Goal: Task Accomplishment & Management: Use online tool/utility

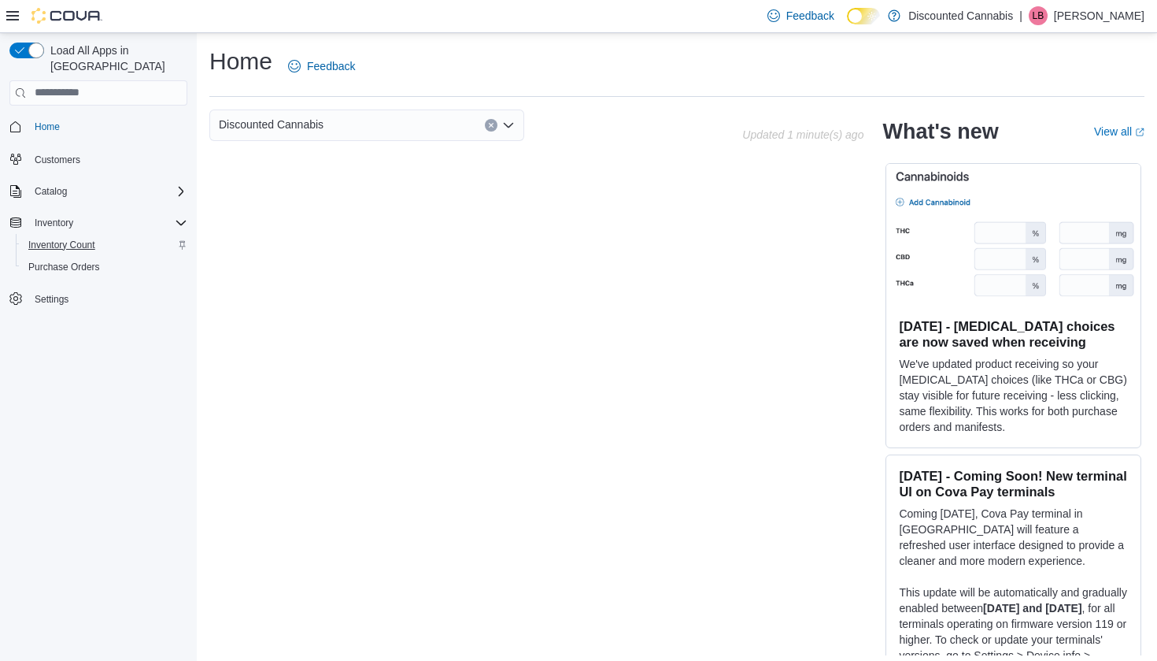
click at [63, 239] on span "Inventory Count" at bounding box center [61, 245] width 67 height 13
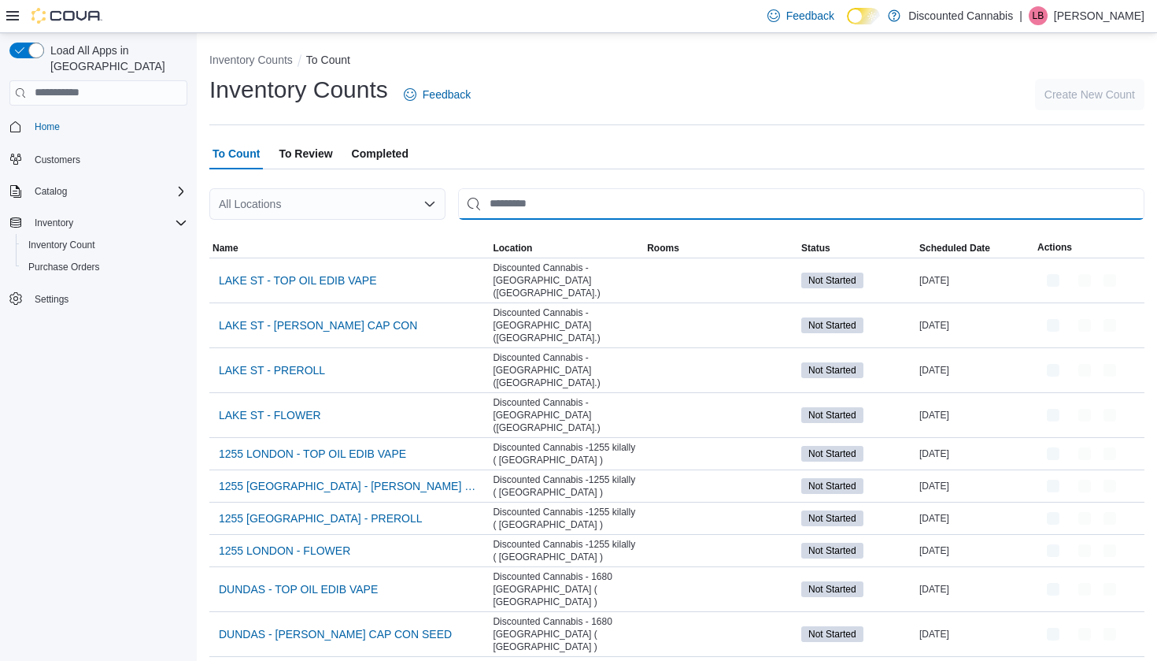
click at [567, 198] on input "This is a search bar. After typing your query, hit enter to filter the results …" at bounding box center [801, 203] width 686 height 31
type input "***"
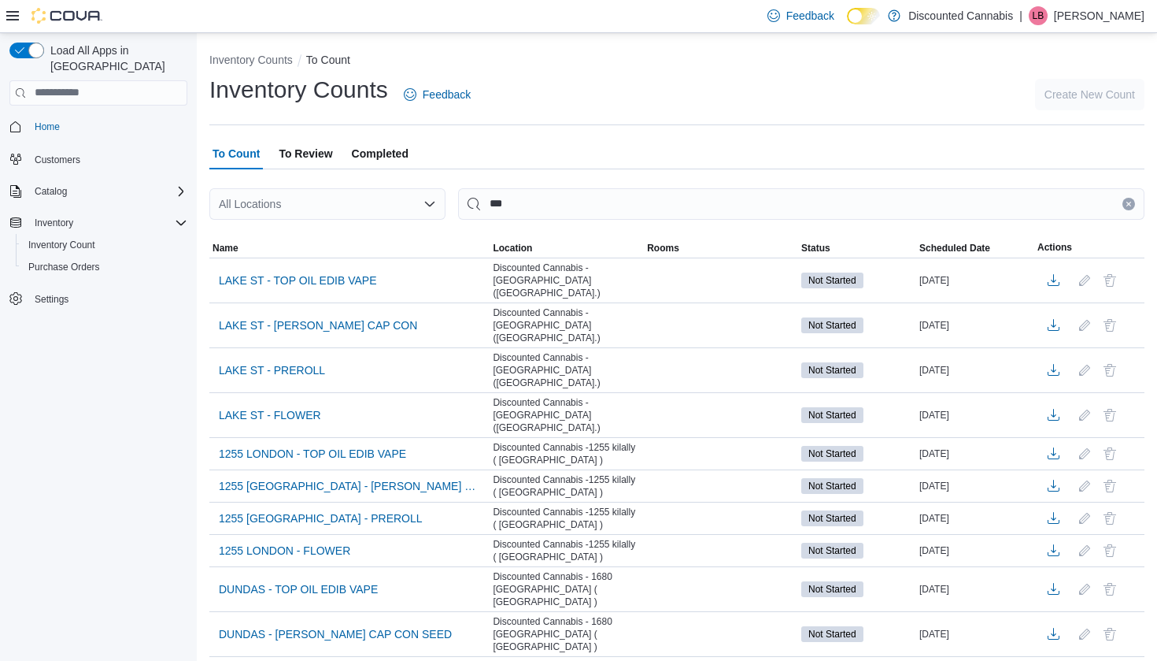
click at [305, 191] on div "All Locations" at bounding box center [327, 203] width 236 height 31
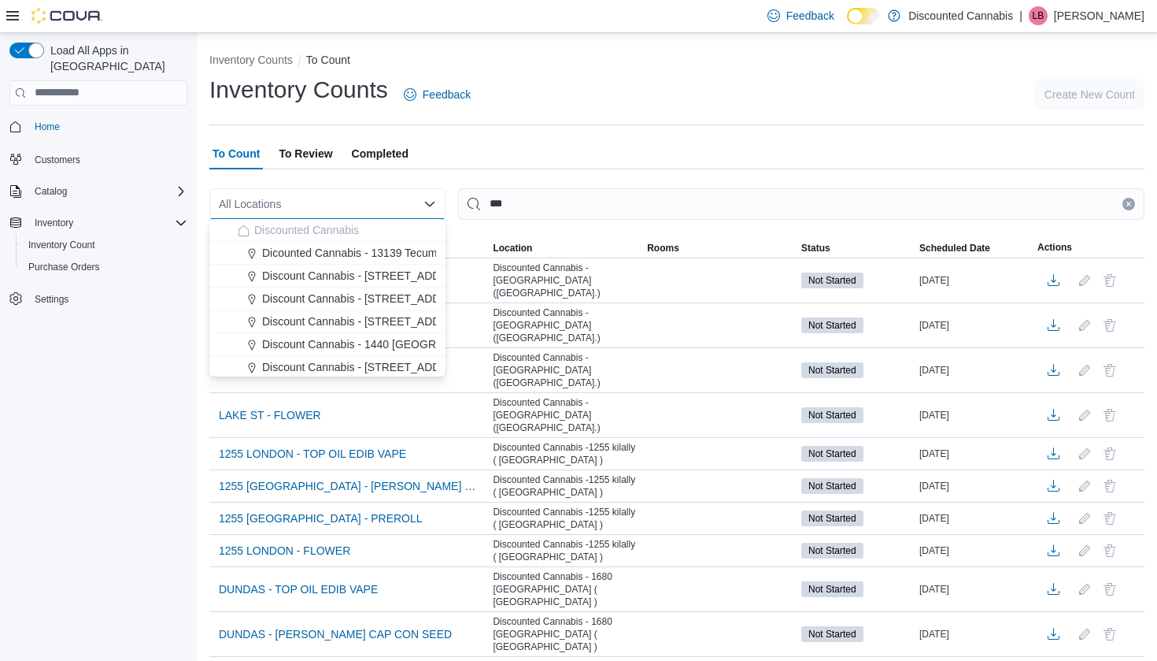
click at [308, 202] on div "All Locations Combo box. Selected. Combo box input. All Locations. Type some te…" at bounding box center [327, 203] width 236 height 31
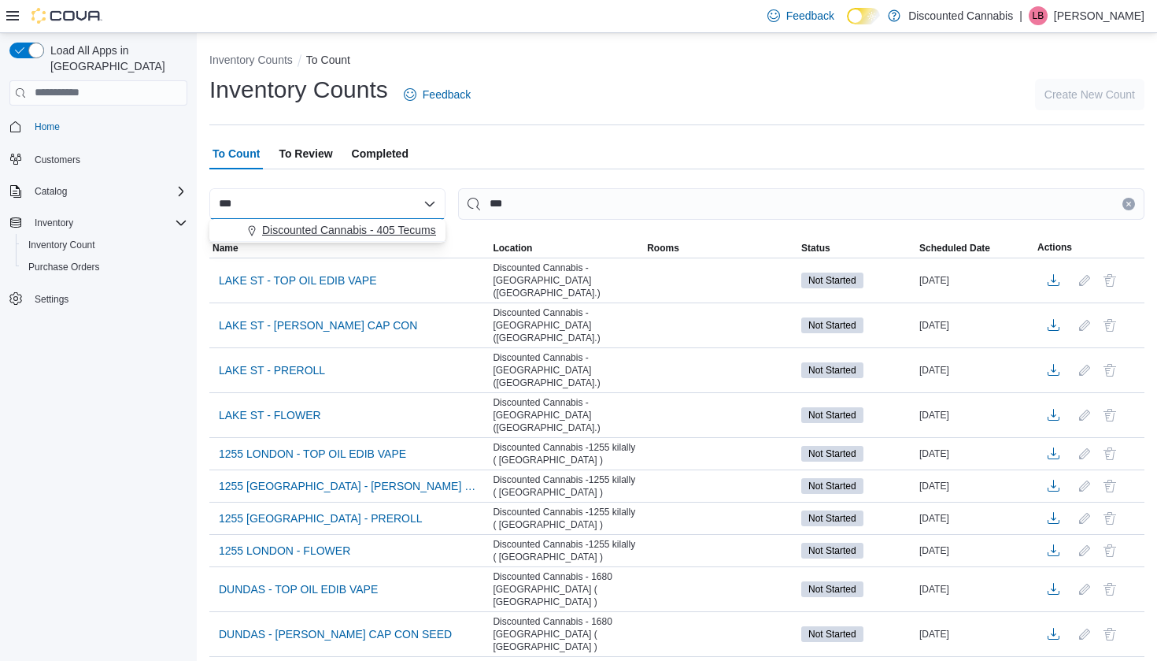
type input "***"
click at [341, 227] on span "Discounted Cannabis - 405 Tecumseh" at bounding box center [355, 230] width 186 height 16
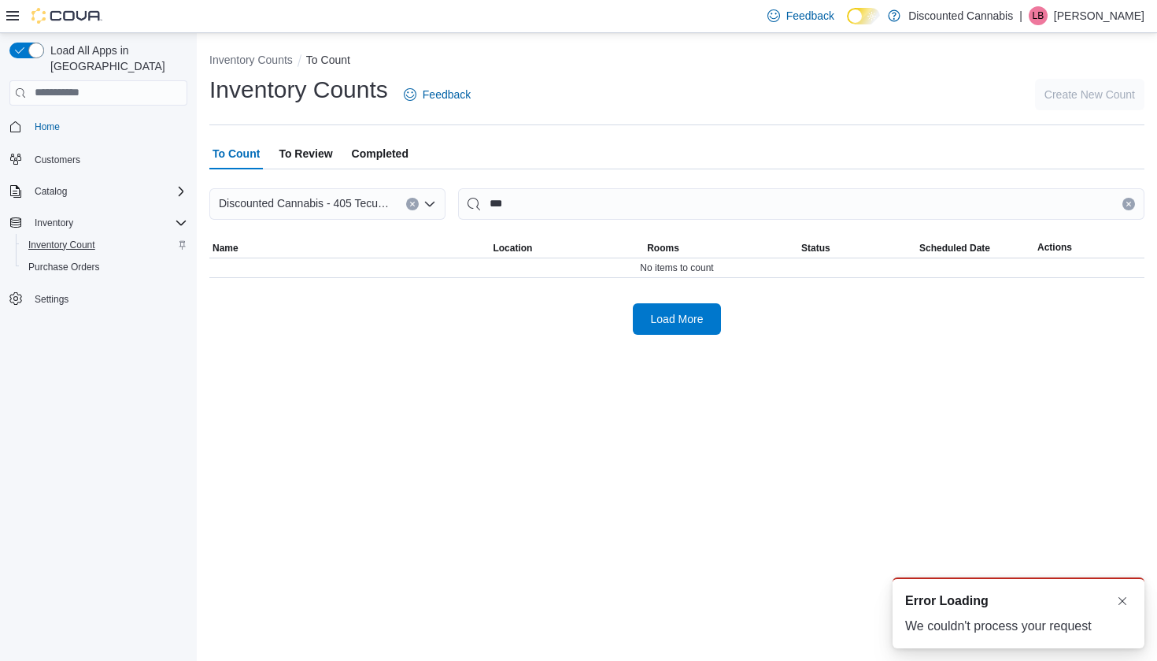
click at [49, 235] on span "Inventory Count" at bounding box center [61, 244] width 67 height 19
click at [35, 120] on span "Home" at bounding box center [47, 126] width 25 height 13
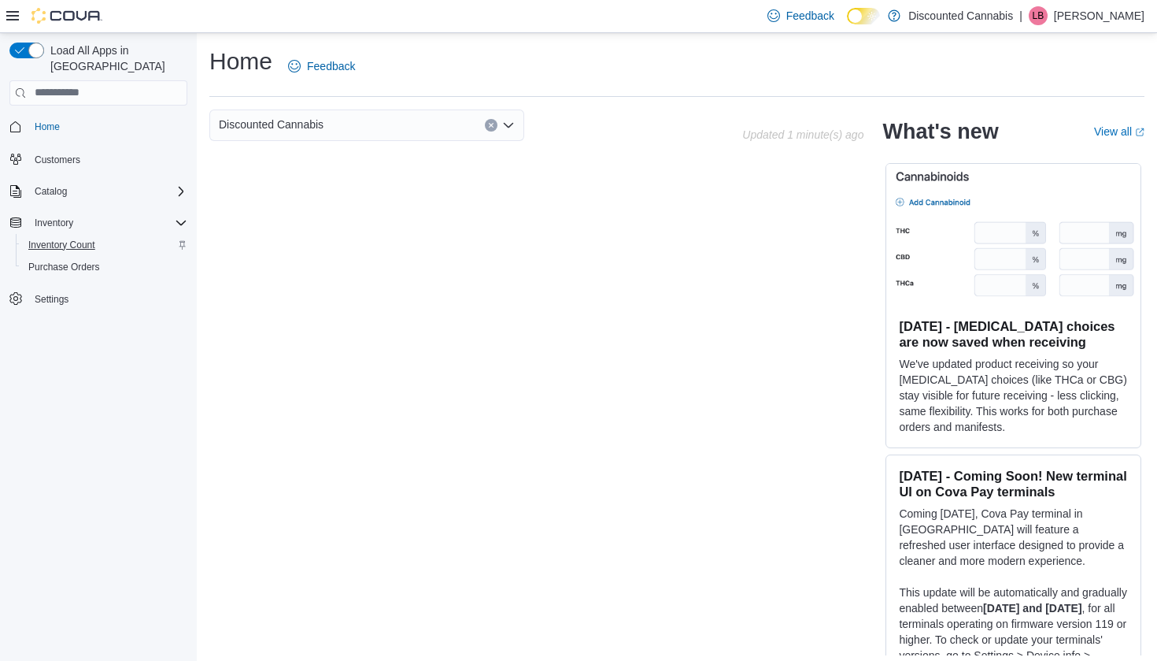
click at [57, 239] on span "Inventory Count" at bounding box center [61, 245] width 67 height 13
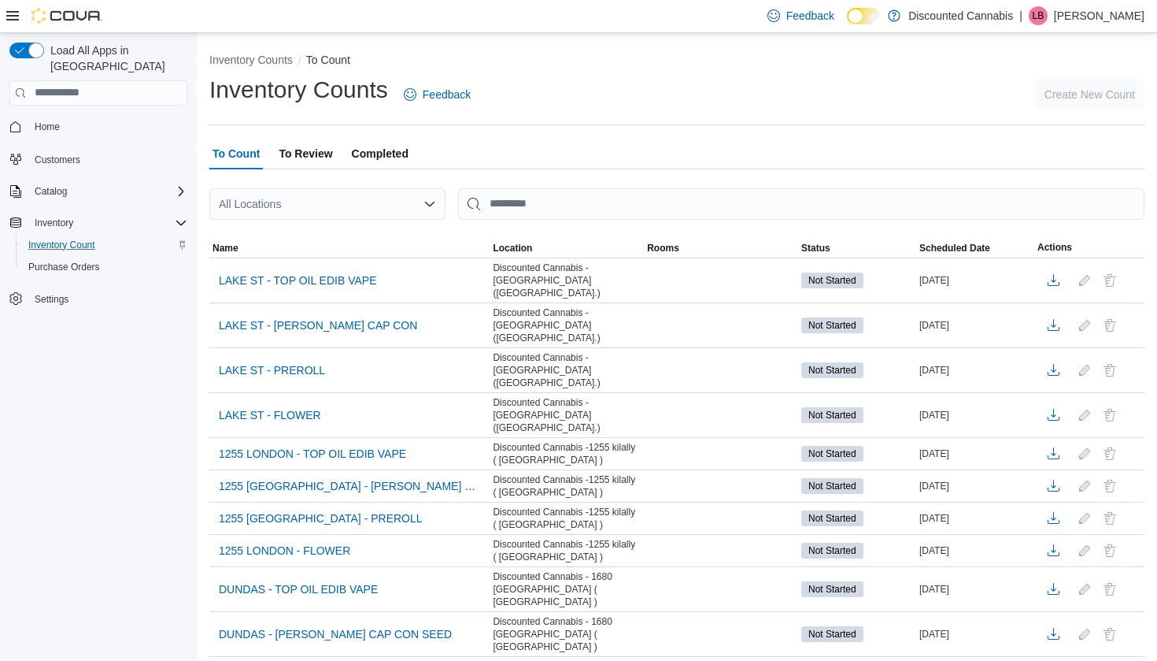
click at [357, 202] on div "All Locations" at bounding box center [327, 203] width 236 height 31
type input "***"
click at [359, 224] on span "Discounted Cannabis - 405 Tecumseh" at bounding box center [355, 230] width 186 height 16
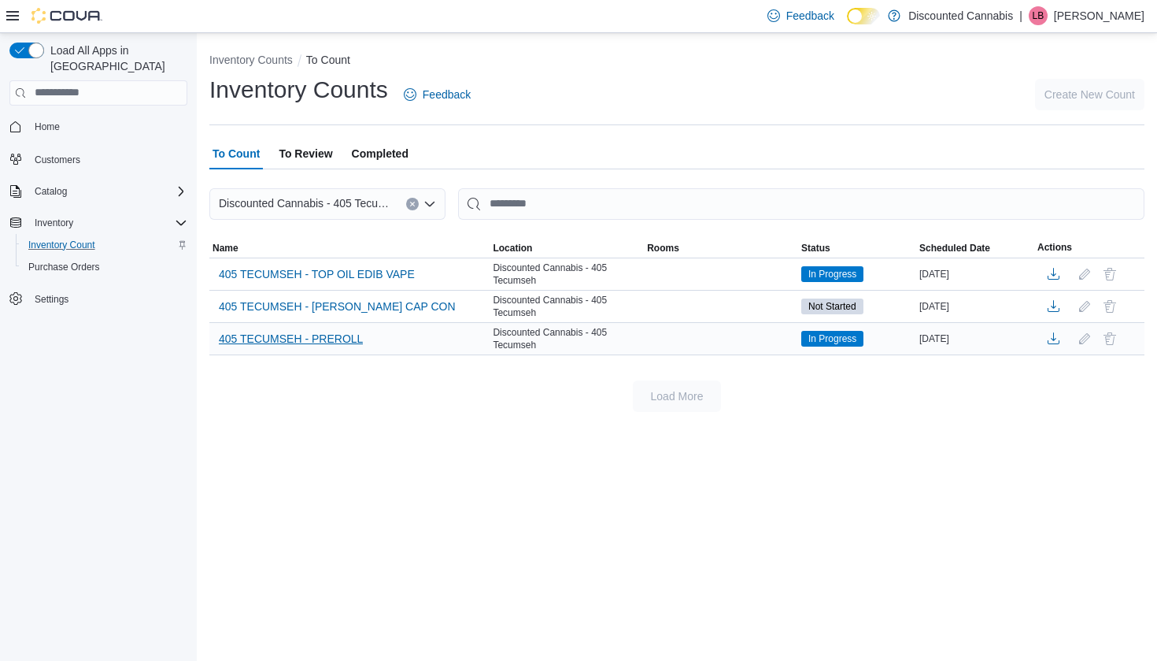
click at [353, 340] on span "405 TECUMSEH - PREROLL" at bounding box center [291, 339] width 144 height 16
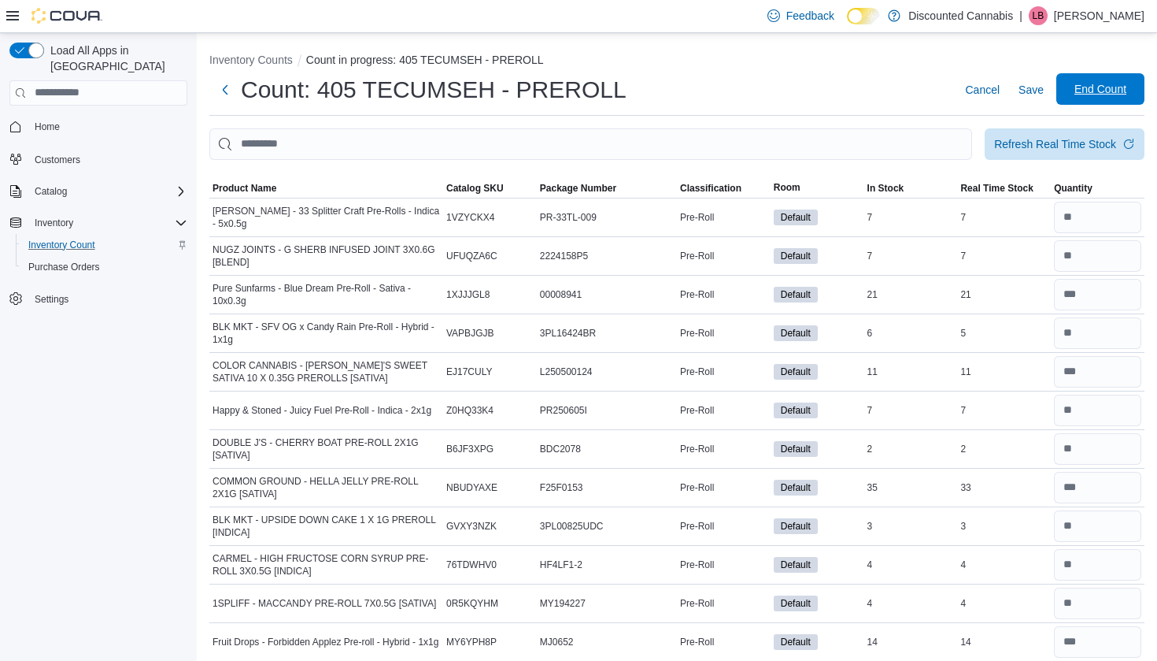
click at [1095, 94] on span "End Count" at bounding box center [1101, 89] width 52 height 16
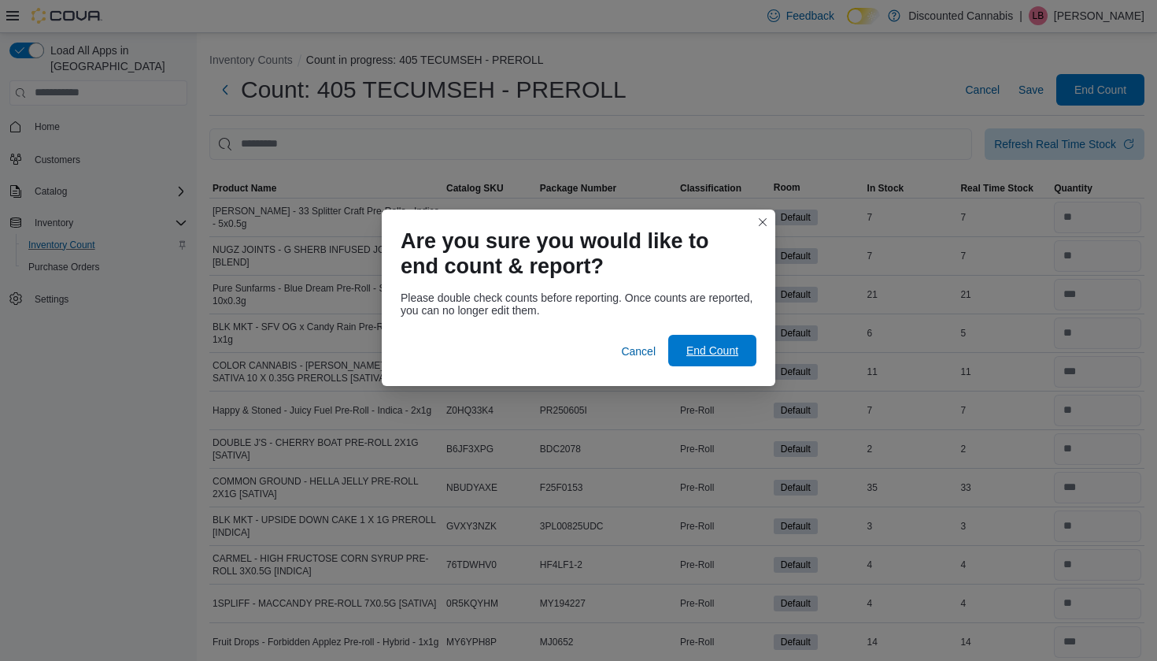
click at [718, 351] on span "End Count" at bounding box center [712, 350] width 52 height 16
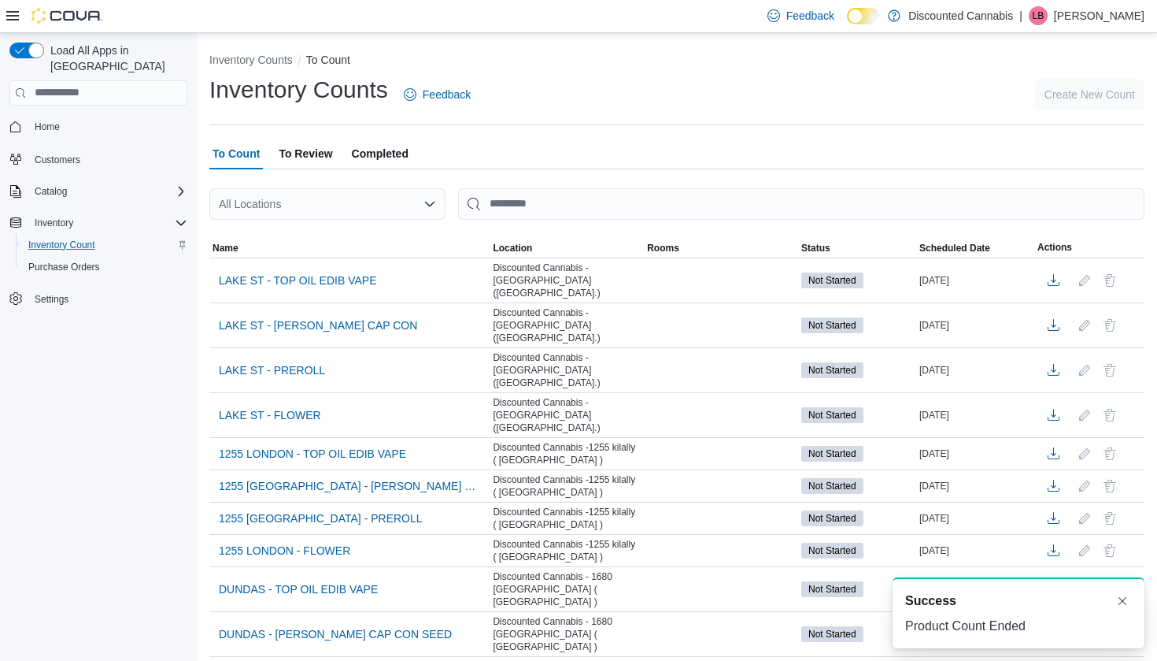
click at [320, 205] on div "All Locations" at bounding box center [327, 203] width 236 height 31
type input "***"
click at [344, 227] on span "Discounted Cannabis - 405 Tecumseh" at bounding box center [355, 230] width 186 height 16
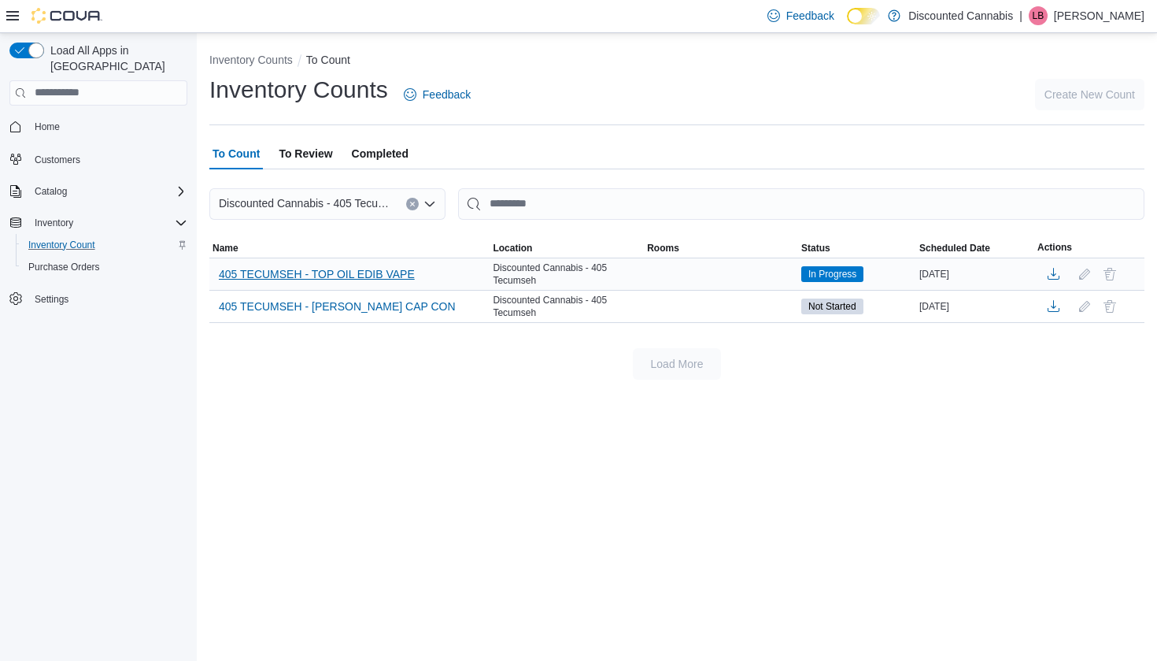
click at [327, 276] on span "405 TECUMSEH - TOP OIL EDIB VAPE" at bounding box center [317, 274] width 196 height 16
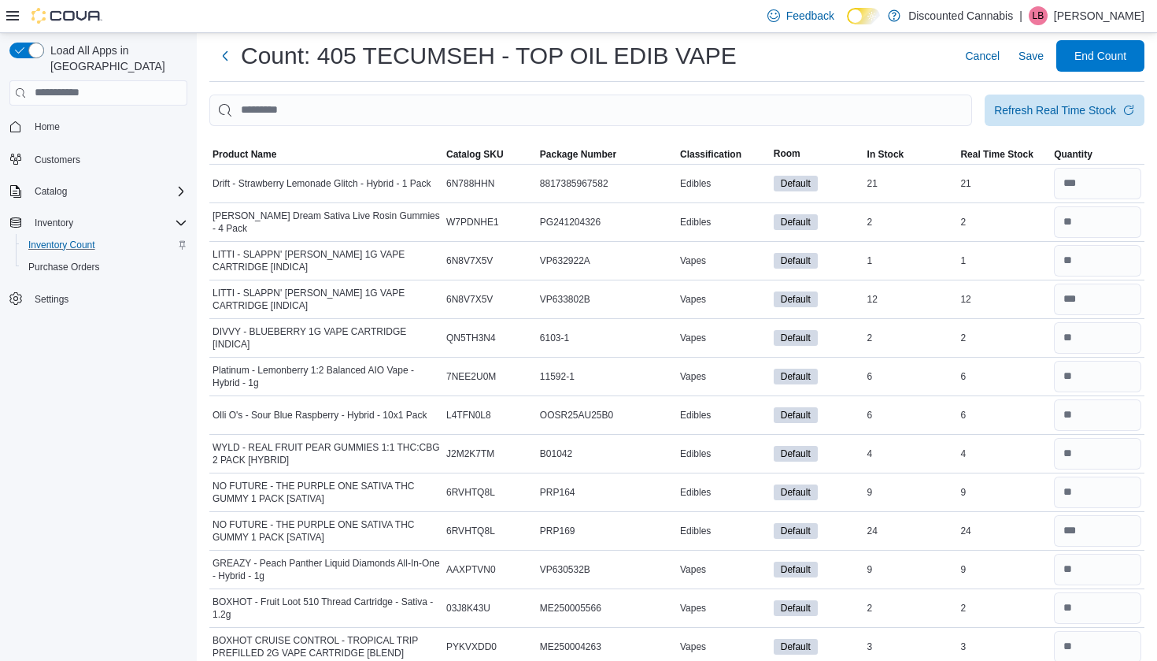
scroll to position [39, 0]
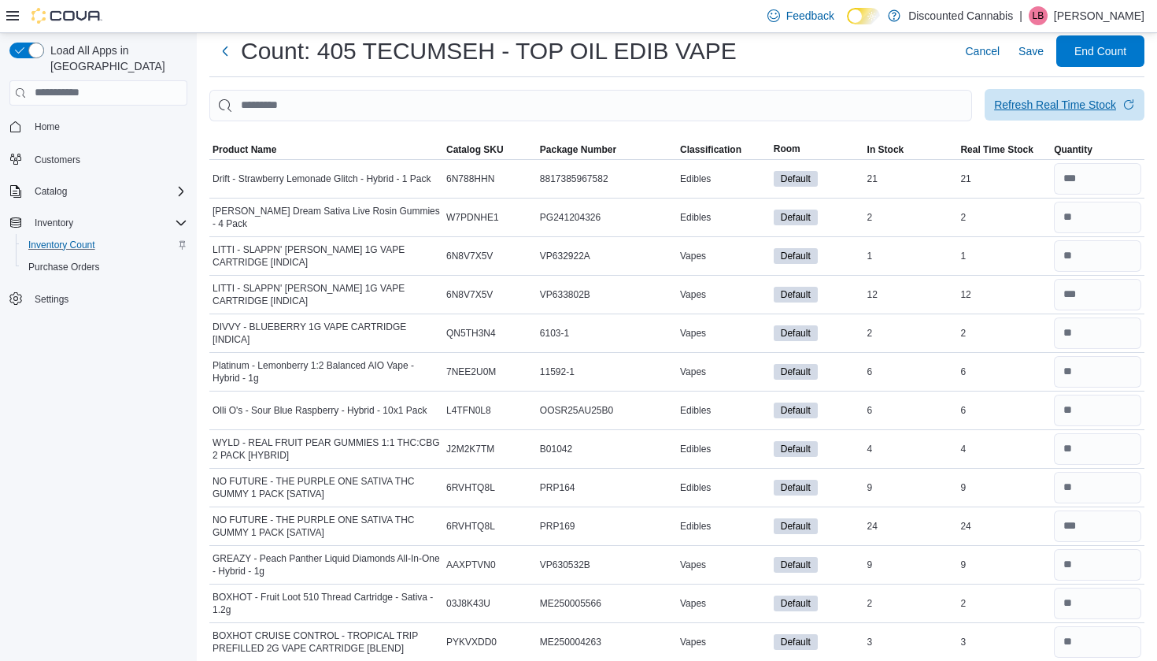
click at [1021, 92] on span "Refresh Real Time Stock" at bounding box center [1064, 104] width 141 height 31
click at [1029, 54] on span "Save" at bounding box center [1031, 51] width 25 height 16
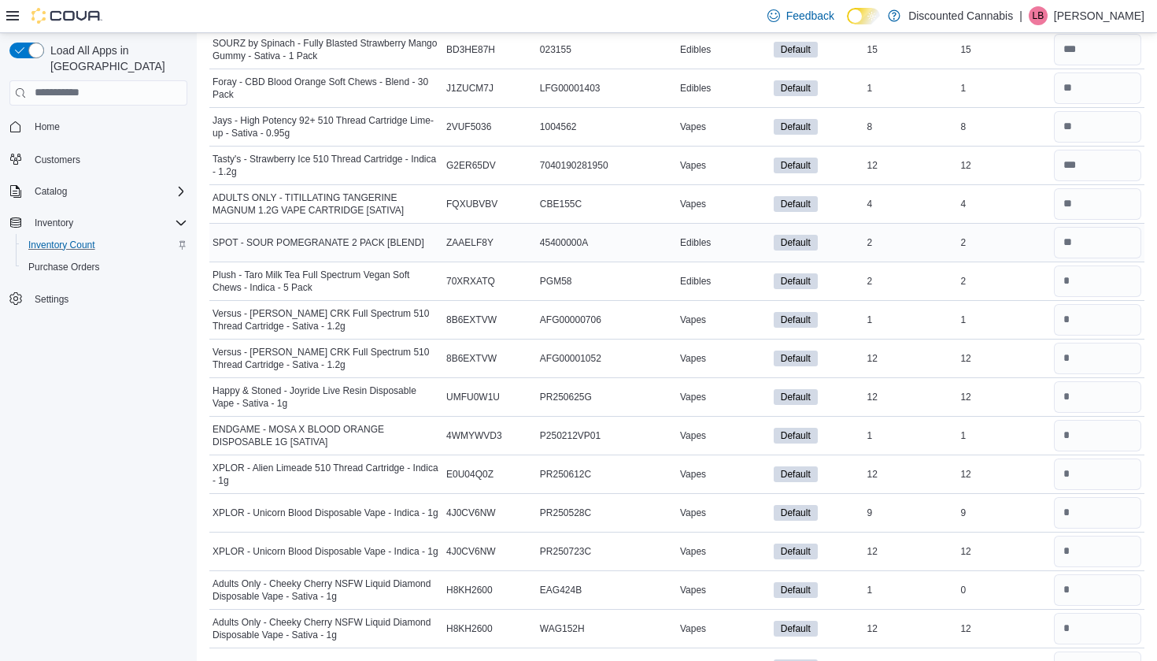
scroll to position [2417, 0]
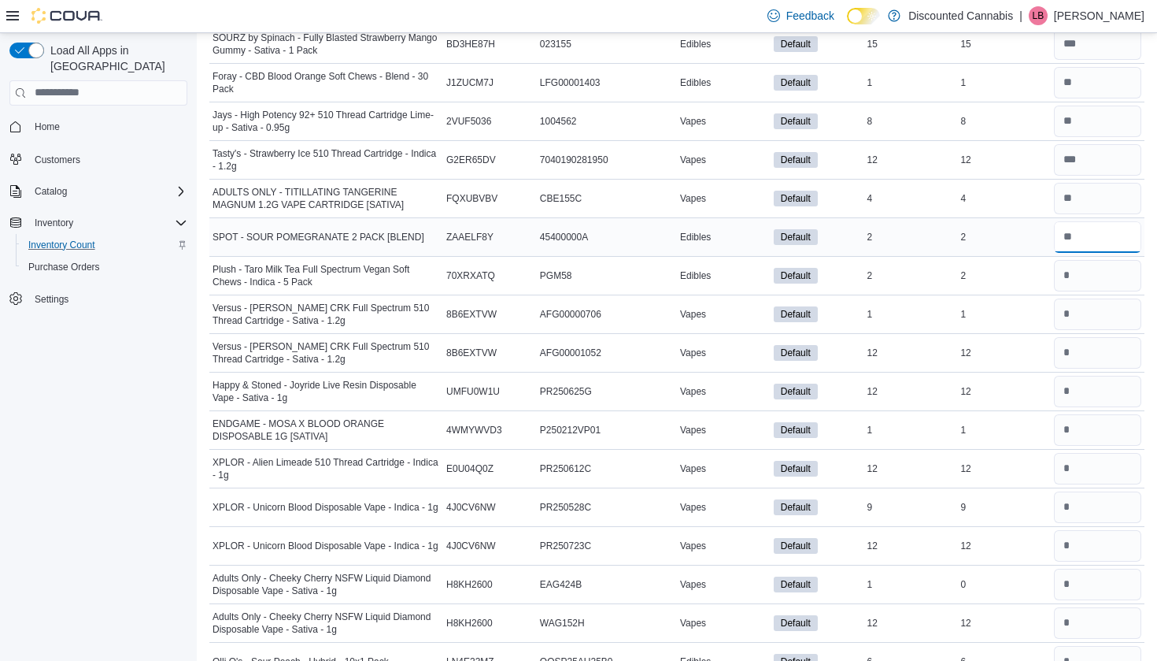
click at [1079, 221] on input "number" at bounding box center [1097, 236] width 87 height 31
type input "*"
click at [1079, 260] on input "number" at bounding box center [1097, 275] width 87 height 31
type input "*"
click at [1079, 303] on input "number" at bounding box center [1097, 313] width 87 height 31
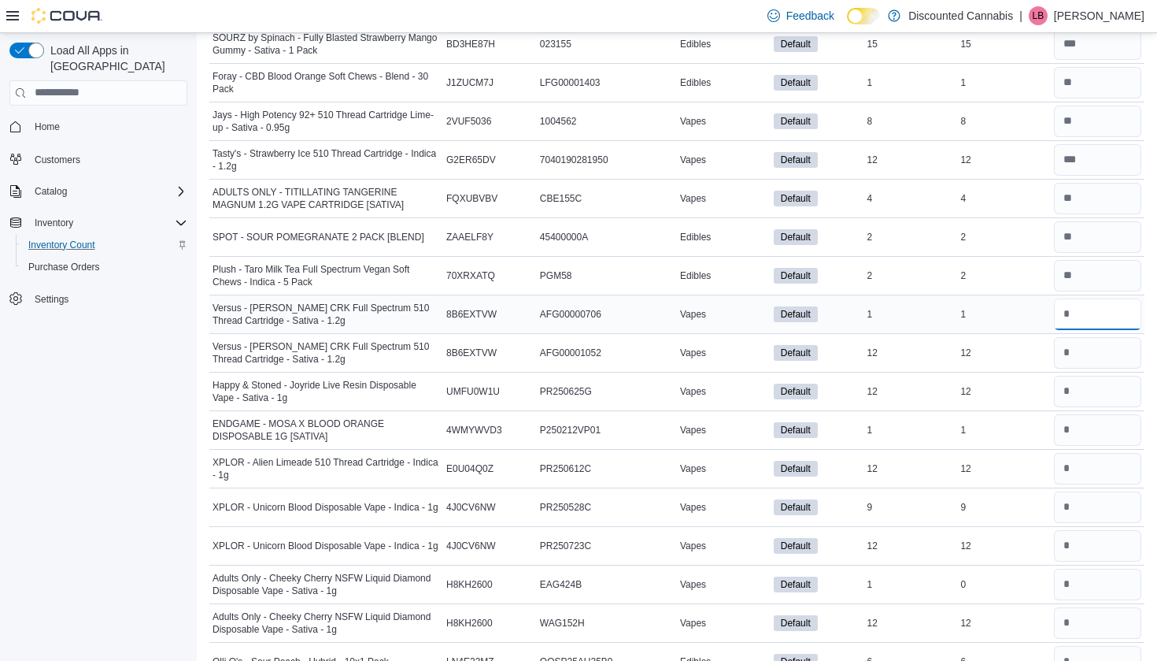
type input "*"
click at [1079, 325] on div at bounding box center [1098, 314] width 94 height 38
click at [1079, 337] on input "number" at bounding box center [1097, 352] width 87 height 31
type input "**"
click at [1079, 392] on input "number" at bounding box center [1097, 391] width 87 height 31
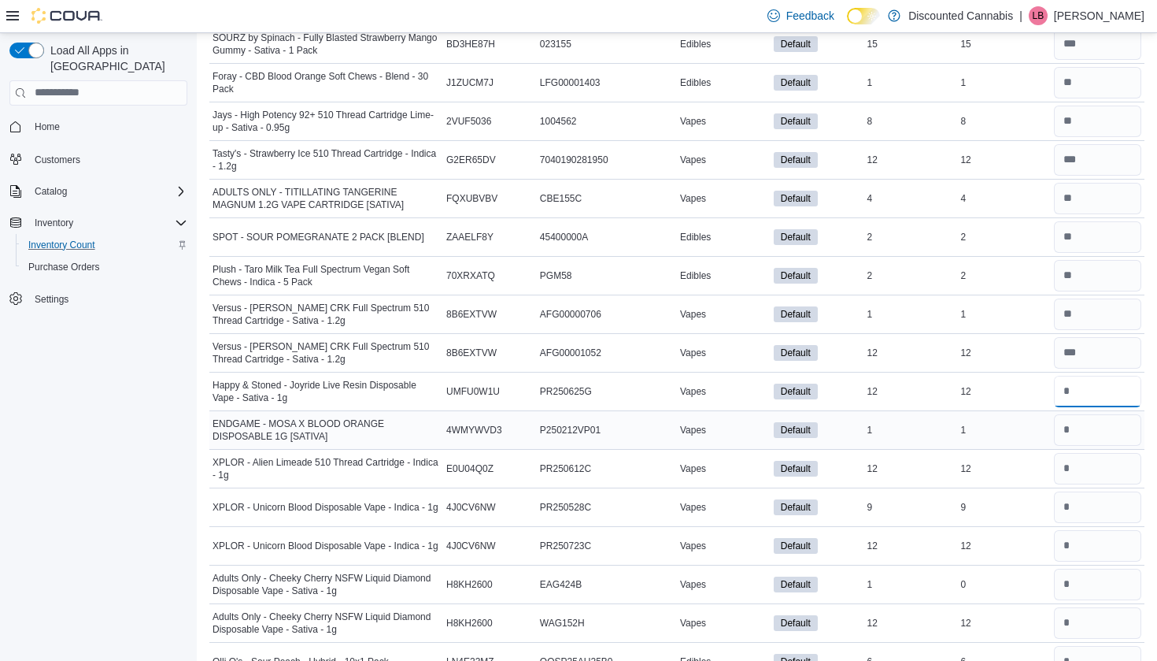
type input "**"
click at [1080, 411] on div at bounding box center [1098, 430] width 94 height 38
click at [1080, 424] on input "number" at bounding box center [1097, 429] width 87 height 31
type input "*"
click at [1080, 468] on input "*" at bounding box center [1097, 468] width 87 height 31
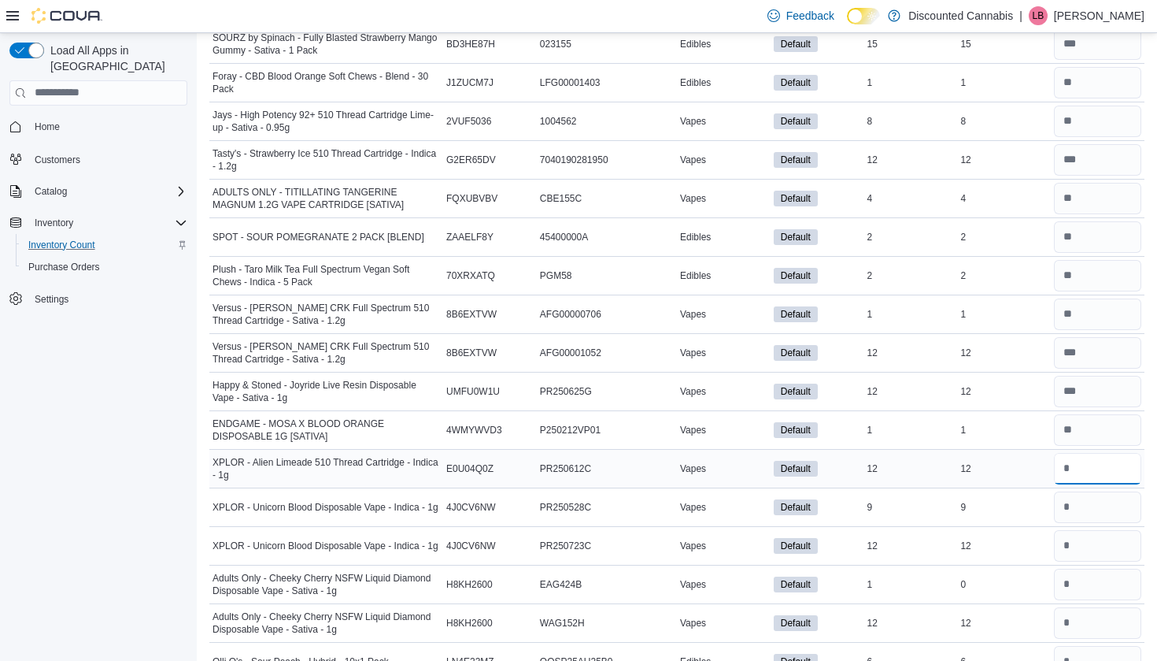
type input "**"
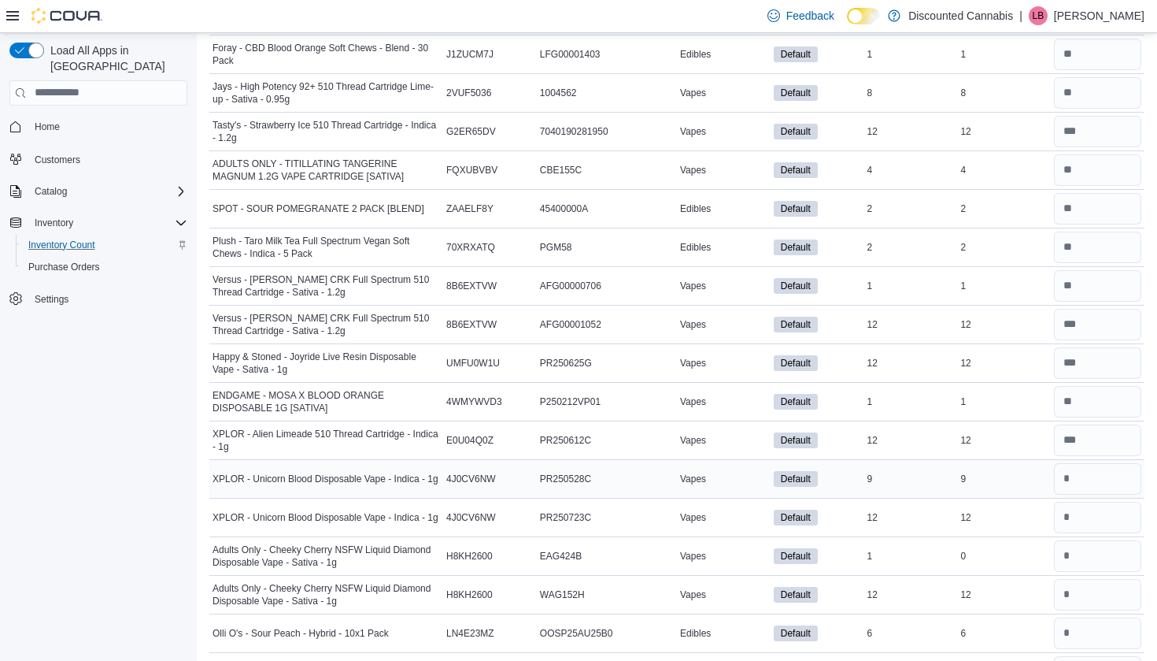
scroll to position [2444, 0]
click at [1080, 487] on input "number" at bounding box center [1097, 479] width 87 height 31
type input "*"
click at [1079, 502] on input "number" at bounding box center [1097, 517] width 87 height 31
type input "**"
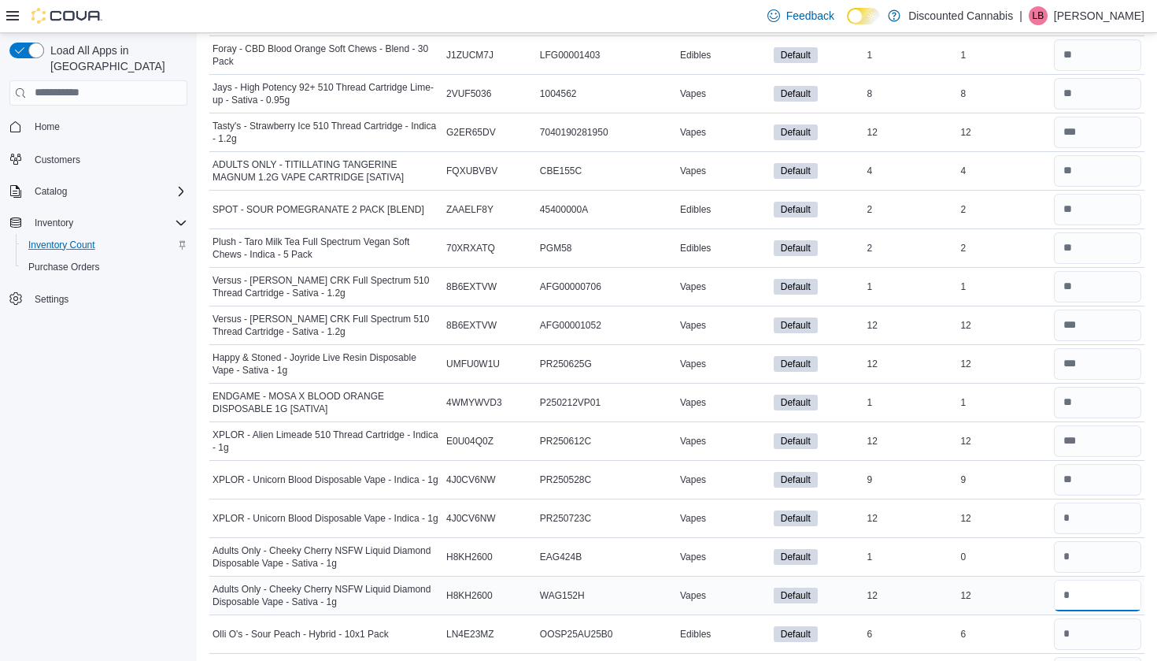
click at [1079, 585] on input "number" at bounding box center [1097, 594] width 87 height 31
type input "**"
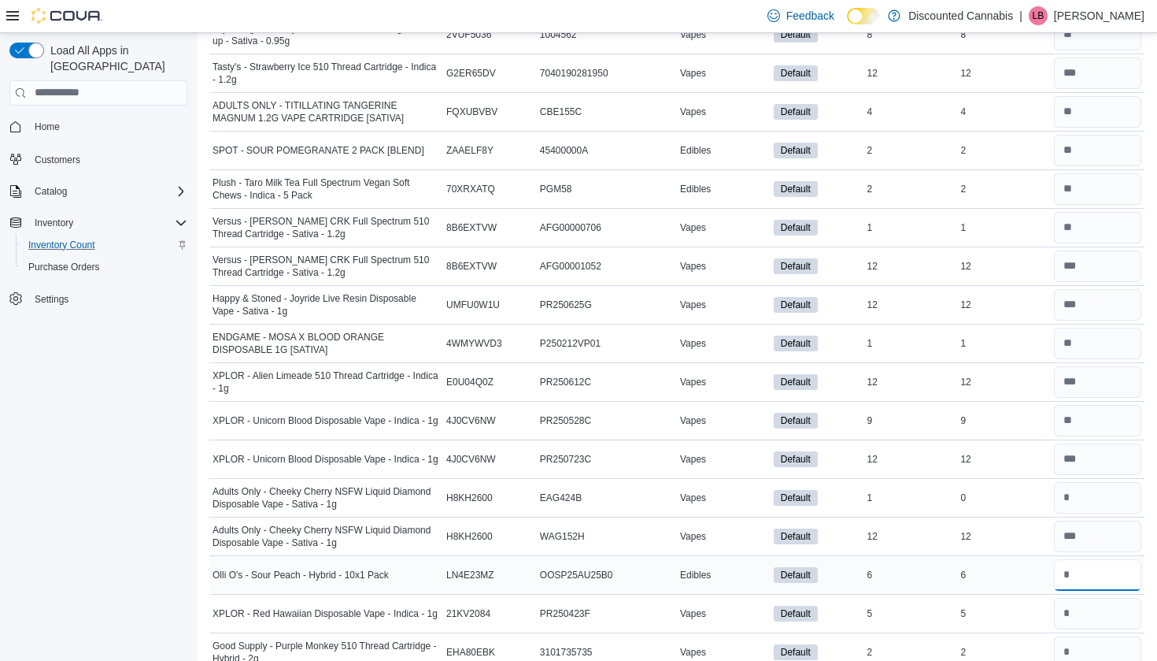
click at [1077, 572] on input "number" at bounding box center [1097, 574] width 87 height 31
type input "*"
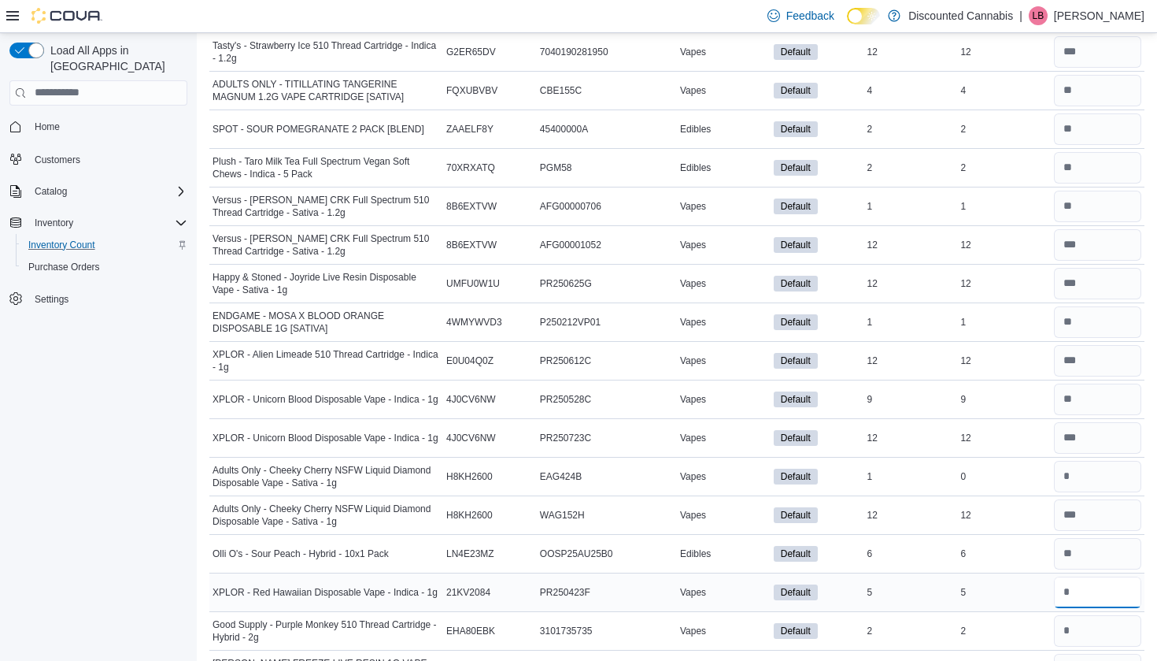
click at [1076, 576] on input "number" at bounding box center [1097, 591] width 87 height 31
type input "*"
click at [1085, 616] on input "number" at bounding box center [1097, 630] width 87 height 31
type input "*"
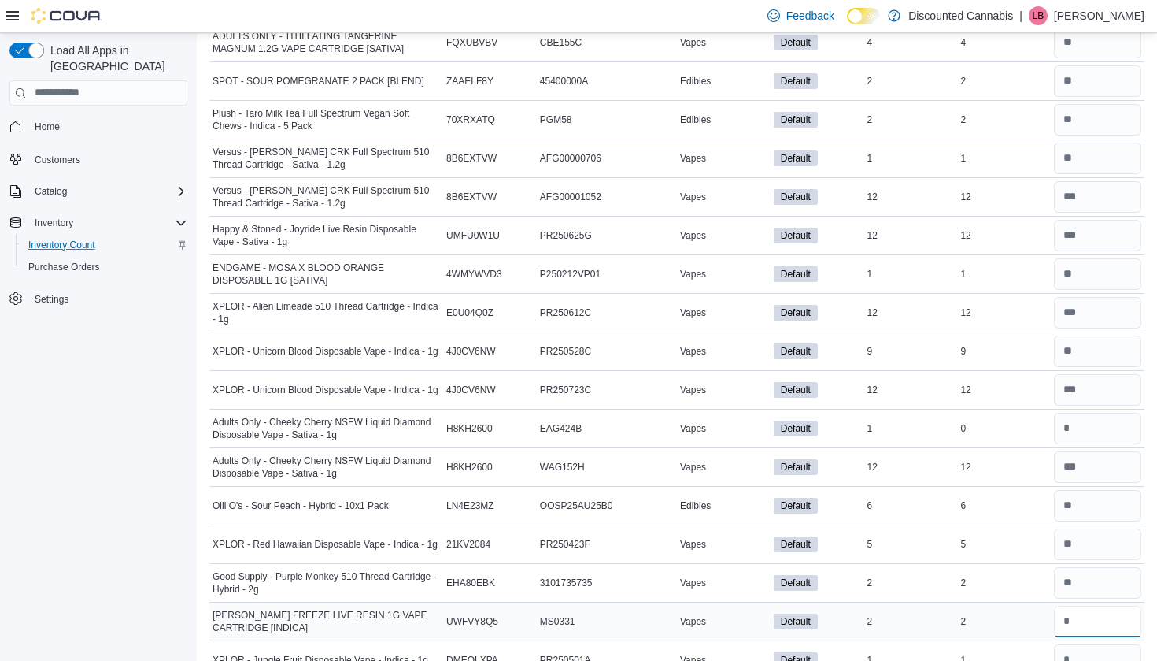
click at [1085, 617] on input "number" at bounding box center [1097, 620] width 87 height 31
type input "*"
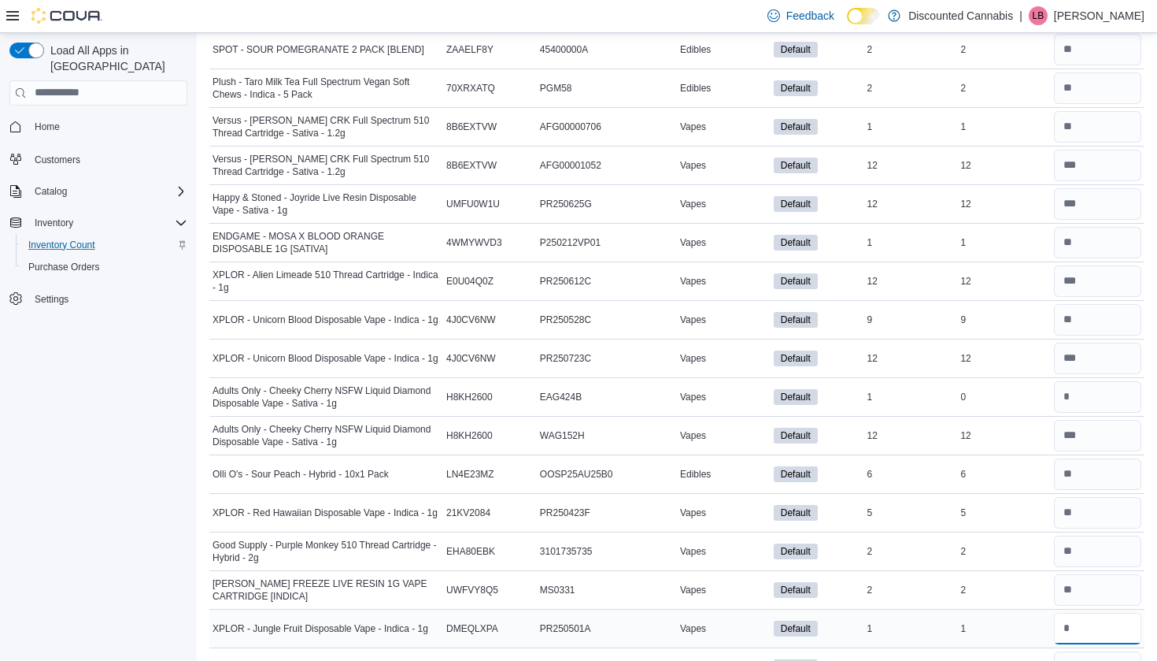
click at [1086, 616] on input "number" at bounding box center [1097, 627] width 87 height 31
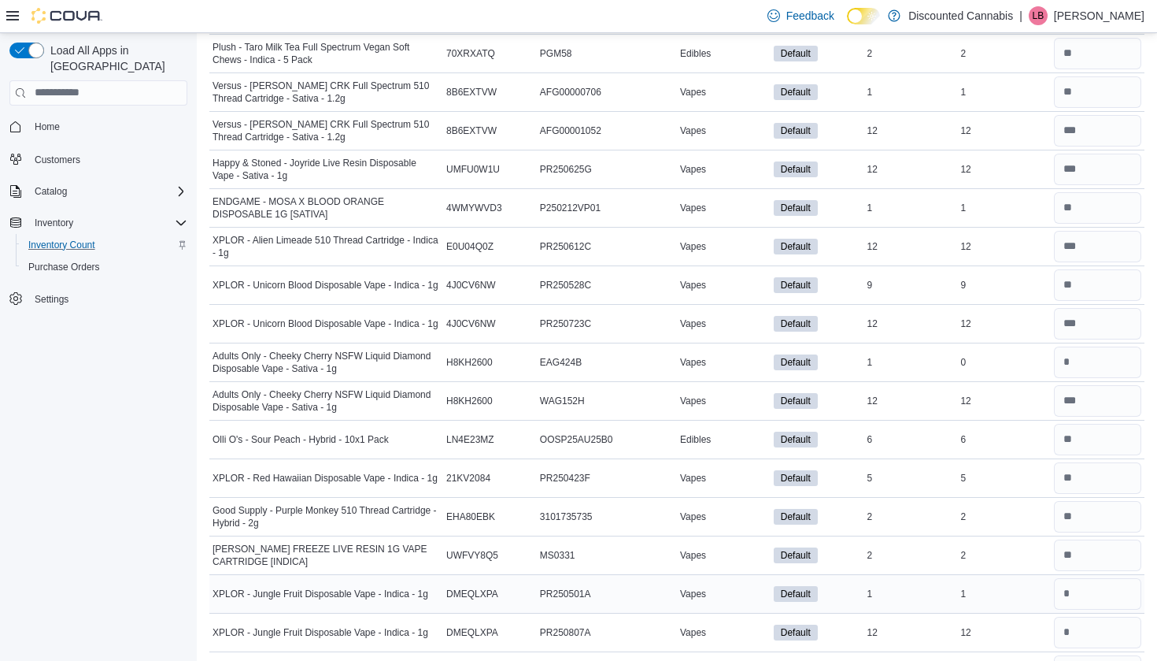
scroll to position [2662, 0]
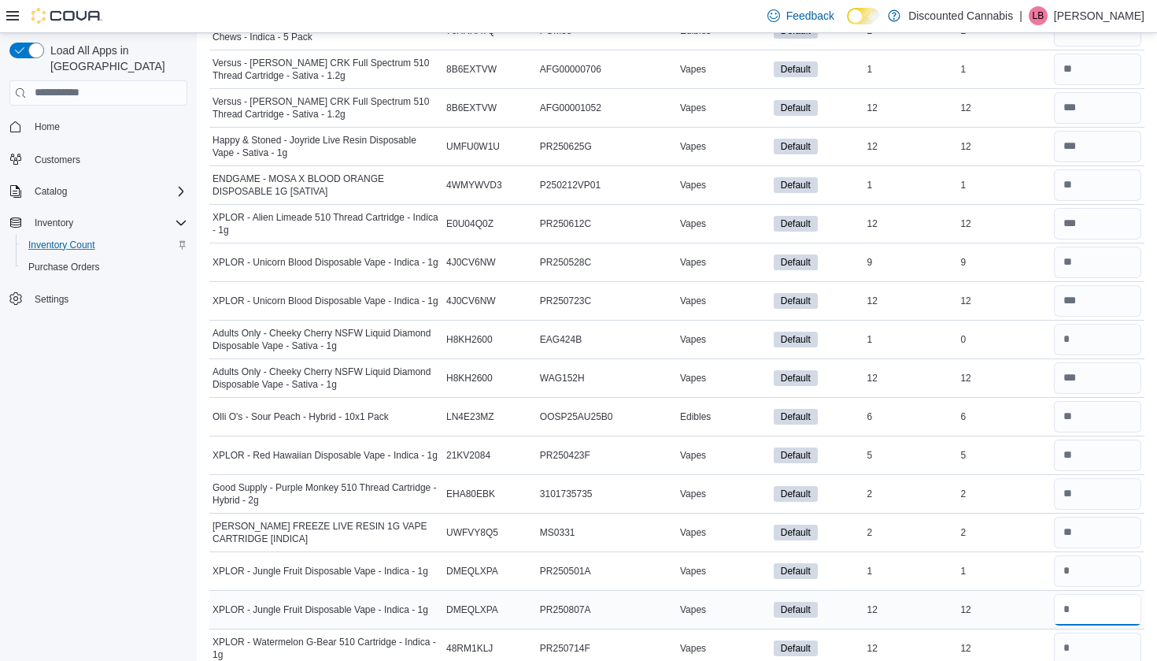
click at [1086, 598] on input "number" at bounding box center [1097, 609] width 87 height 31
type input "**"
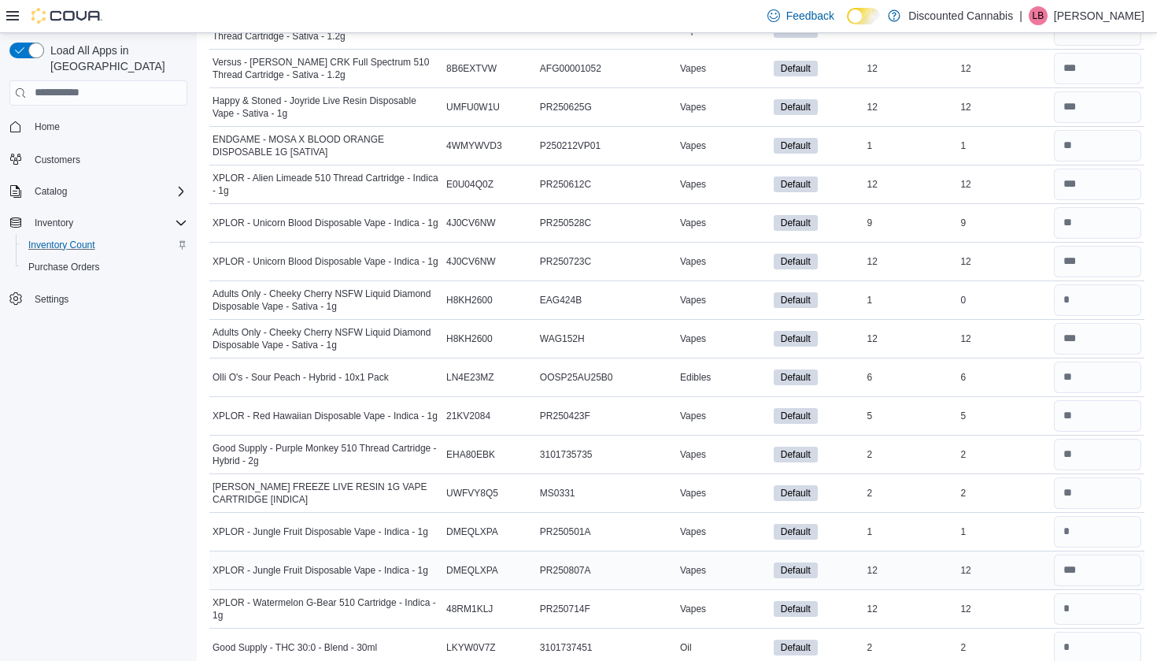
scroll to position [2704, 0]
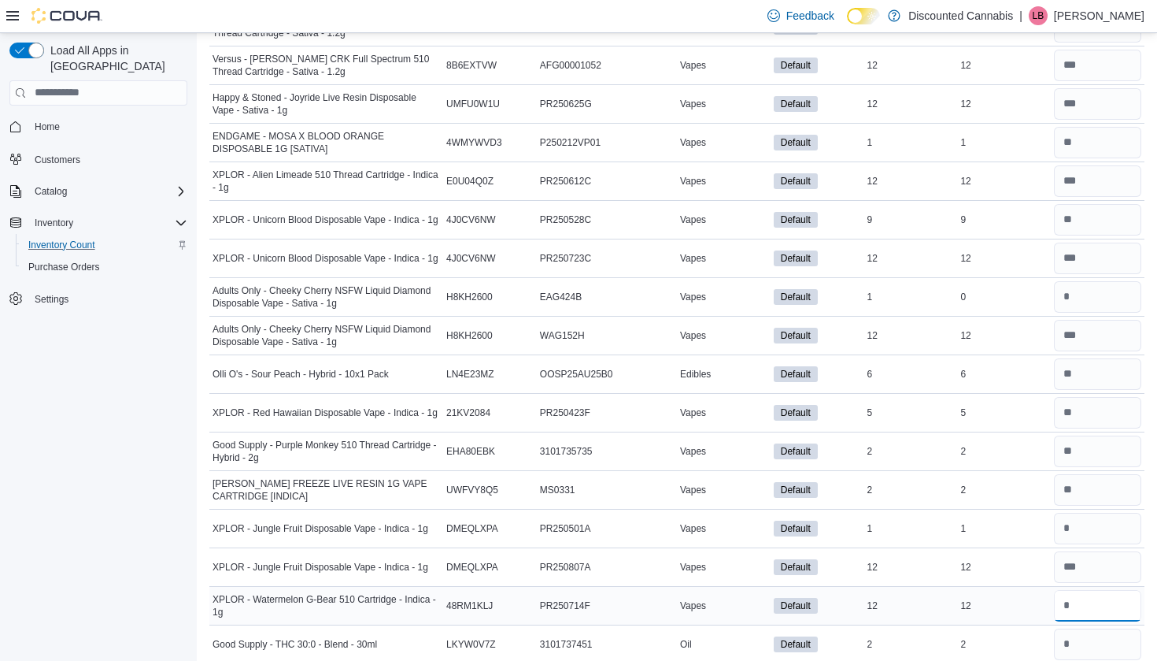
click at [1082, 600] on input "number" at bounding box center [1097, 605] width 87 height 31
type input "**"
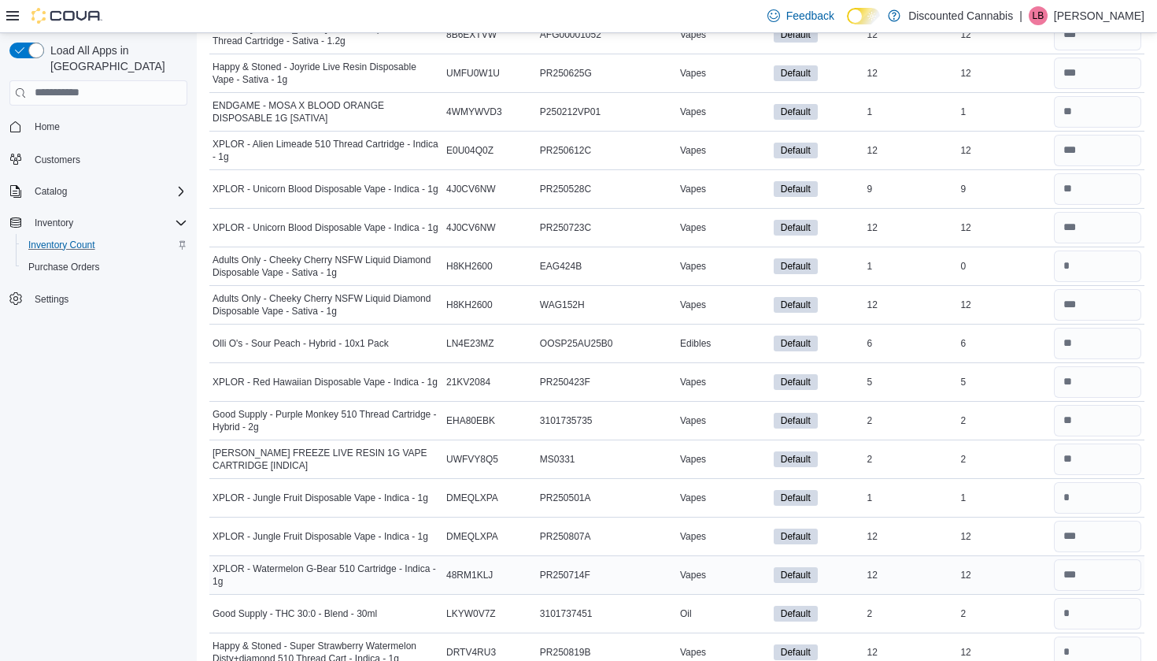
scroll to position [2744, 0]
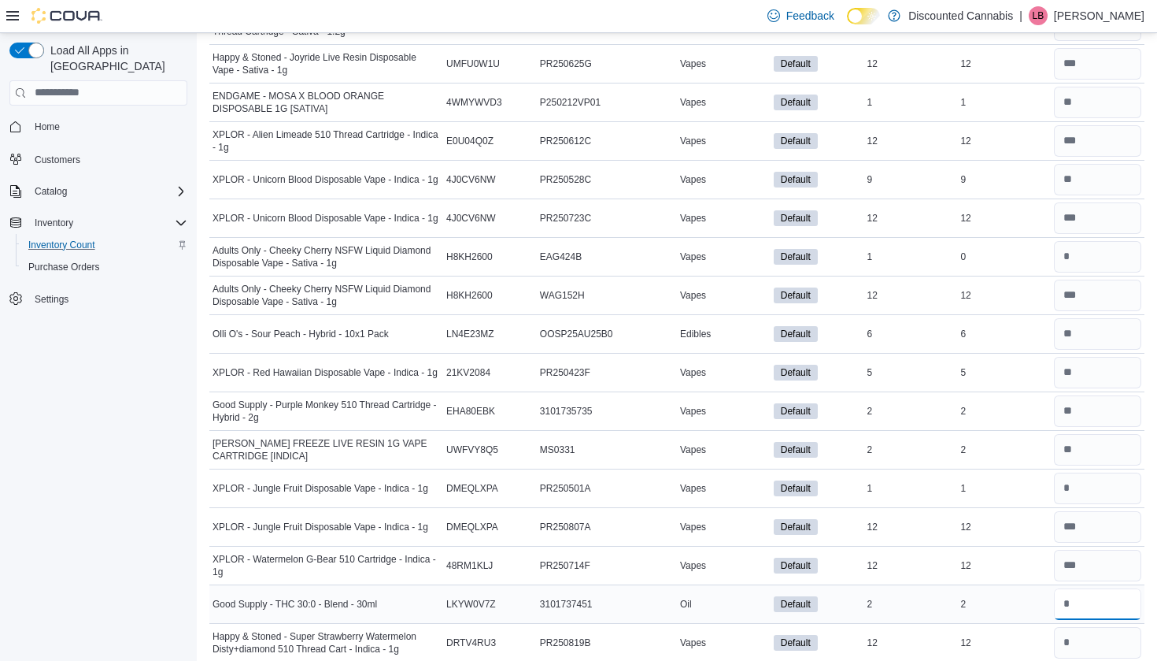
click at [1085, 599] on input "number" at bounding box center [1097, 603] width 87 height 31
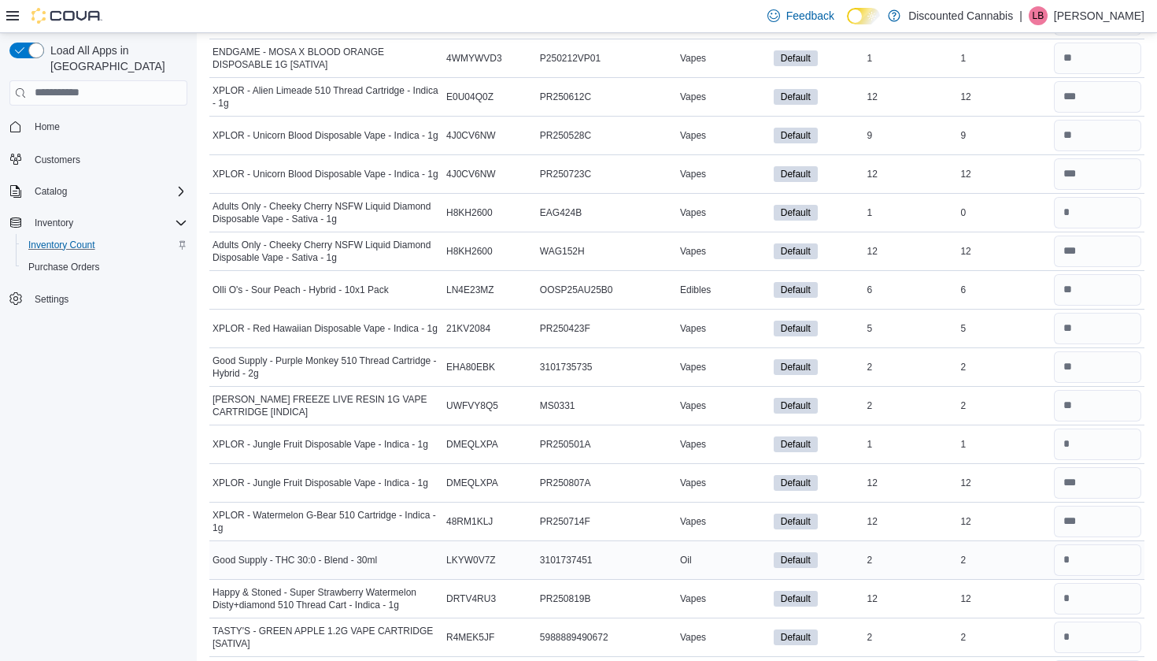
scroll to position [2790, 0]
click at [1076, 581] on input "number" at bounding box center [1097, 596] width 87 height 31
click at [1074, 566] on input "number" at bounding box center [1097, 557] width 87 height 31
type input "*"
click at [1074, 603] on input "number" at bounding box center [1097, 596] width 87 height 31
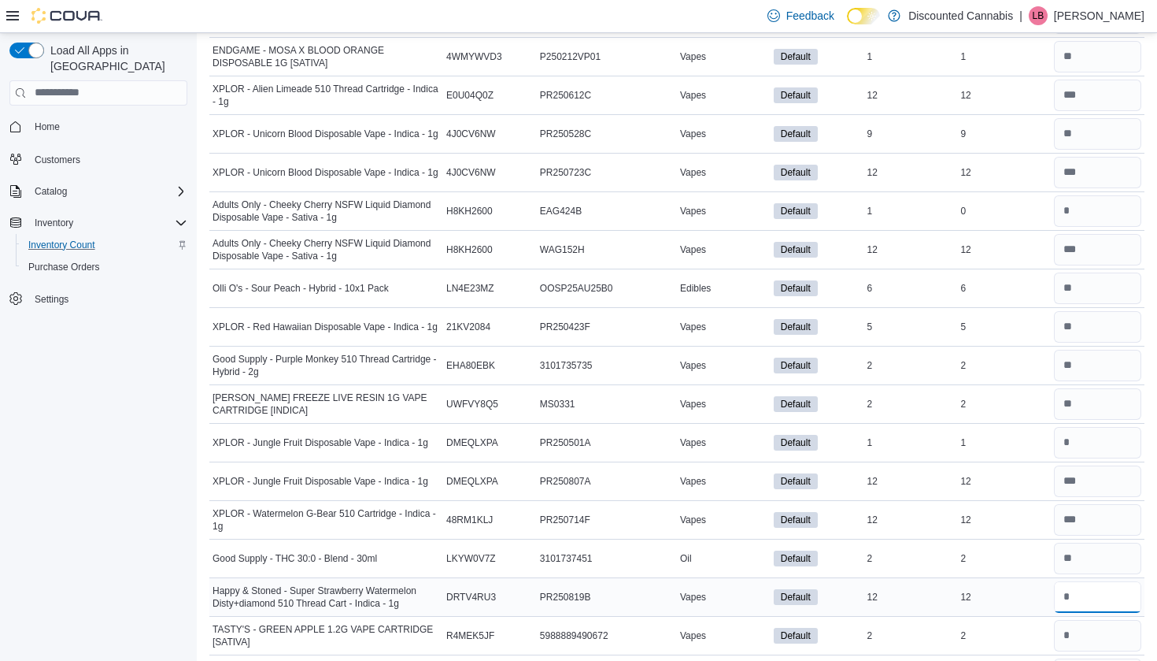
type input "**"
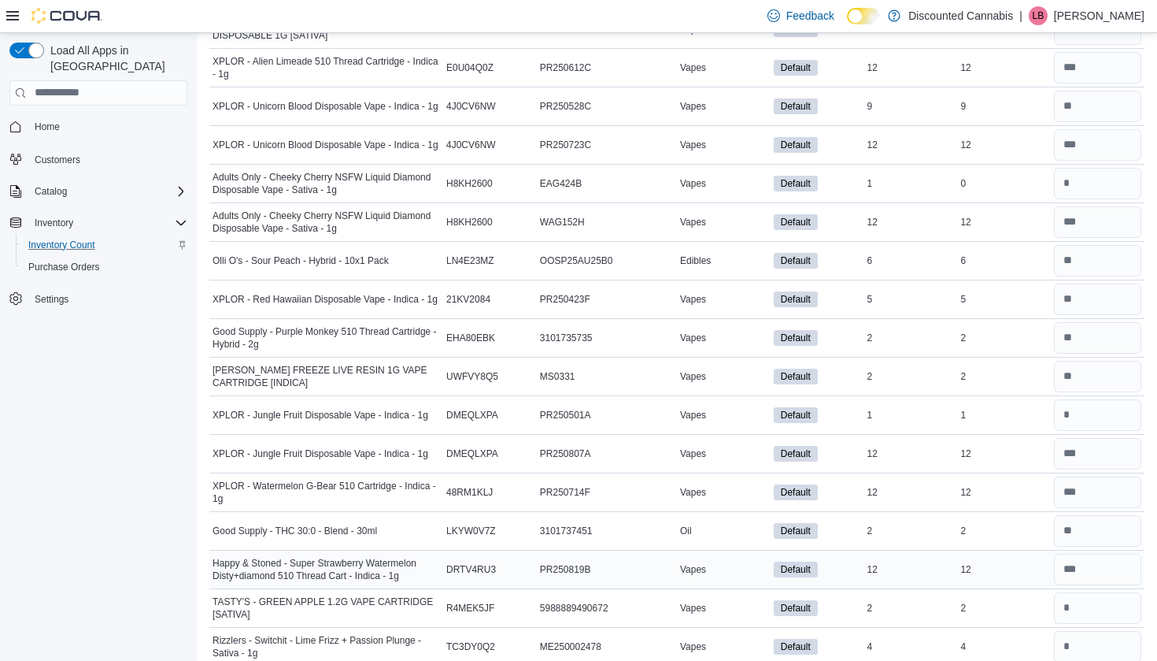
scroll to position [2820, 0]
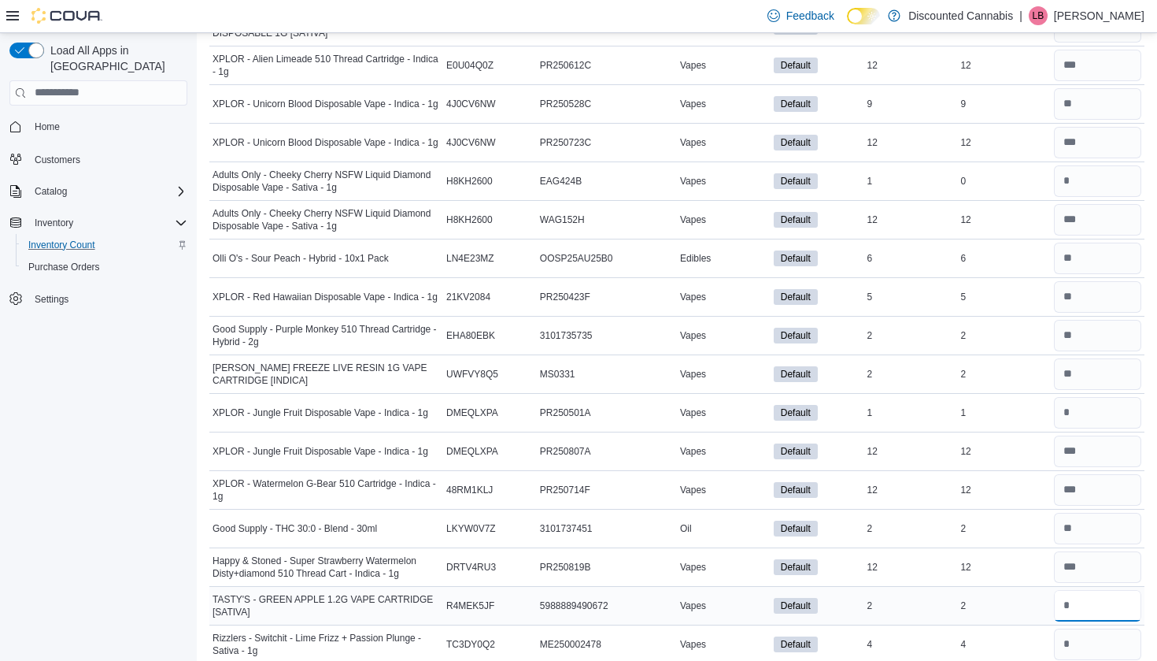
click at [1071, 591] on input "number" at bounding box center [1097, 605] width 87 height 31
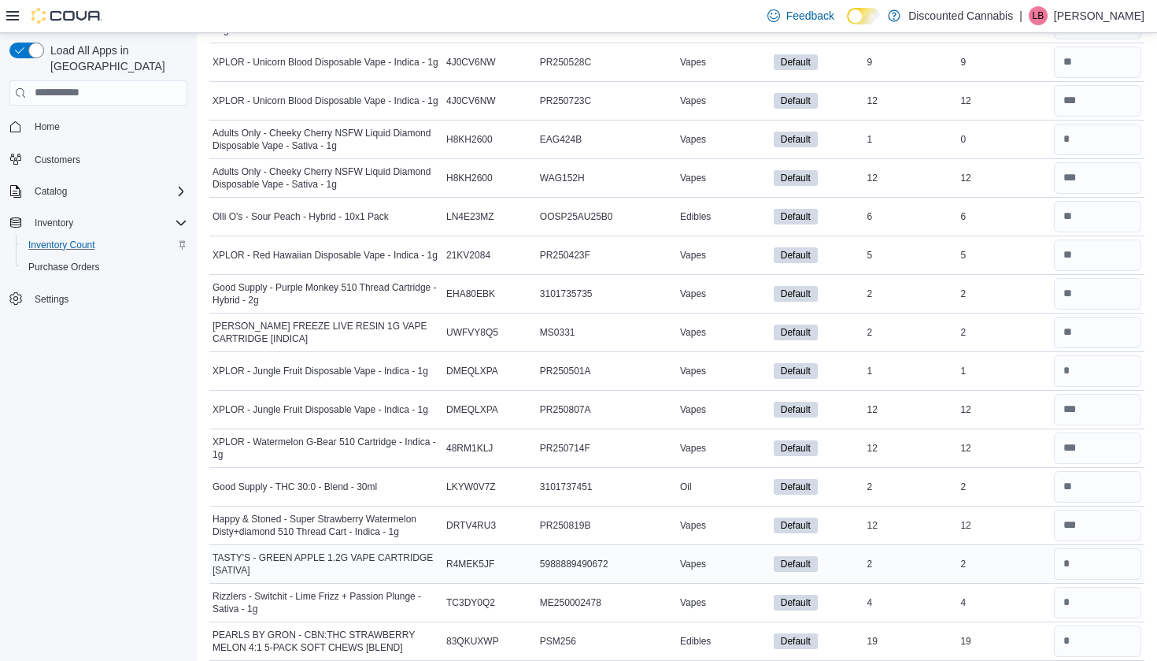
scroll to position [2880, 0]
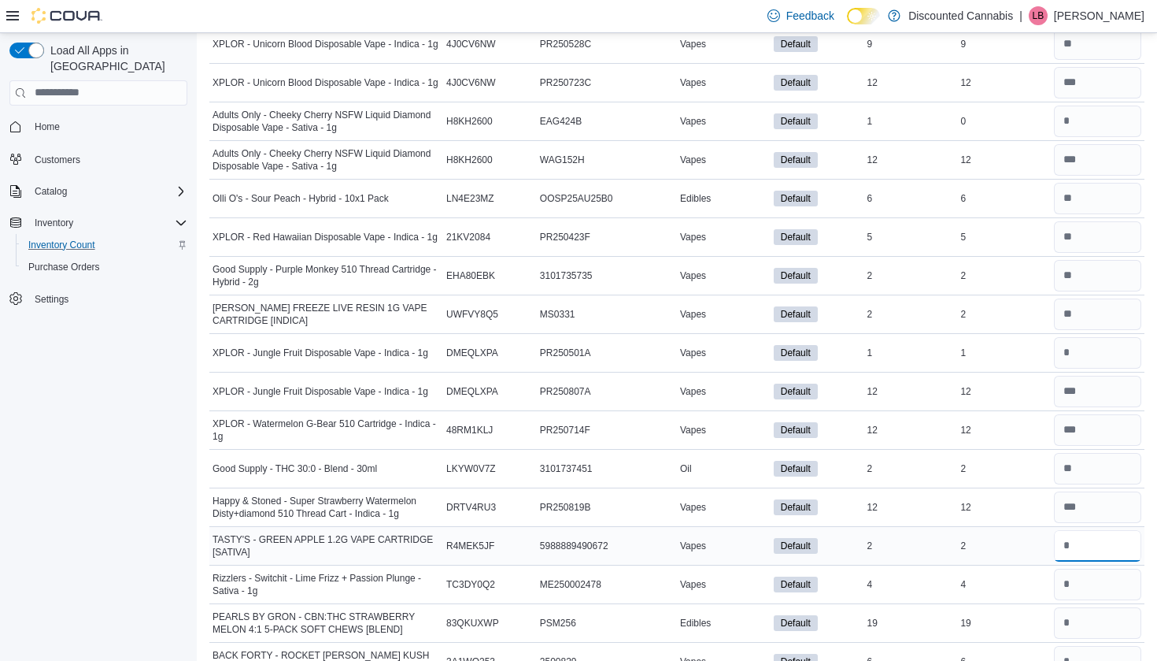
click at [1068, 541] on input "number" at bounding box center [1097, 545] width 87 height 31
type input "*"
click at [1068, 575] on input "number" at bounding box center [1097, 583] width 87 height 31
type input "*"
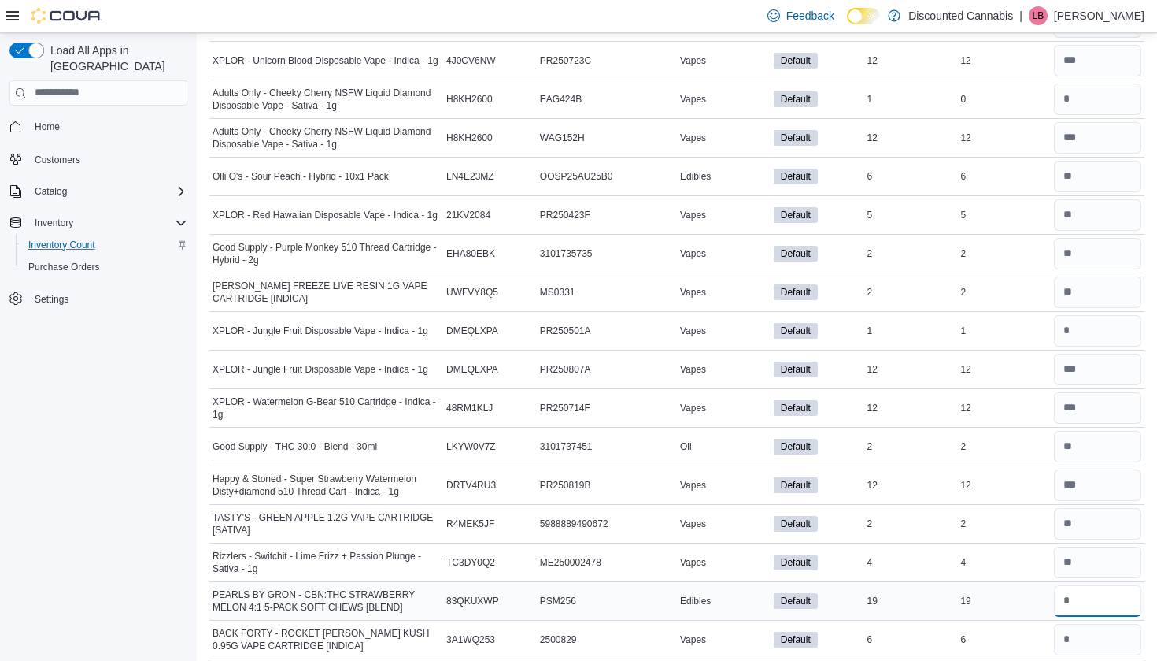
click at [1078, 594] on input "number" at bounding box center [1097, 600] width 87 height 31
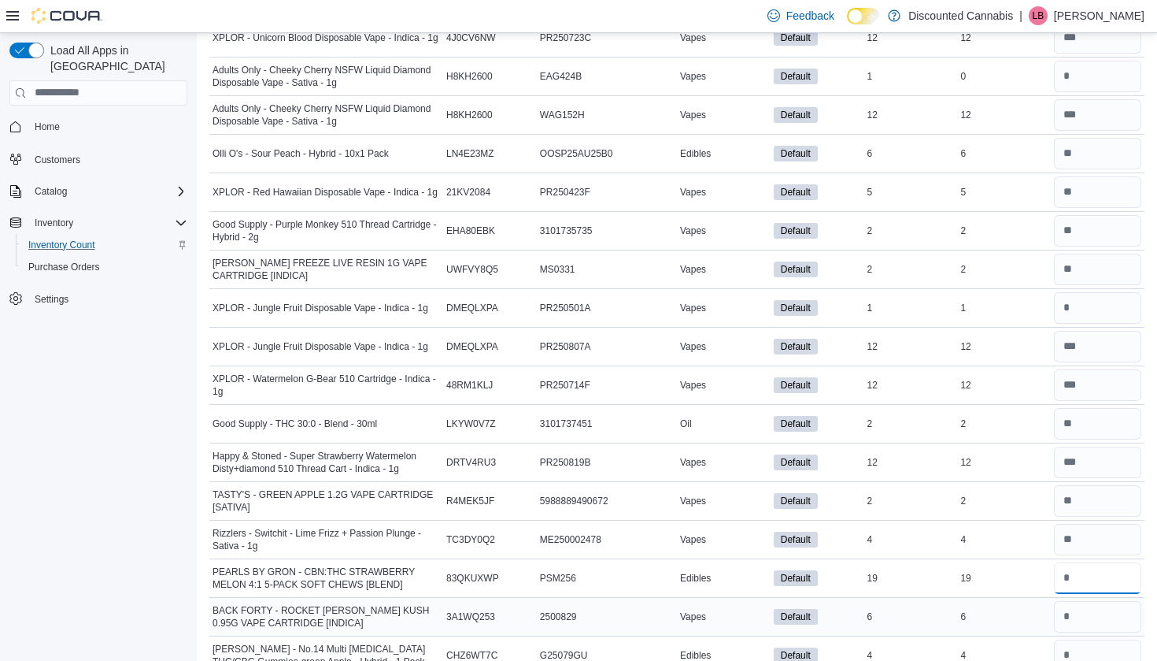
type input "**"
click at [1105, 610] on input "number" at bounding box center [1097, 616] width 87 height 31
type input "*"
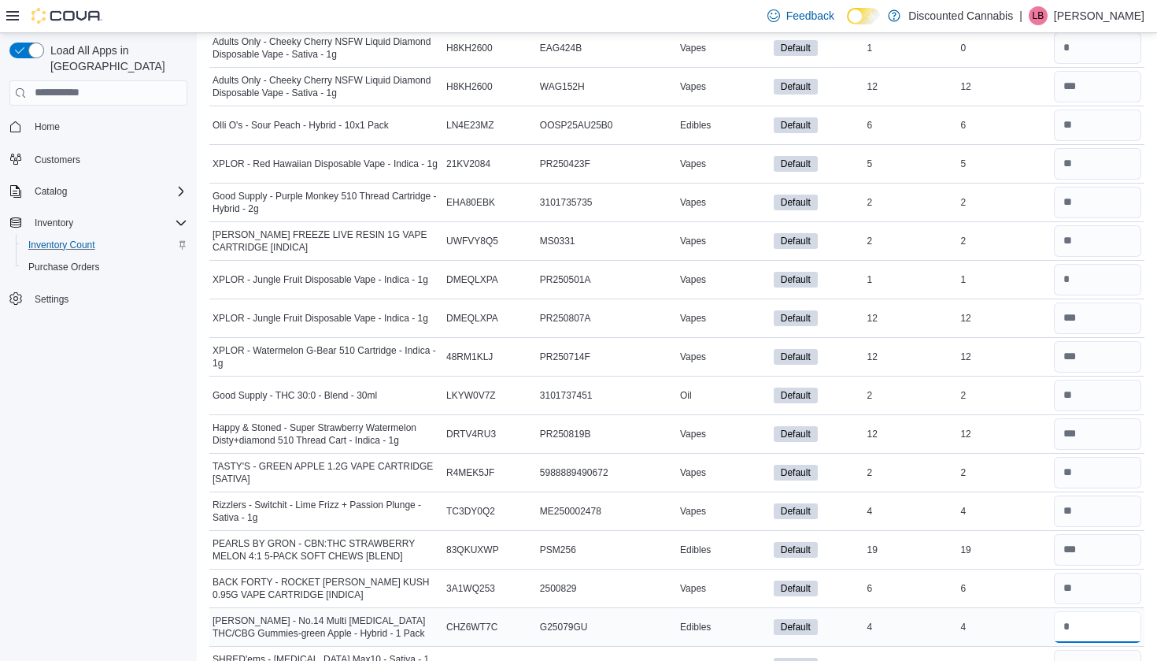
click at [1105, 612] on input "number" at bounding box center [1097, 626] width 87 height 31
type input "*"
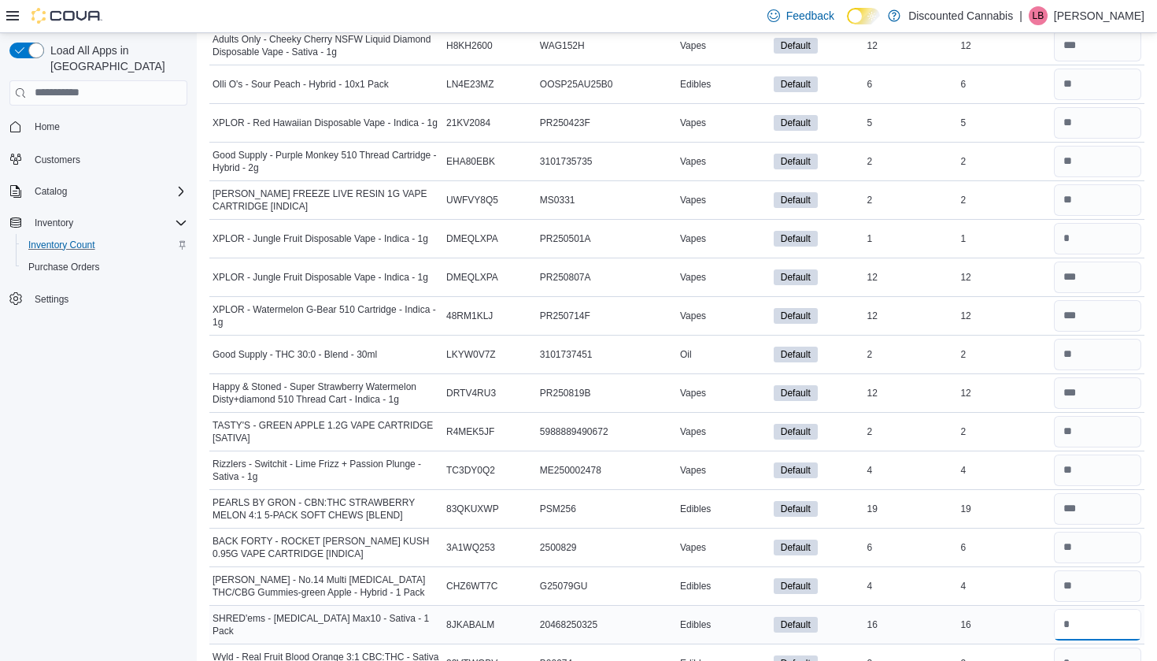
click at [1094, 612] on input "number" at bounding box center [1097, 624] width 87 height 31
type input "**"
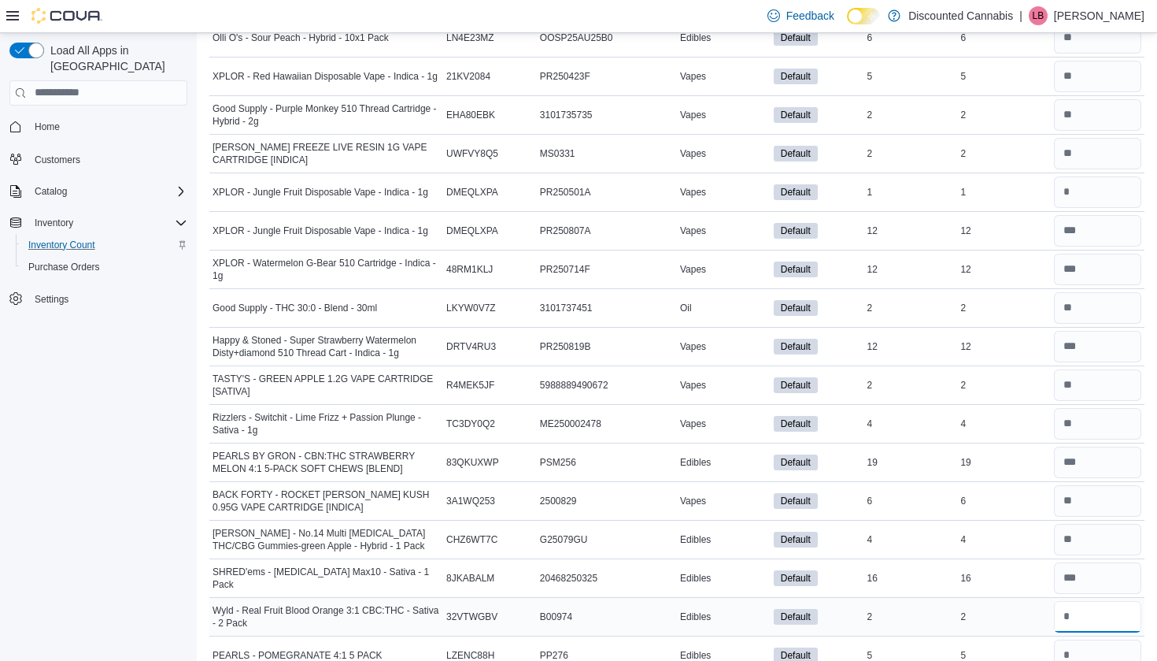
click at [1091, 617] on input "number" at bounding box center [1097, 616] width 87 height 31
type input "*"
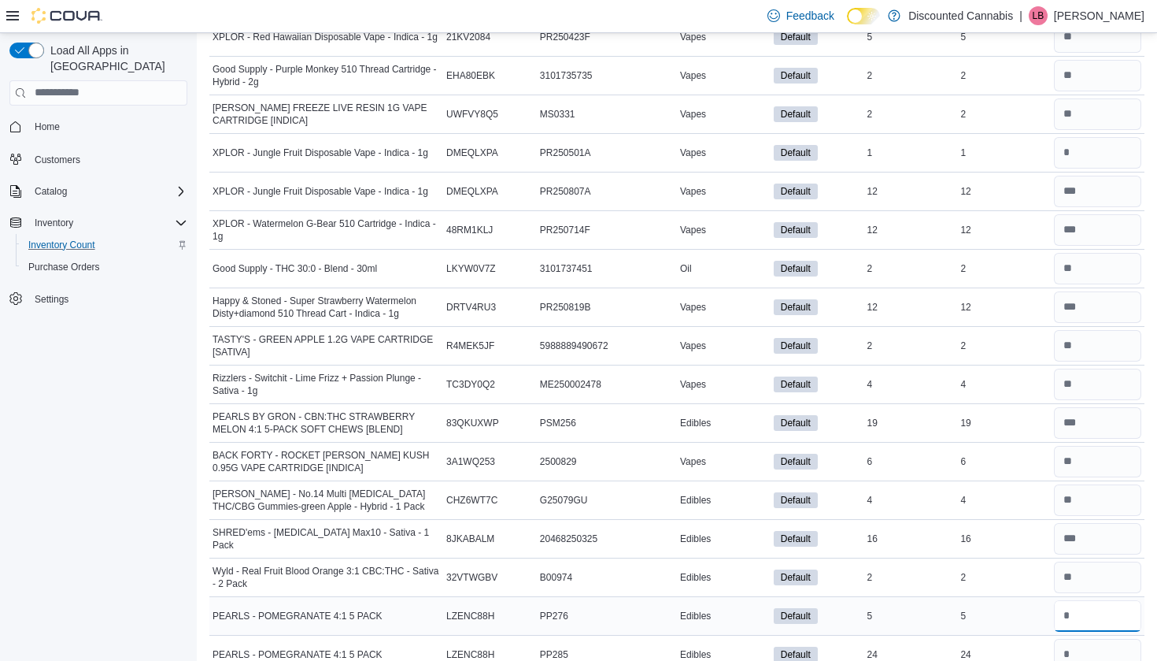
click at [1091, 617] on input "number" at bounding box center [1097, 615] width 87 height 31
type input "*"
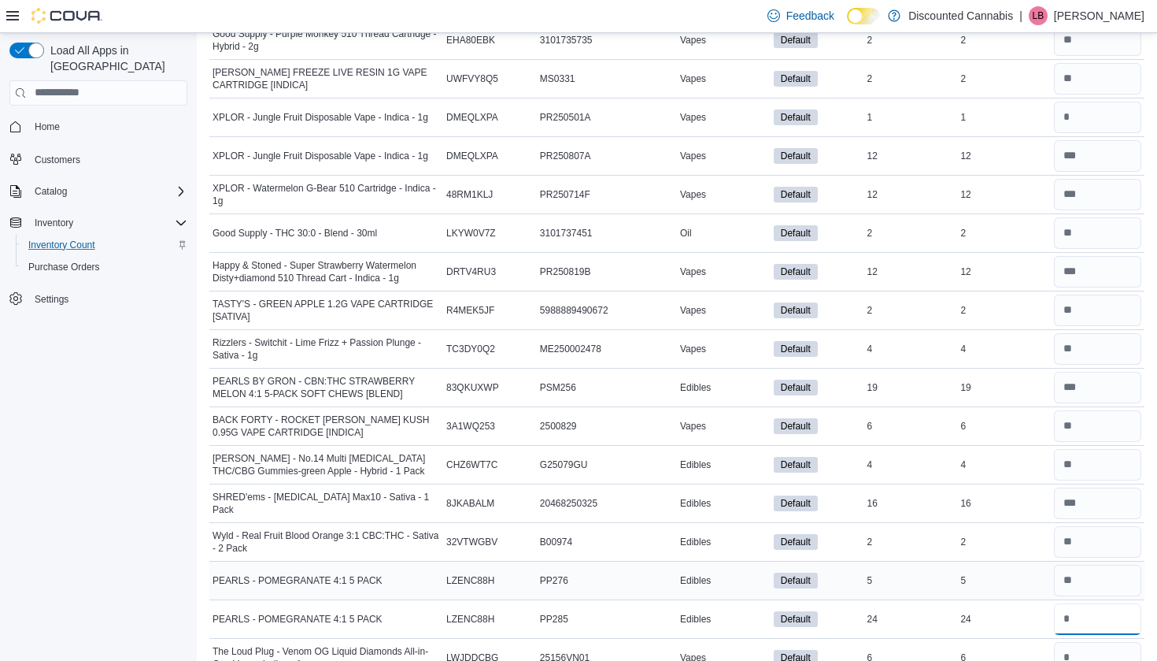
click at [1091, 616] on input "number" at bounding box center [1097, 618] width 87 height 31
type input "**"
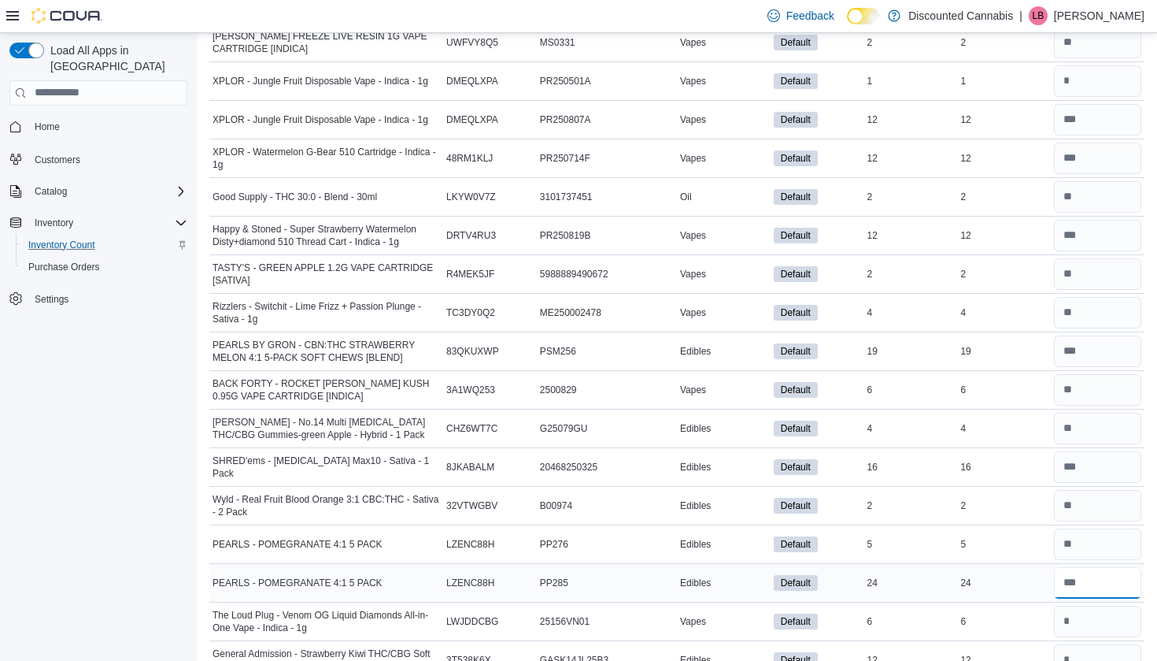
click at [1080, 574] on input "number" at bounding box center [1097, 582] width 87 height 31
type input "**"
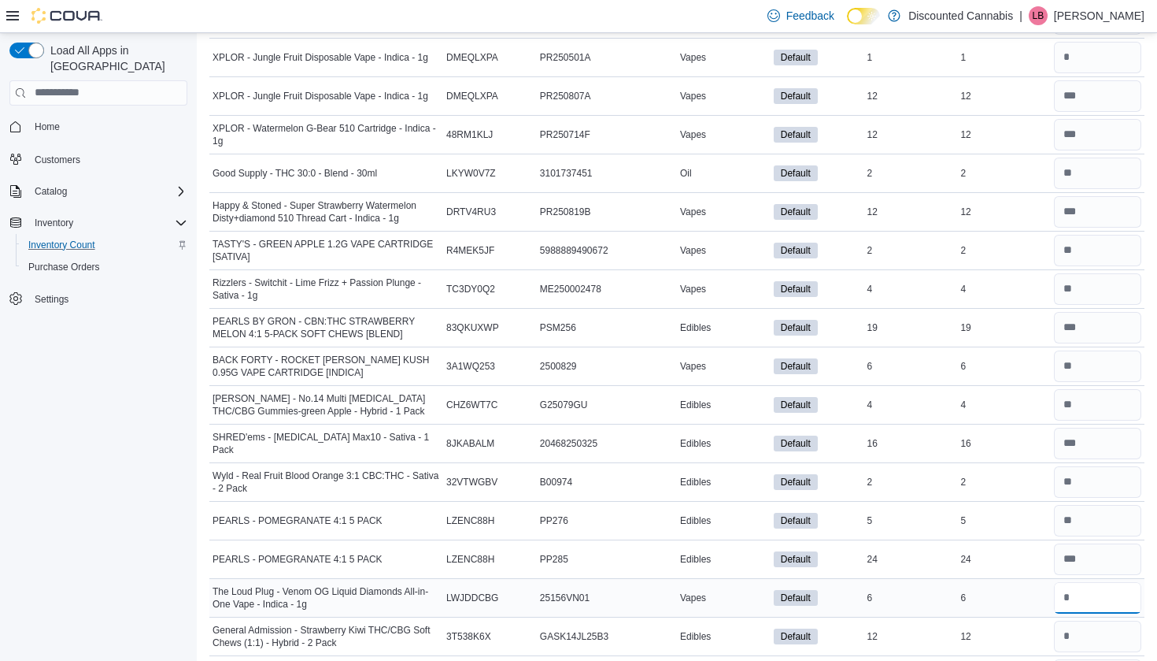
click at [1080, 583] on input "number" at bounding box center [1097, 597] width 87 height 31
type input "*"
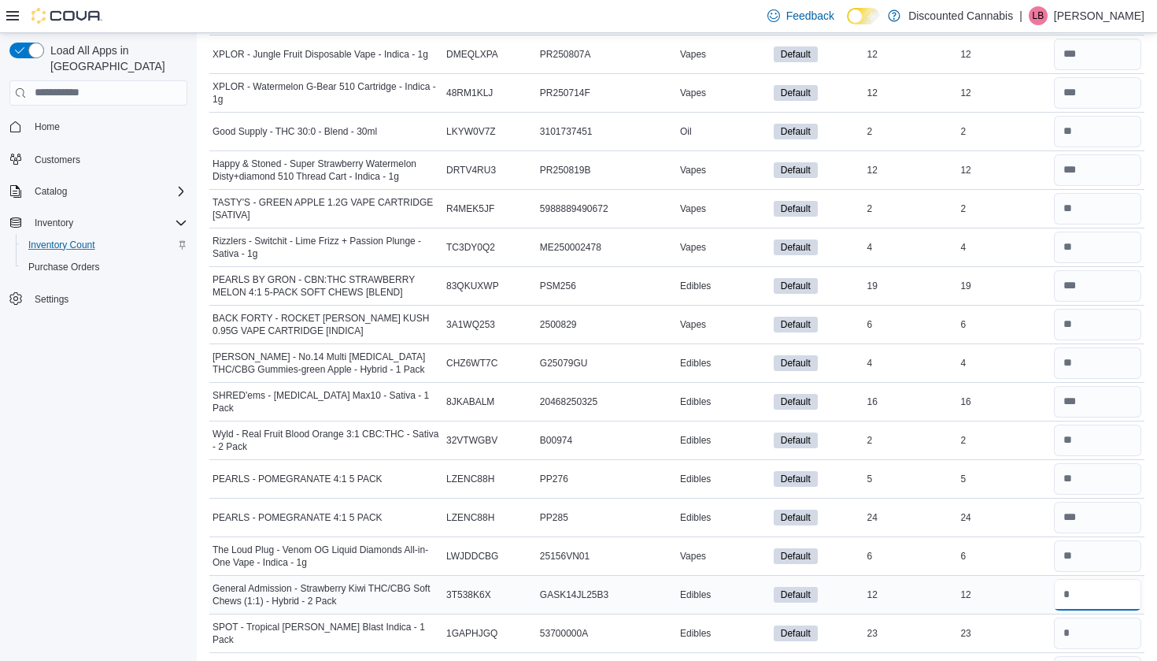
click at [1080, 595] on input "*" at bounding box center [1097, 594] width 87 height 31
type input "**"
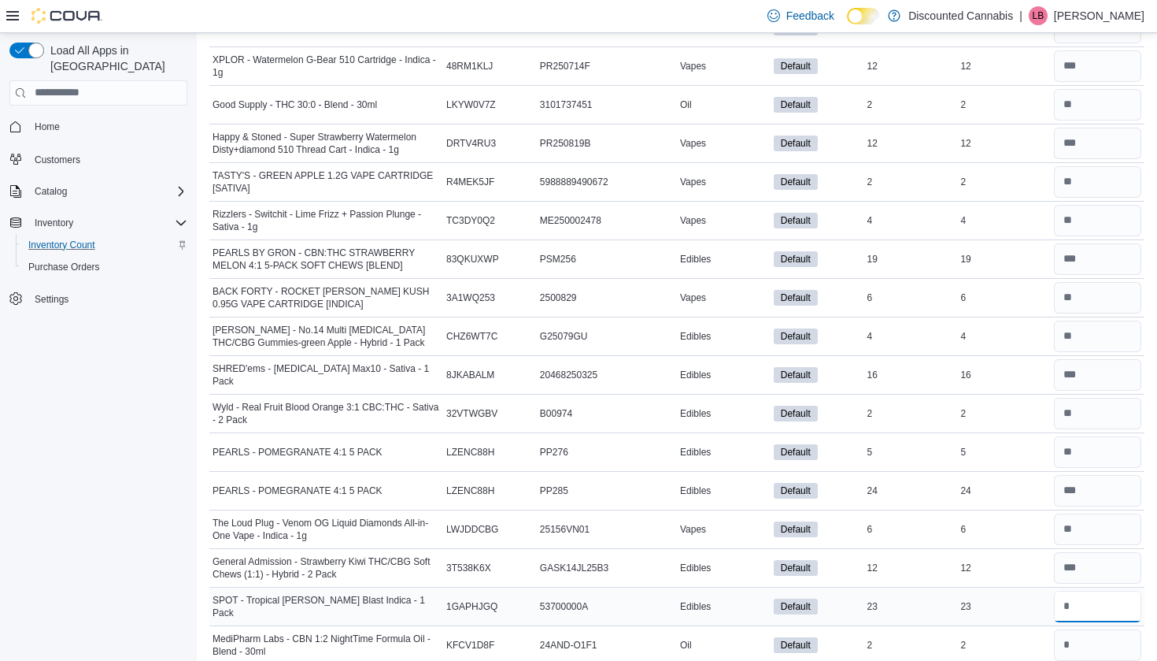
click at [1080, 605] on input "number" at bounding box center [1097, 605] width 87 height 31
type input "**"
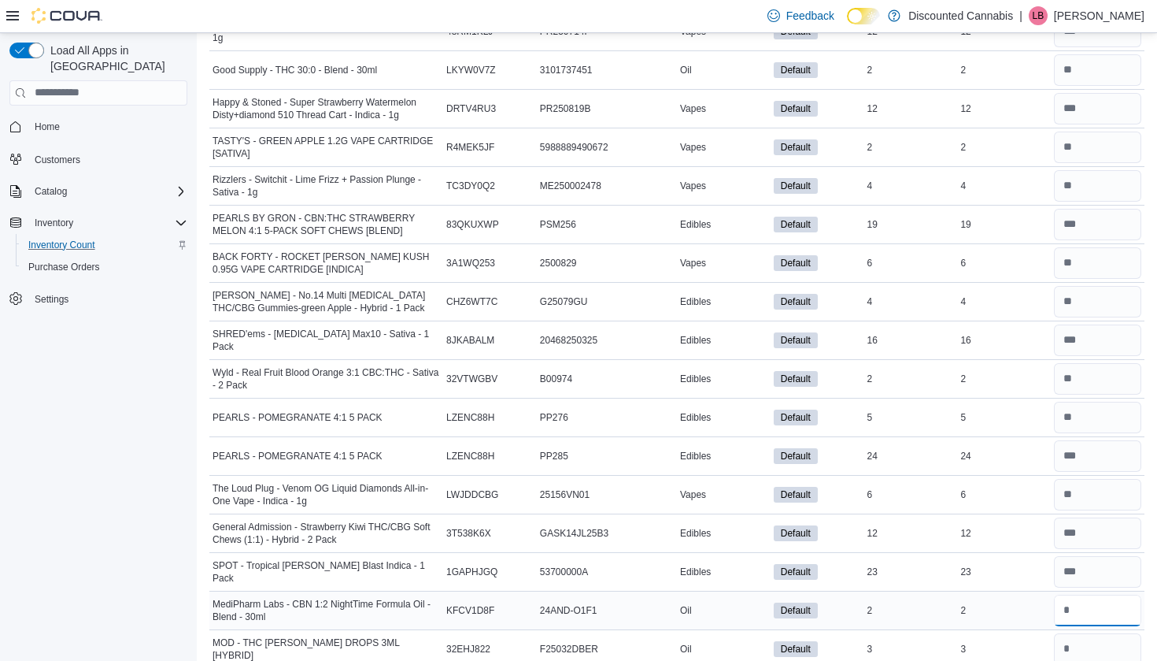
click at [1080, 606] on input "number" at bounding box center [1097, 609] width 87 height 31
type input "*"
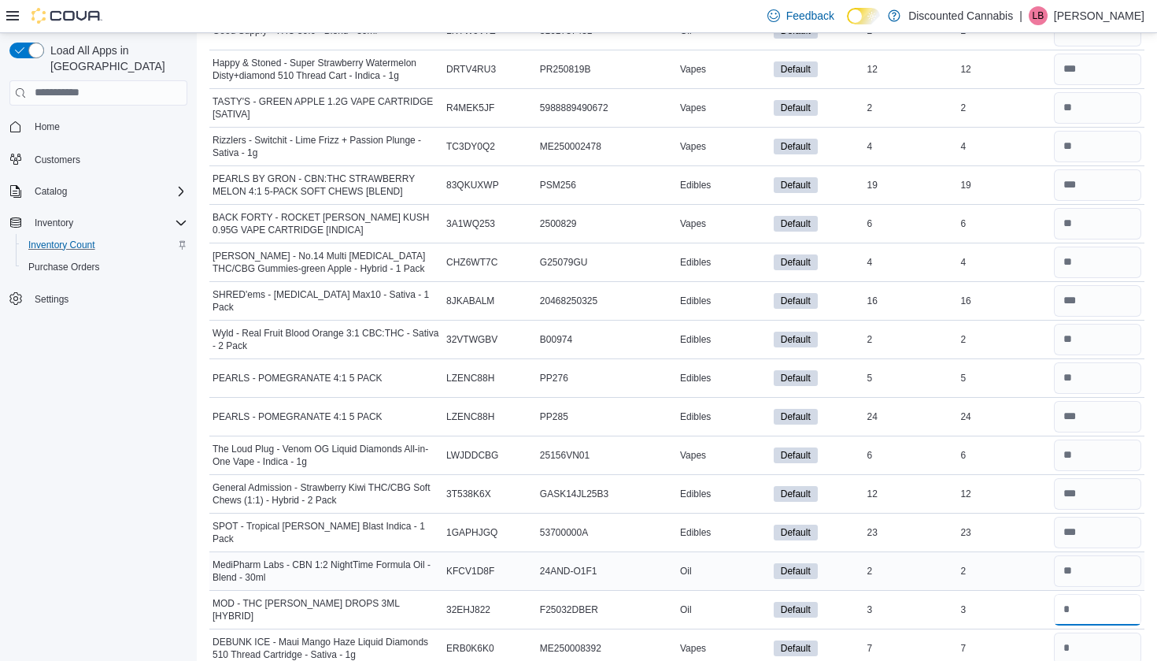
click at [1080, 606] on input "number" at bounding box center [1097, 609] width 87 height 31
type input "*"
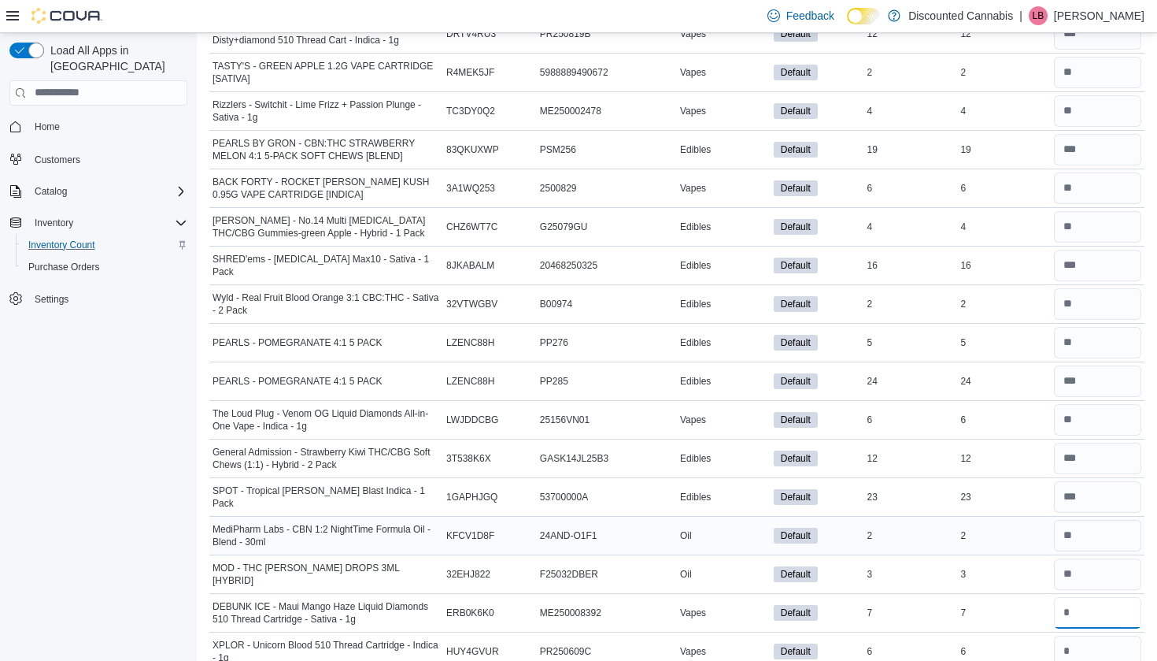
click at [1080, 606] on input "number" at bounding box center [1097, 612] width 87 height 31
type input "*"
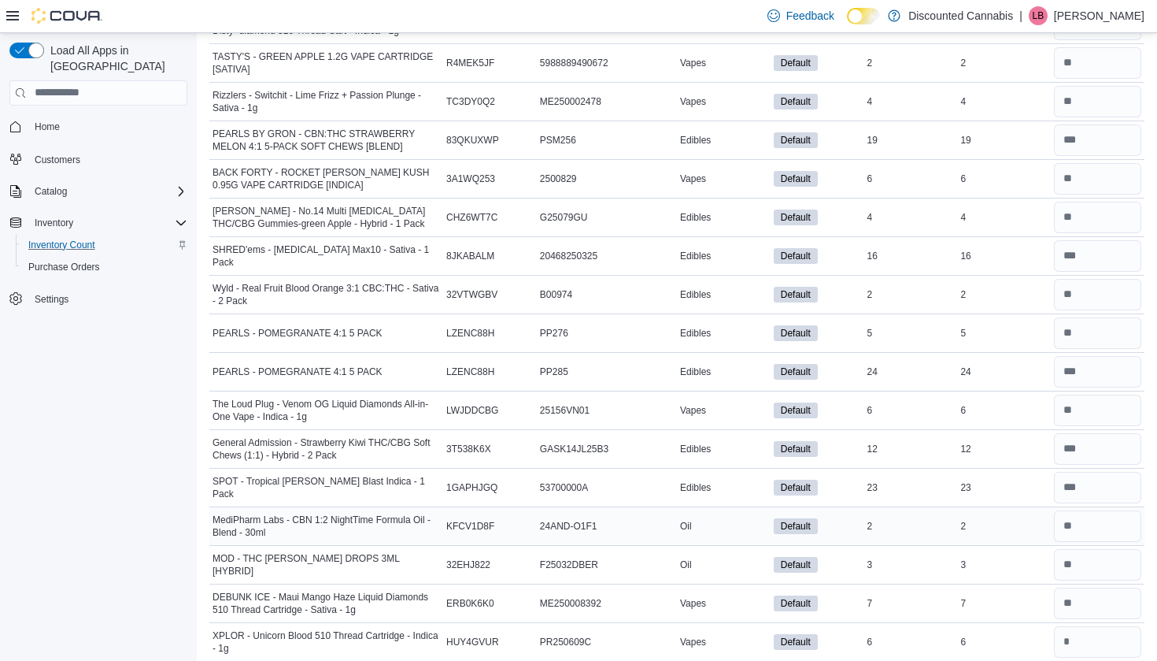
scroll to position [3363, 1]
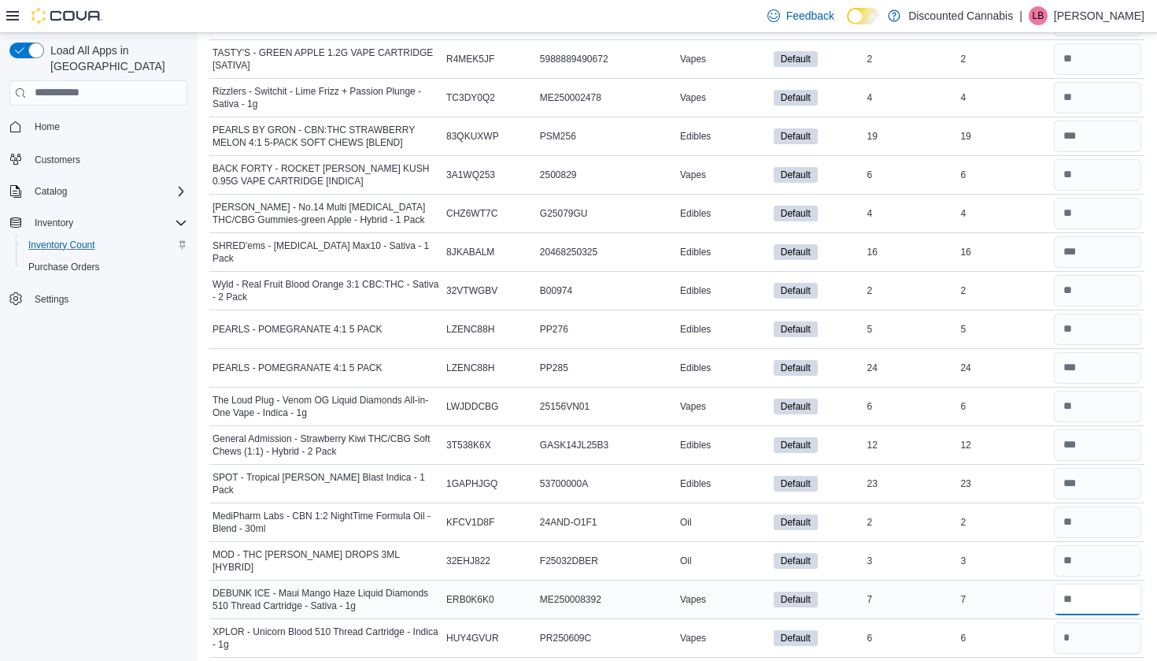
click at [1079, 606] on input "number" at bounding box center [1097, 598] width 87 height 31
type input "*"
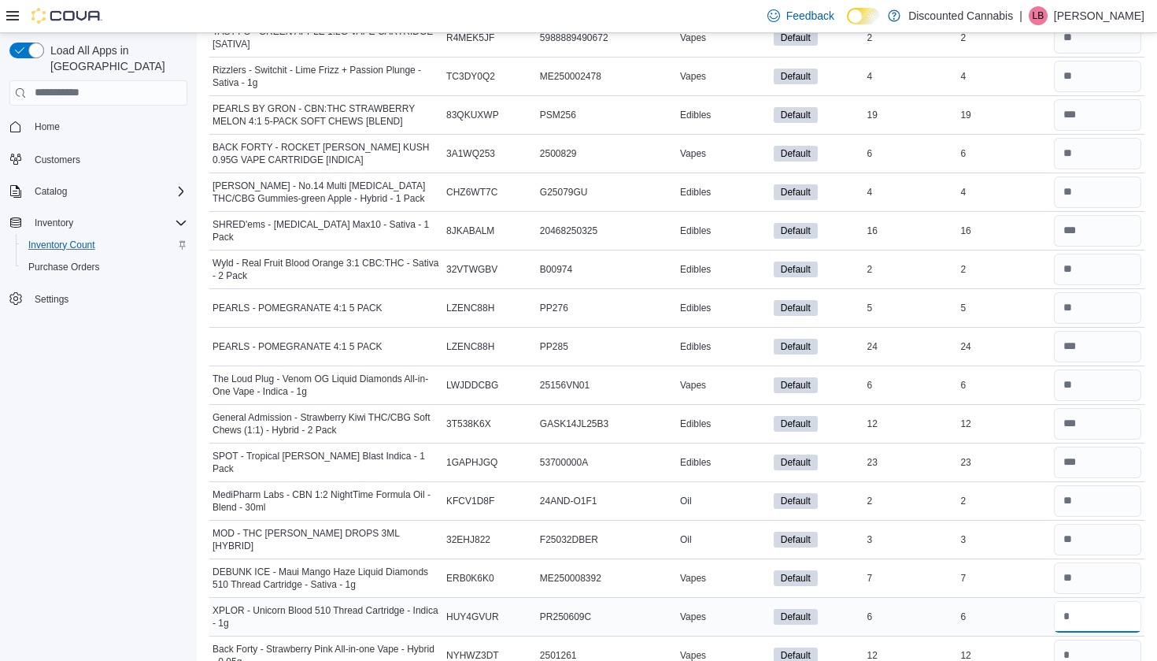
click at [1077, 614] on input "number" at bounding box center [1097, 616] width 87 height 31
type input "*"
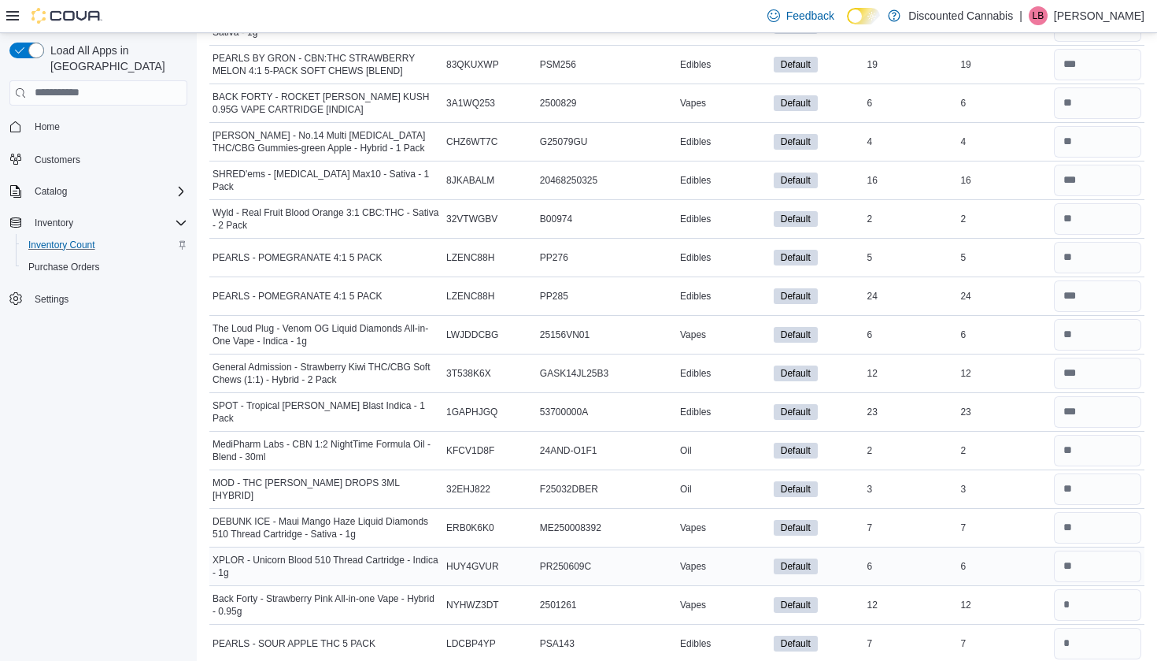
scroll to position [3439, 0]
click at [1077, 615] on div at bounding box center [1098, 604] width 94 height 38
click at [1077, 604] on input "*" at bounding box center [1097, 603] width 87 height 31
type input "**"
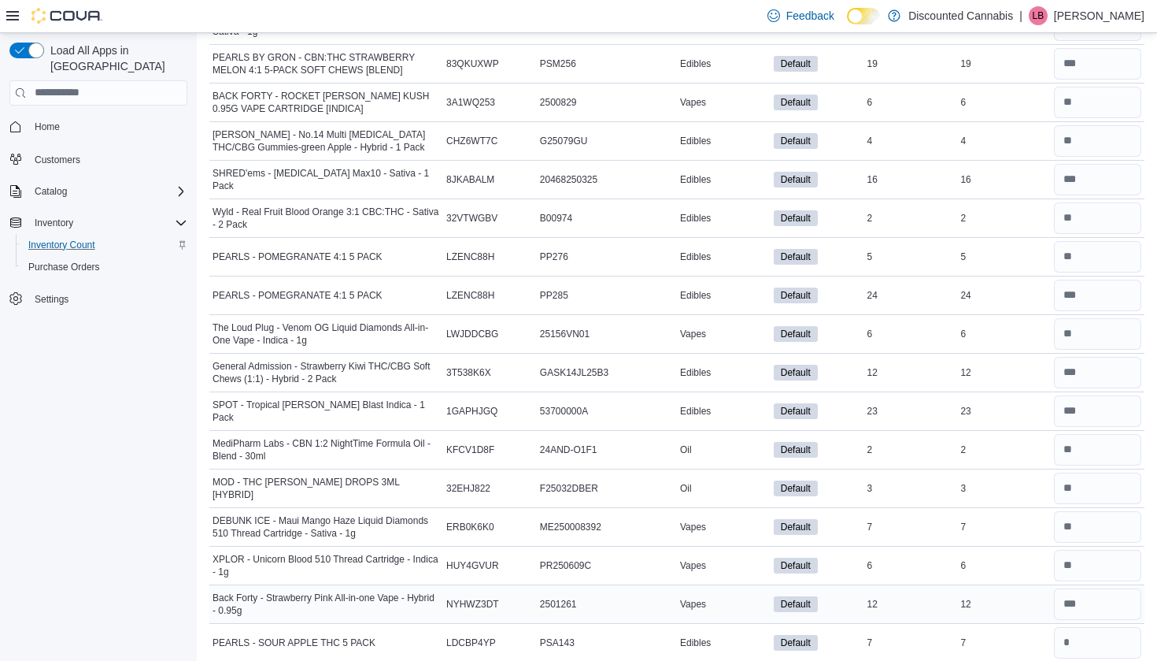
scroll to position [3458, 0]
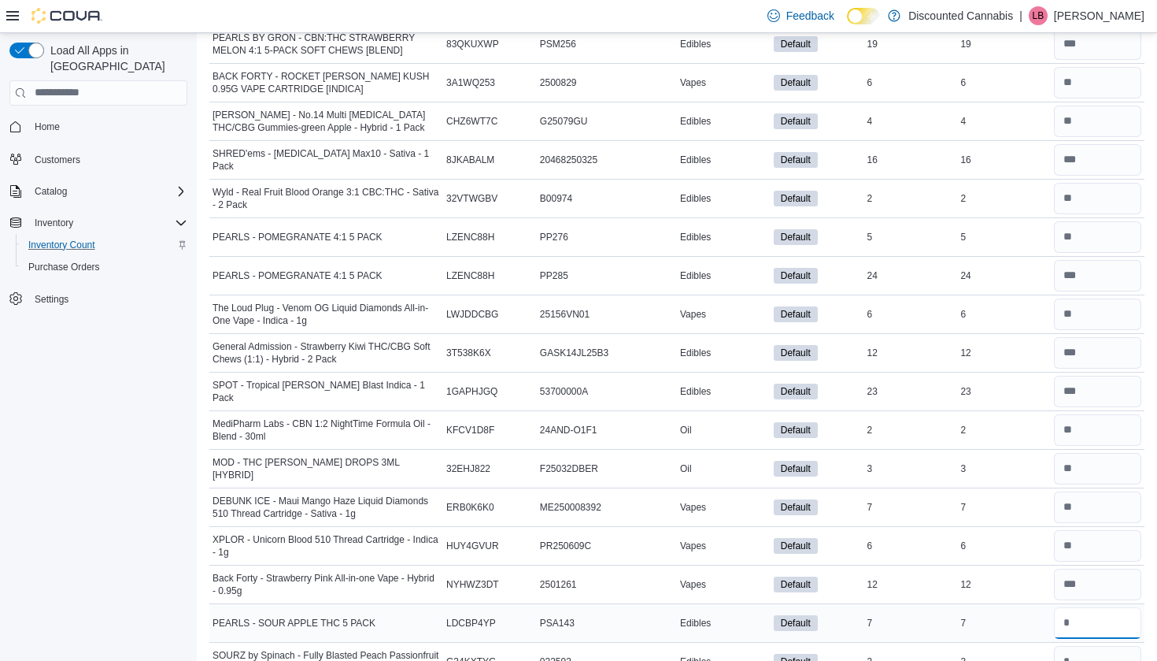
click at [1077, 607] on input "number" at bounding box center [1097, 622] width 87 height 31
type input "*"
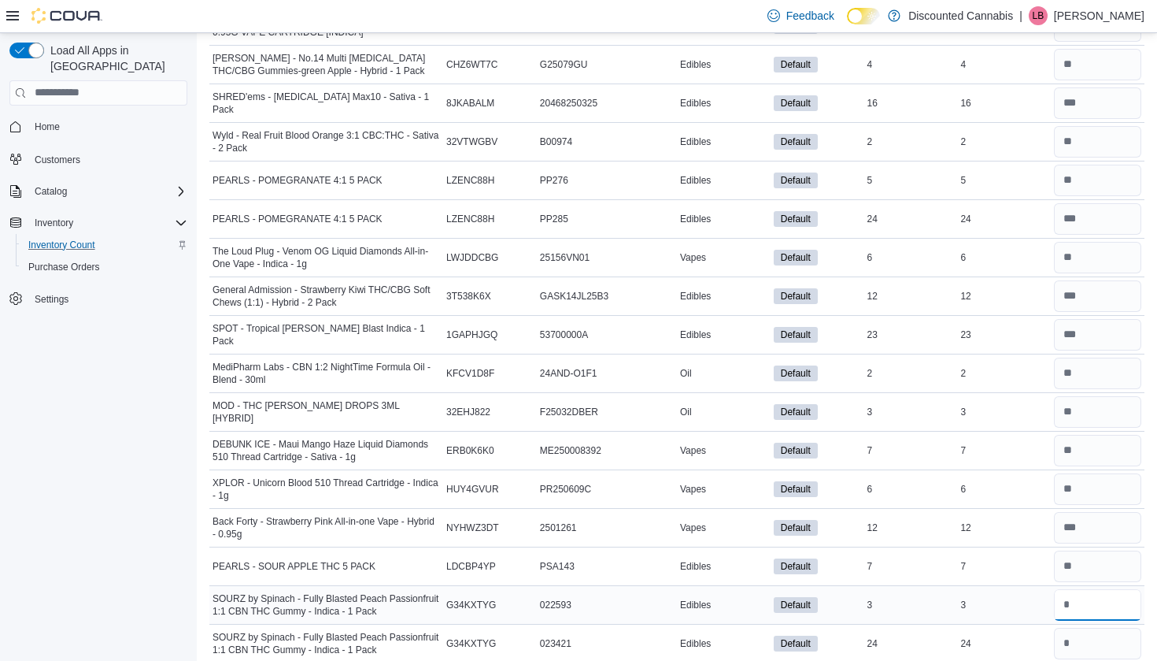
click at [1077, 605] on input "number" at bounding box center [1097, 604] width 87 height 31
type input "**"
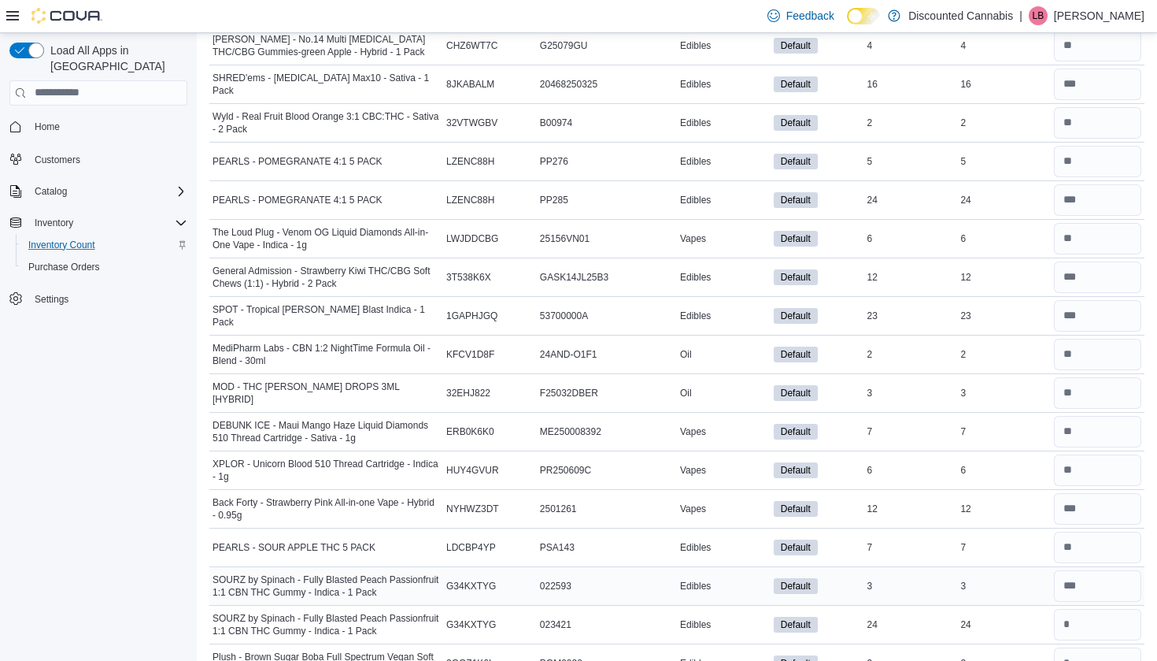
scroll to position [3538, 0]
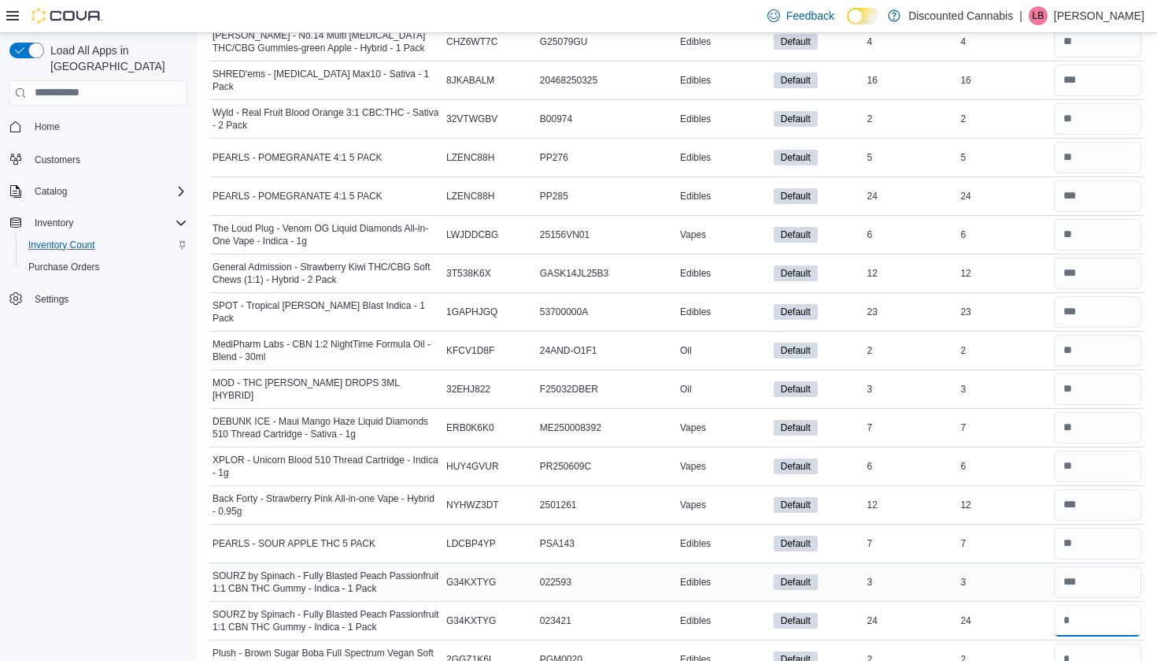
click at [1077, 605] on input "number" at bounding box center [1097, 620] width 87 height 31
click at [1098, 616] on input "***" at bounding box center [1097, 620] width 87 height 31
type input "*****"
click at [1096, 657] on input "number" at bounding box center [1097, 658] width 87 height 31
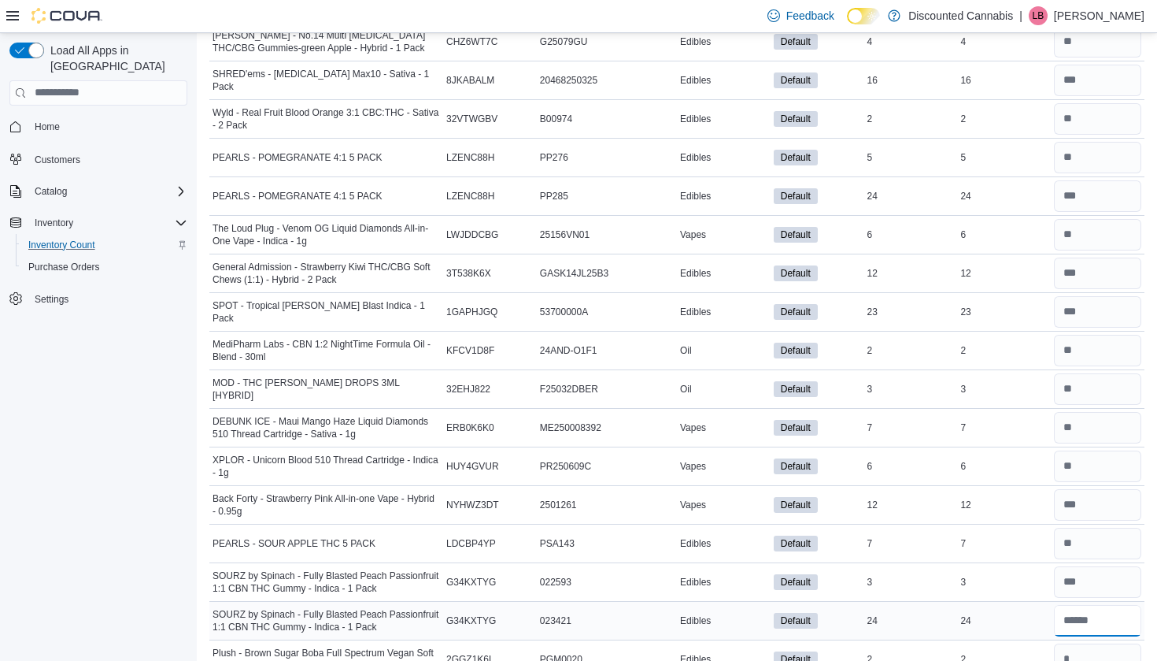
click at [1085, 610] on input "number" at bounding box center [1097, 620] width 87 height 31
type input "**"
click at [1081, 575] on input "number" at bounding box center [1097, 581] width 87 height 31
click at [1081, 657] on div at bounding box center [1098, 659] width 94 height 38
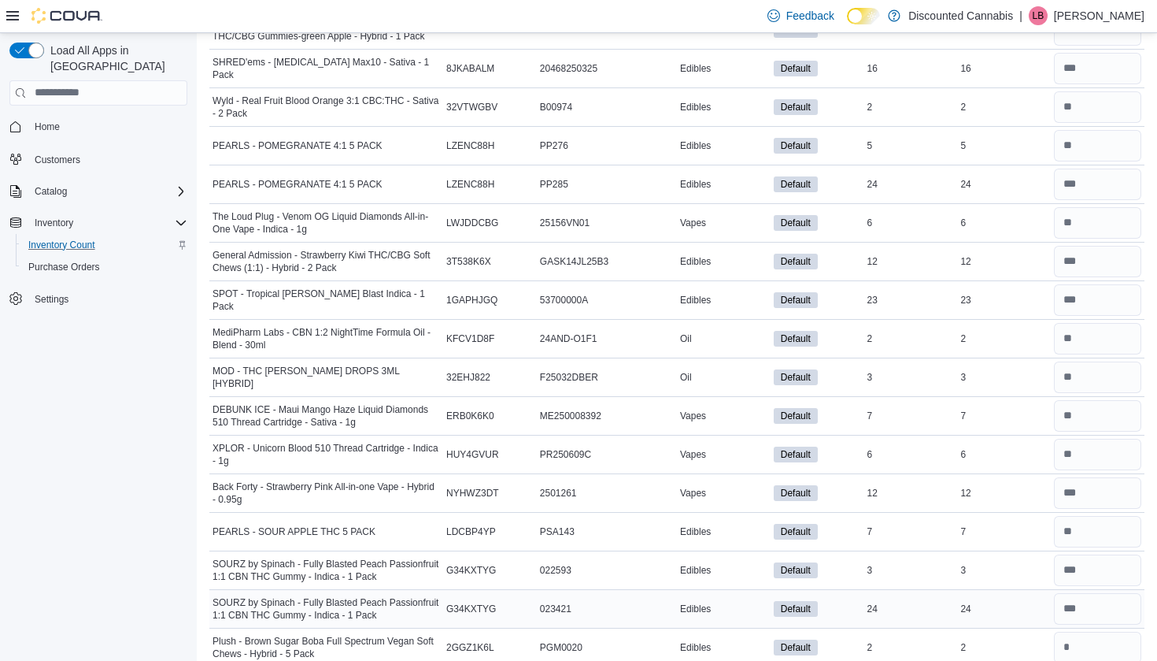
click at [1081, 620] on div at bounding box center [1098, 609] width 94 height 38
click at [1081, 617] on input "number" at bounding box center [1097, 608] width 87 height 31
type input "**"
click at [1079, 573] on input "number" at bounding box center [1097, 569] width 87 height 31
type input "*"
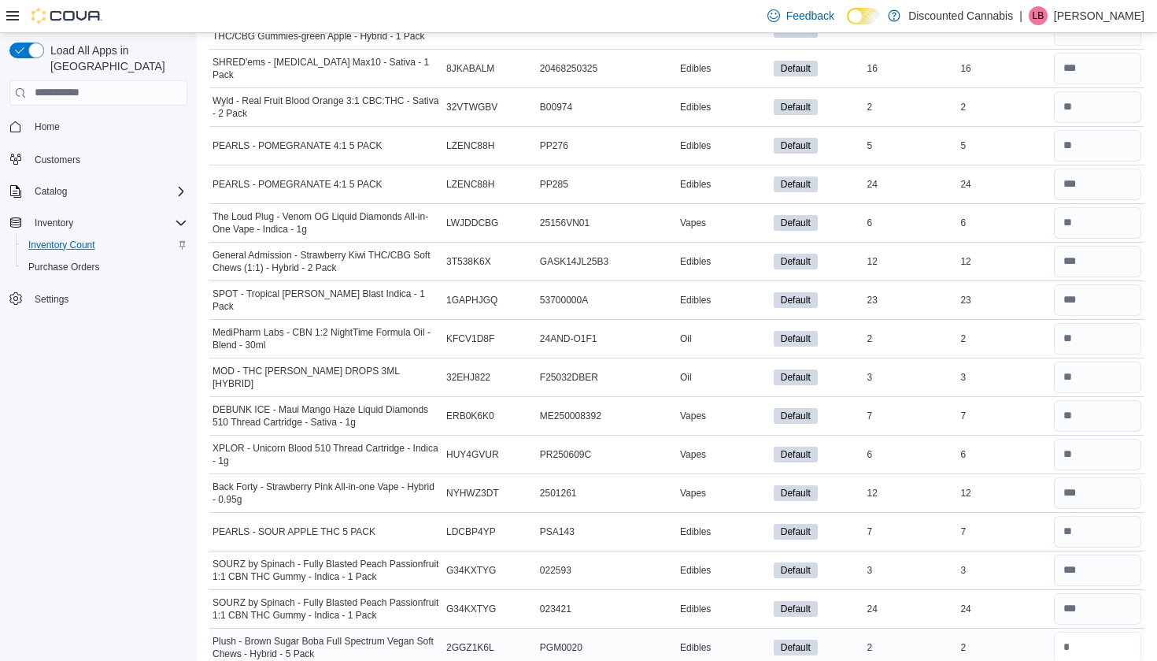
click at [1108, 640] on input "number" at bounding box center [1097, 646] width 87 height 31
type input "*"
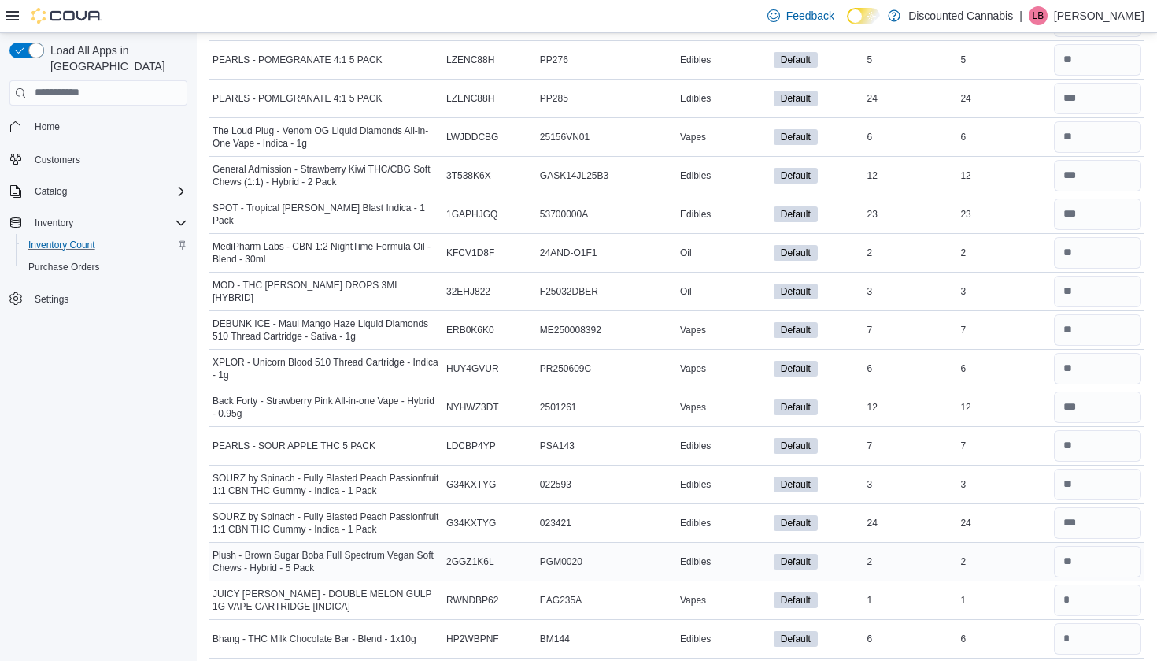
scroll to position [3637, 0]
click at [1102, 605] on input "number" at bounding box center [1097, 598] width 87 height 31
type input "*"
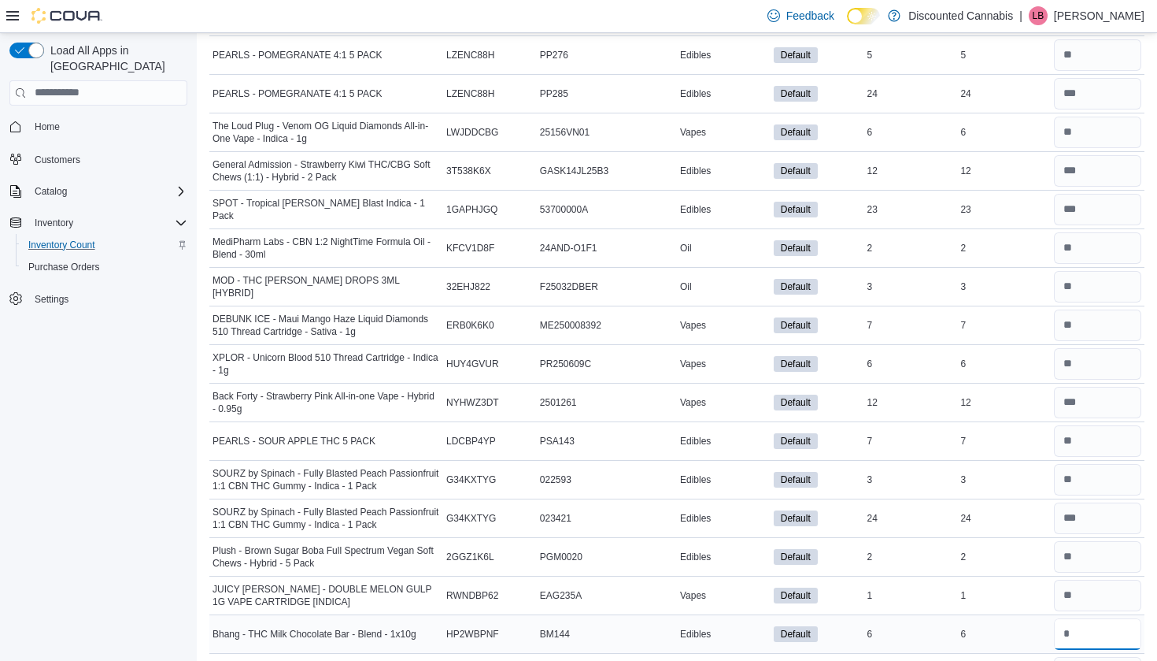
click at [1098, 634] on input "number" at bounding box center [1097, 633] width 87 height 31
type input "*"
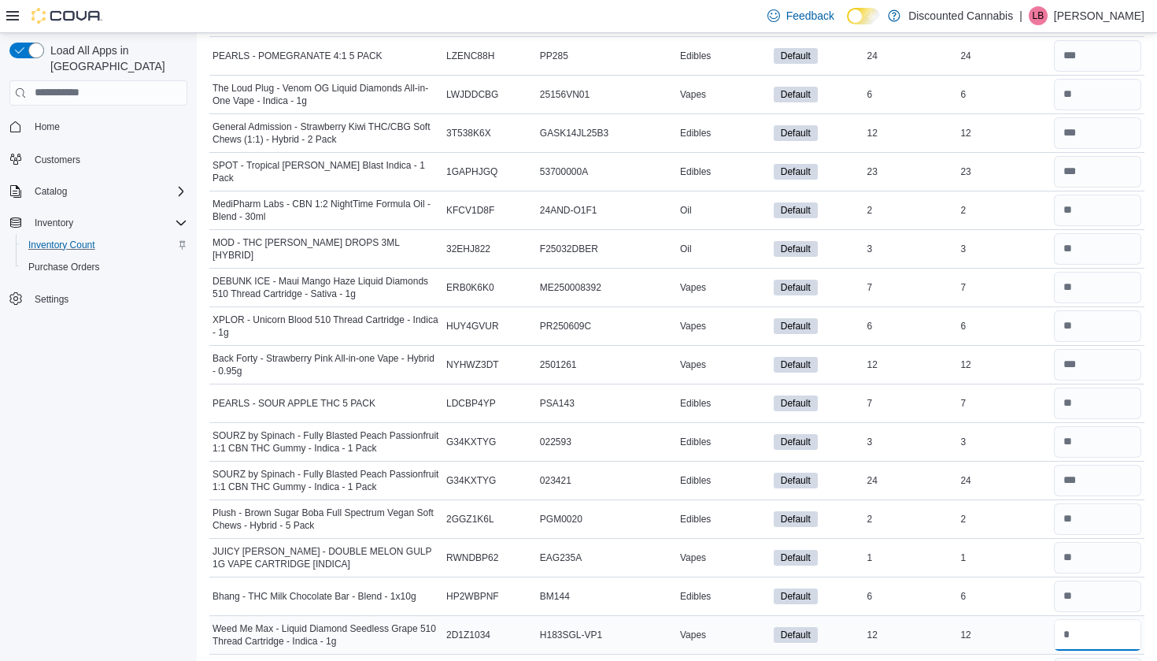
click at [1097, 631] on input "number" at bounding box center [1097, 634] width 87 height 31
type input "**"
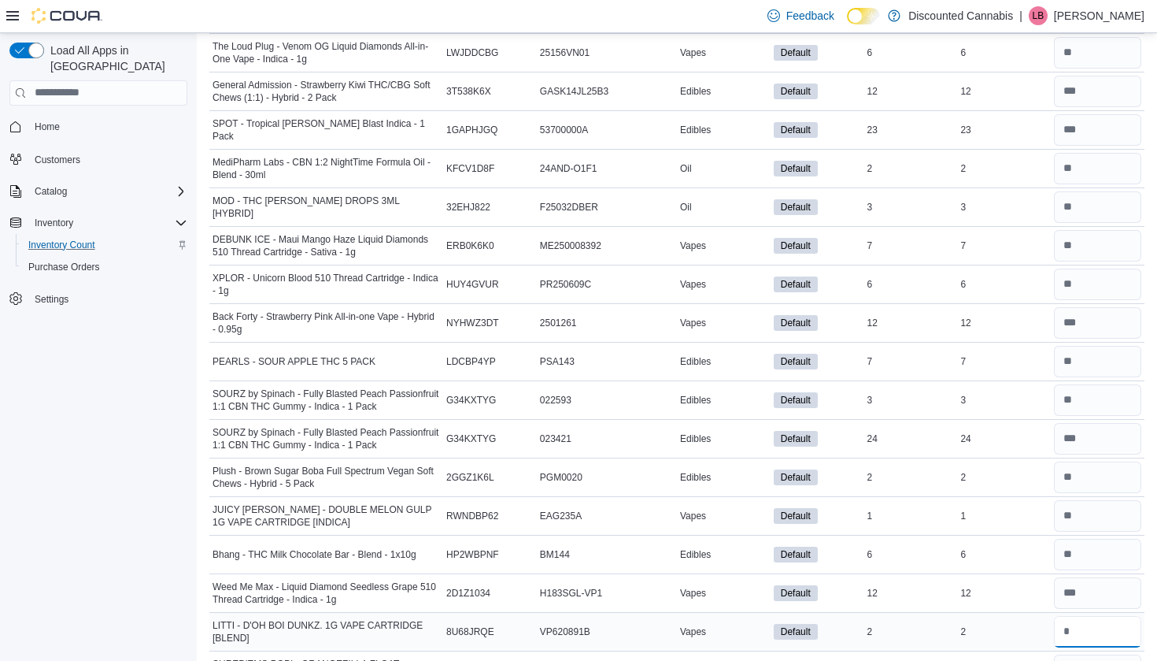
click at [1097, 631] on input "number" at bounding box center [1097, 631] width 87 height 31
type input "*"
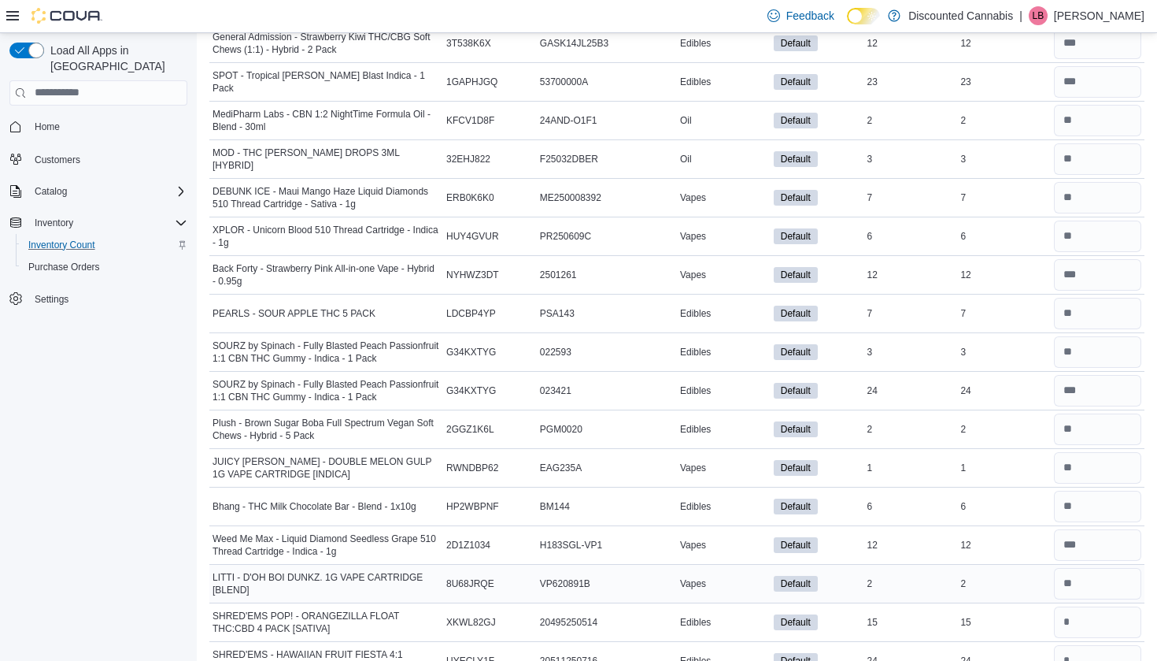
scroll to position [3770, 0]
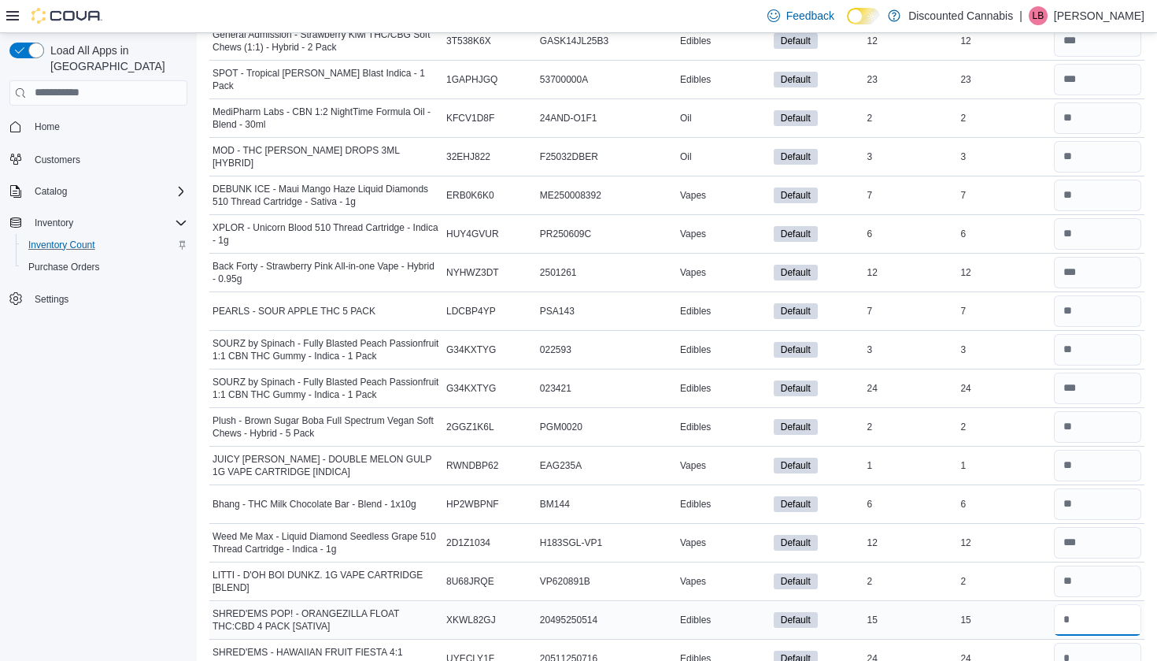
click at [1086, 623] on input "number" at bounding box center [1097, 619] width 87 height 31
type input "**"
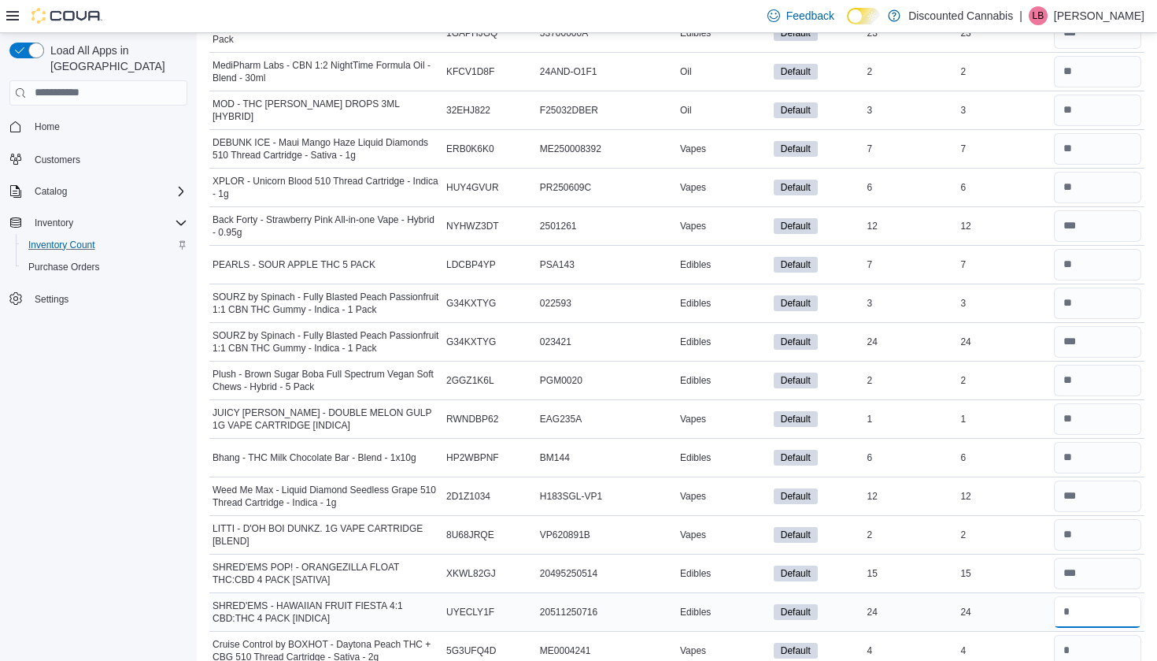
click at [1082, 606] on input "number" at bounding box center [1097, 611] width 87 height 31
type input "**"
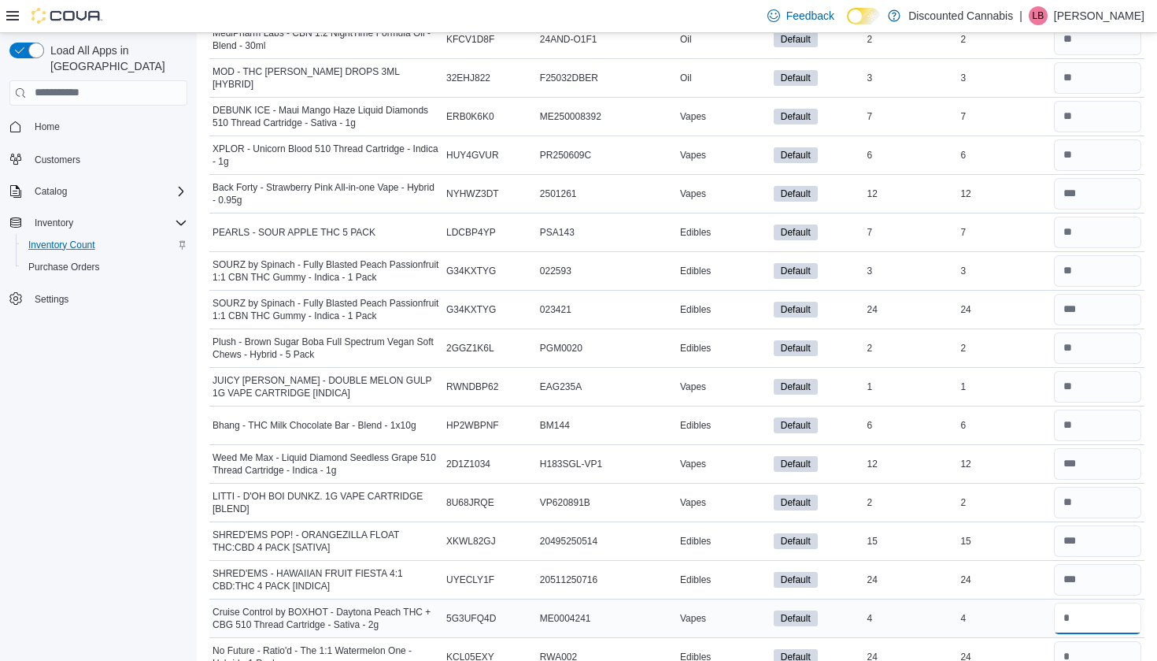
click at [1082, 609] on input "number" at bounding box center [1097, 617] width 87 height 31
type input "*"
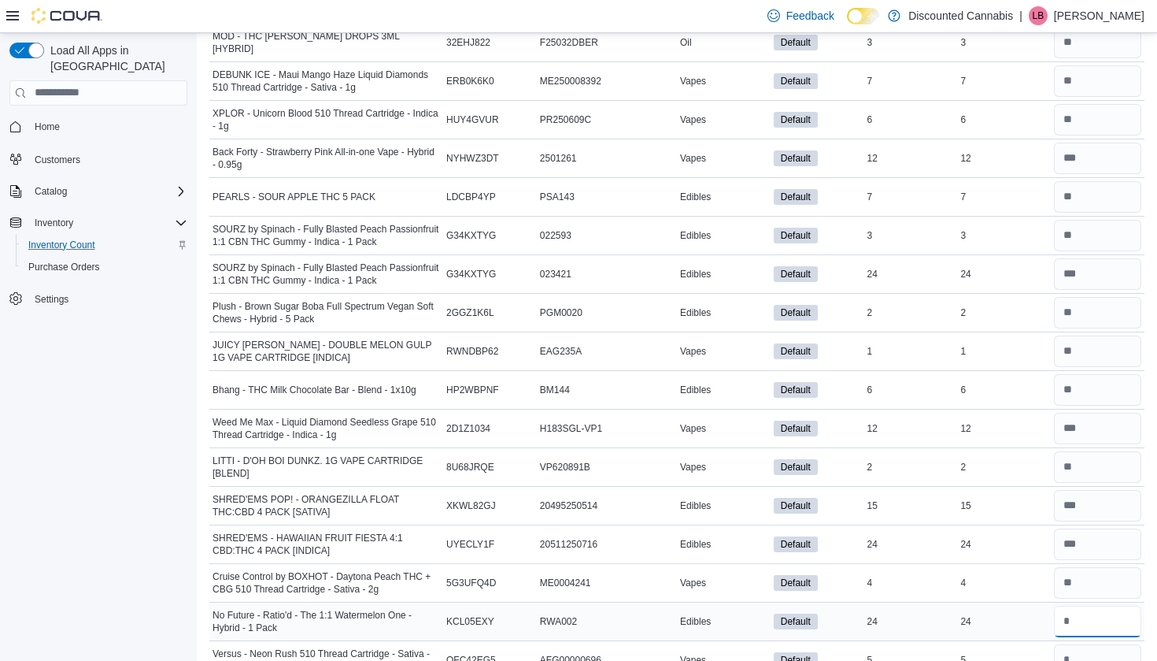
click at [1080, 614] on input "number" at bounding box center [1097, 620] width 87 height 31
type input "**"
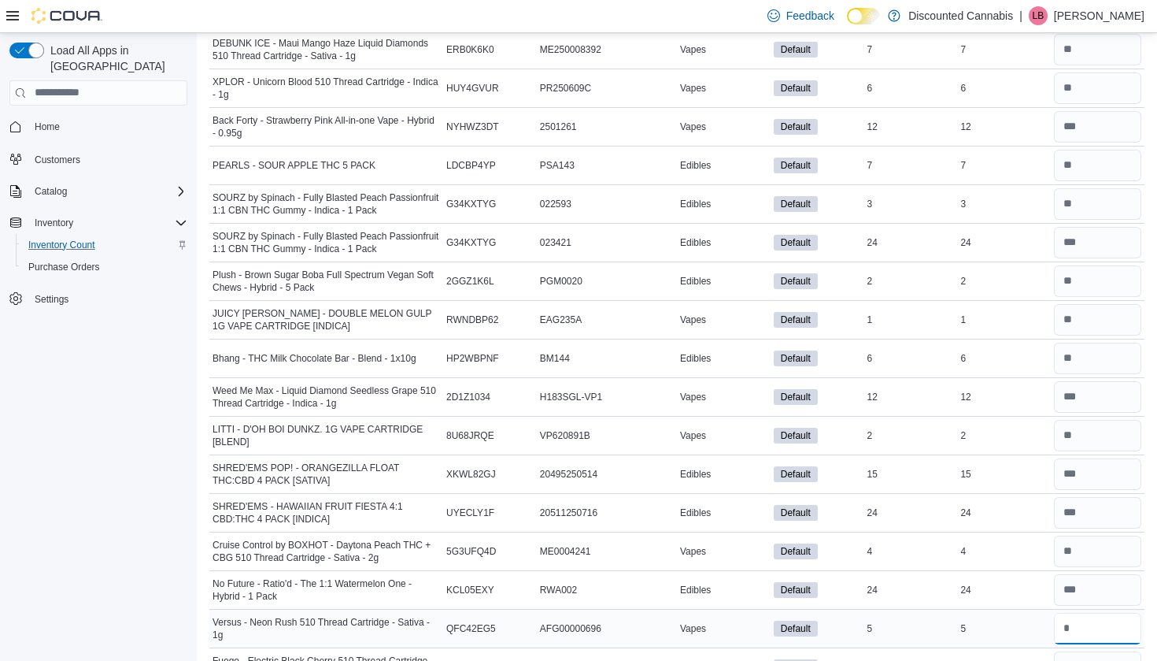
click at [1079, 625] on input "number" at bounding box center [1097, 627] width 87 height 31
type input "*"
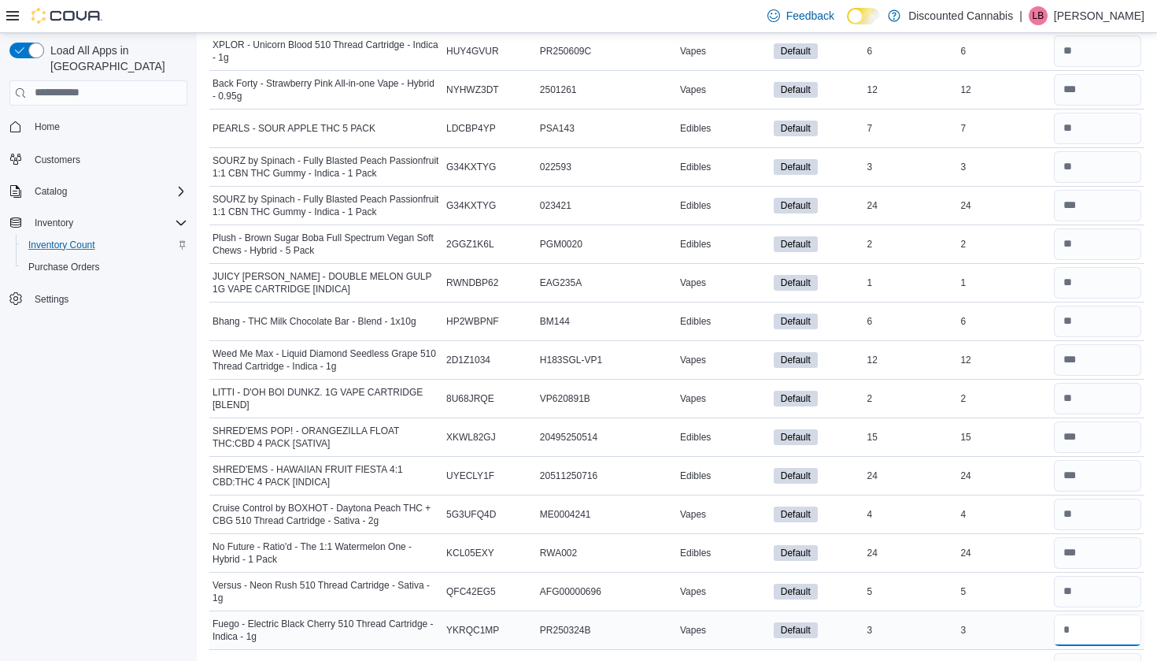
click at [1079, 619] on input "number" at bounding box center [1097, 629] width 87 height 31
type input "*"
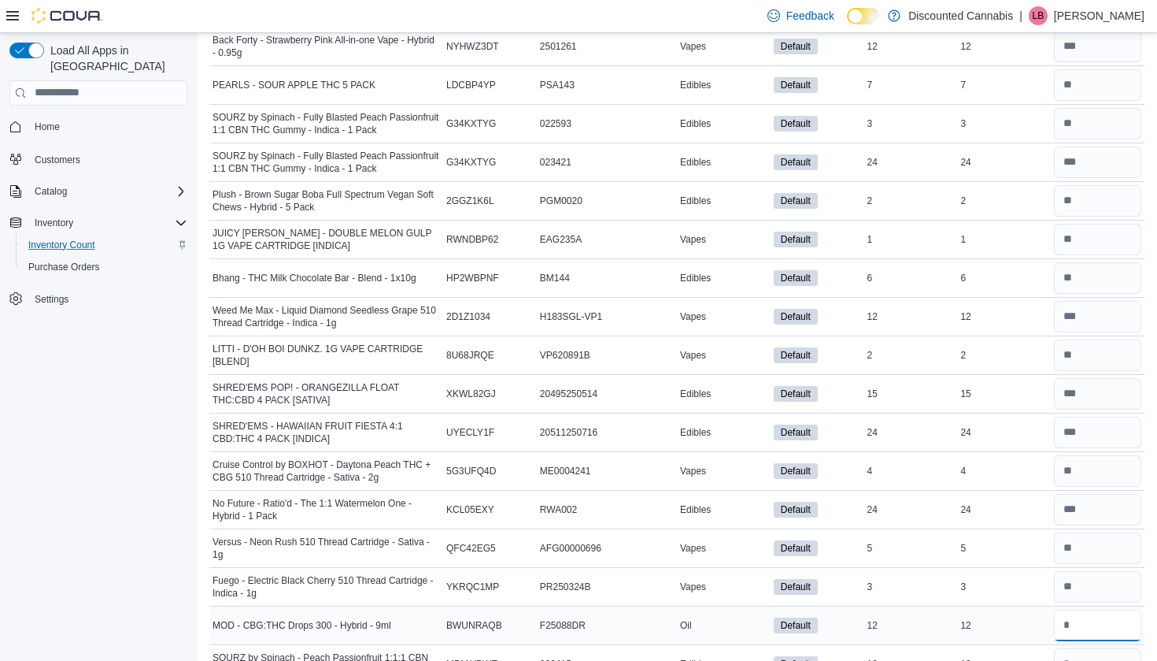
click at [1079, 620] on input "number" at bounding box center [1097, 624] width 87 height 31
type input "**"
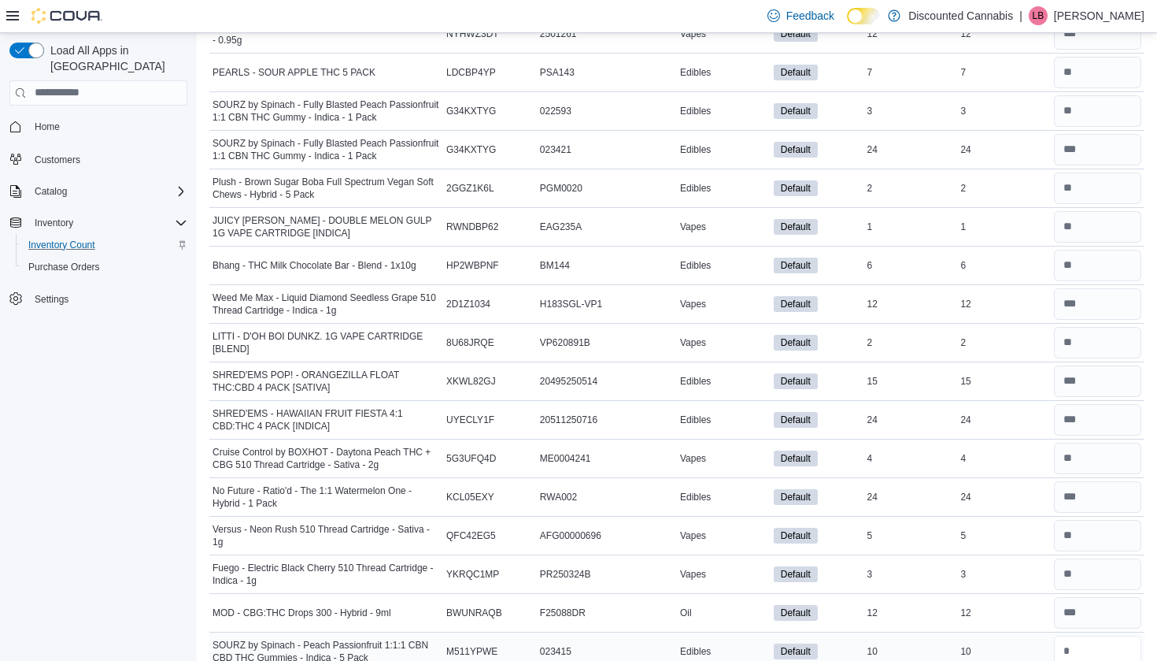
click at [1079, 636] on input "number" at bounding box center [1097, 650] width 87 height 31
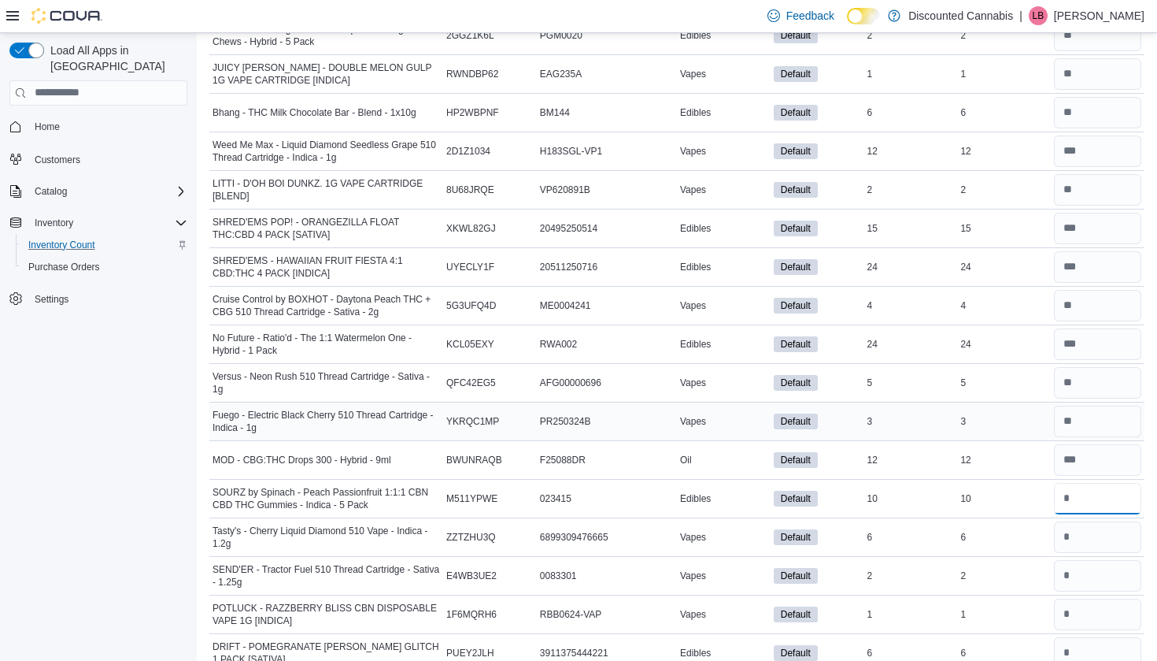
scroll to position [4158, 0]
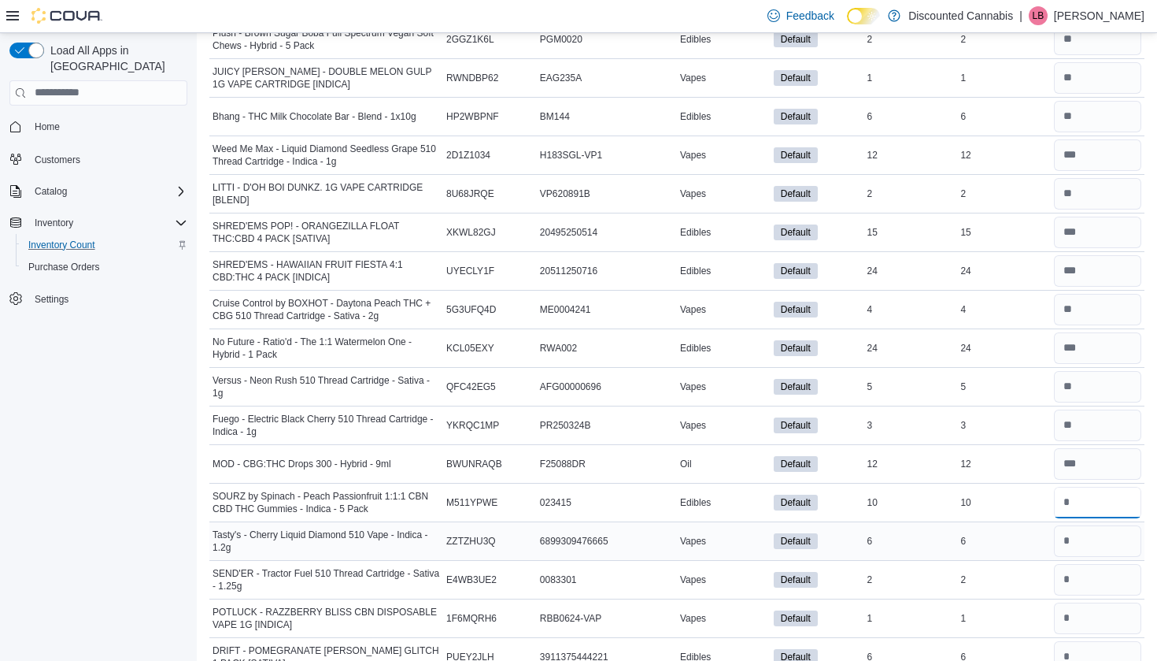
type input "**"
click at [1096, 541] on input "number" at bounding box center [1097, 540] width 87 height 31
click at [1094, 545] on input "*" at bounding box center [1097, 540] width 87 height 31
type input "*"
click at [1086, 602] on input "number" at bounding box center [1097, 617] width 87 height 31
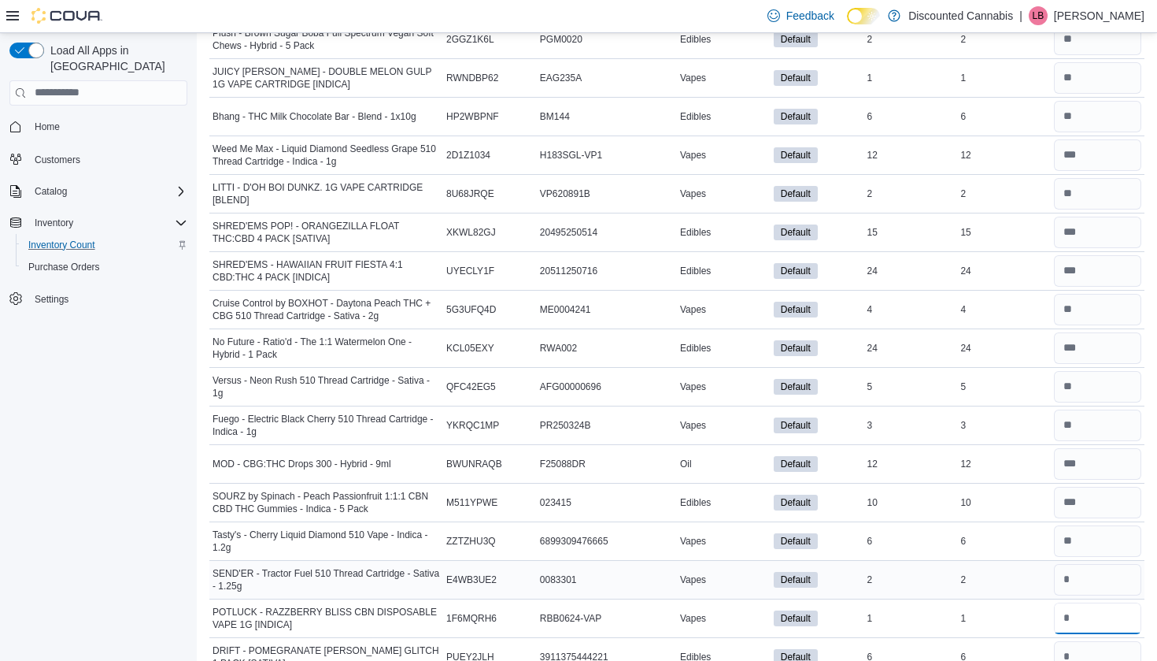
type input "*"
click at [1082, 578] on input "number" at bounding box center [1097, 579] width 87 height 31
type input "*"
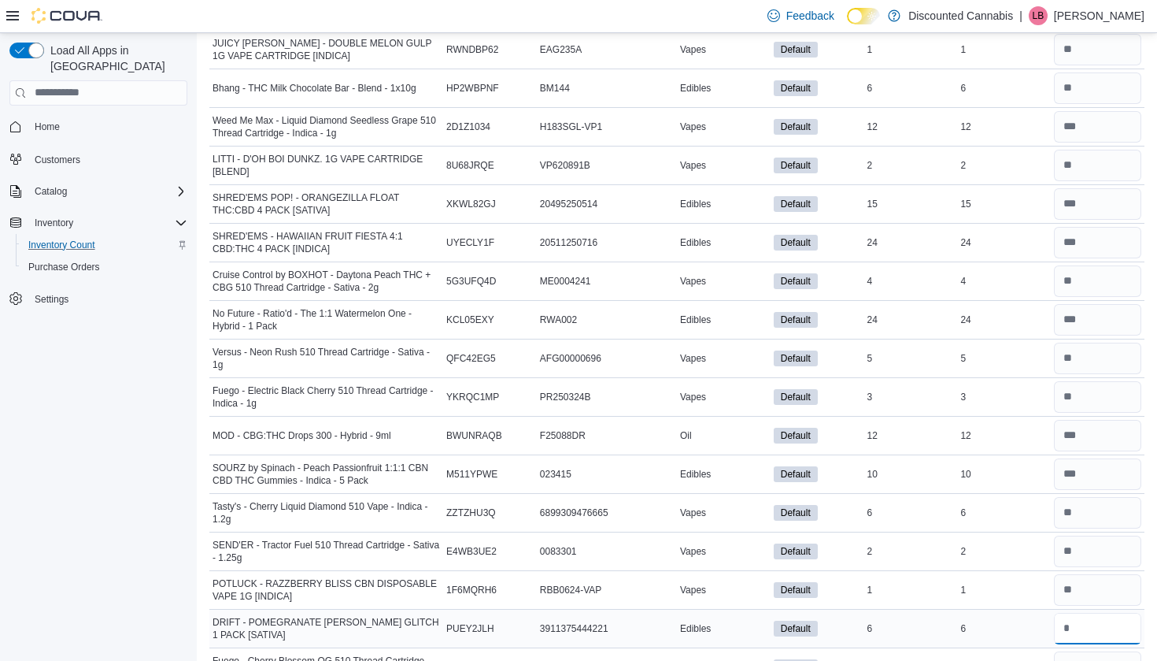
click at [1079, 626] on input "number" at bounding box center [1097, 627] width 87 height 31
type input "*"
click at [1079, 589] on input "number" at bounding box center [1097, 589] width 87 height 31
type input "*"
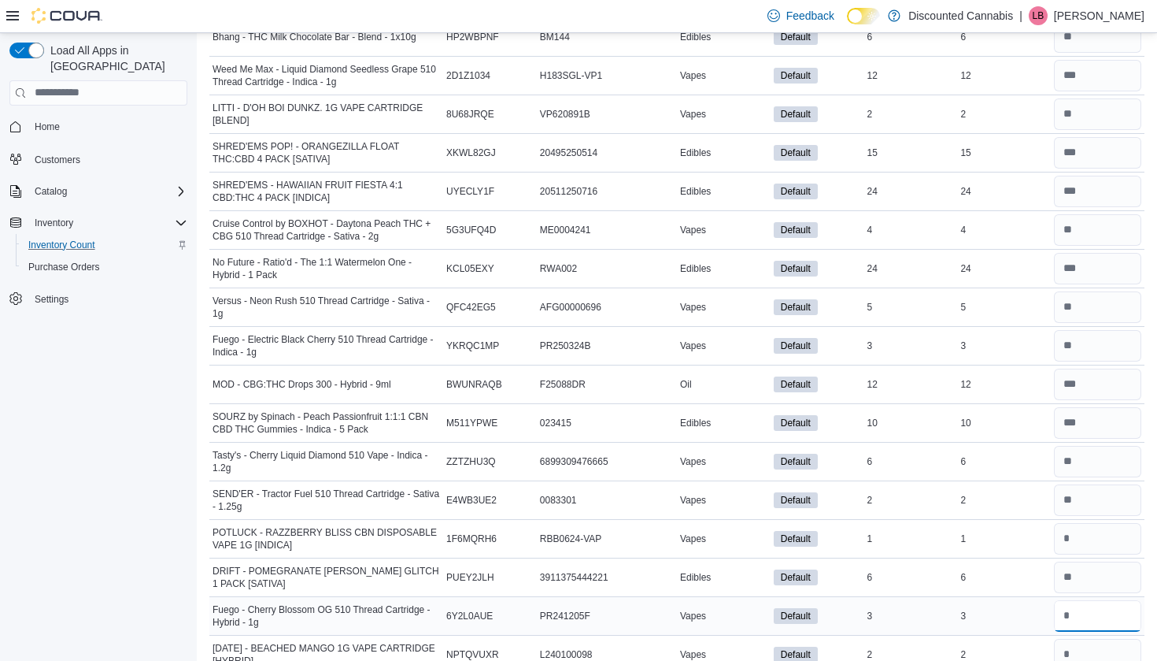
click at [1079, 604] on input "number" at bounding box center [1097, 615] width 87 height 31
type input "*"
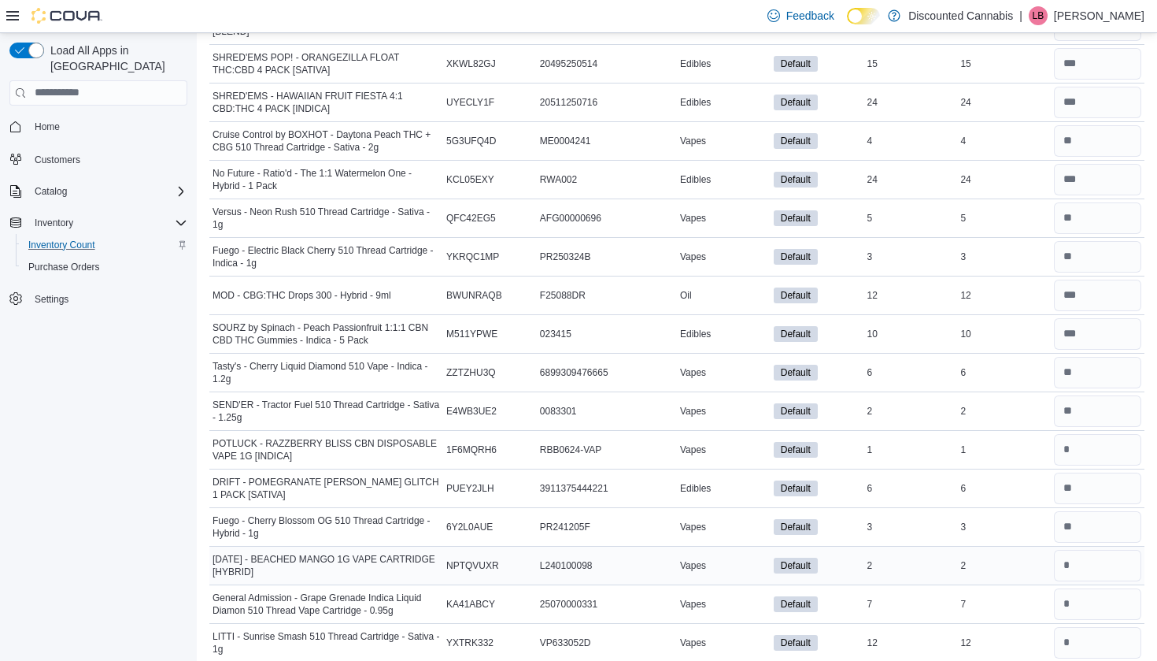
scroll to position [4327, 0]
click at [1071, 566] on input "number" at bounding box center [1097, 564] width 87 height 31
click at [1071, 567] on input "*" at bounding box center [1097, 564] width 87 height 31
type input "*"
drag, startPoint x: 1071, startPoint y: 579, endPoint x: 1071, endPoint y: 601, distance: 22.0
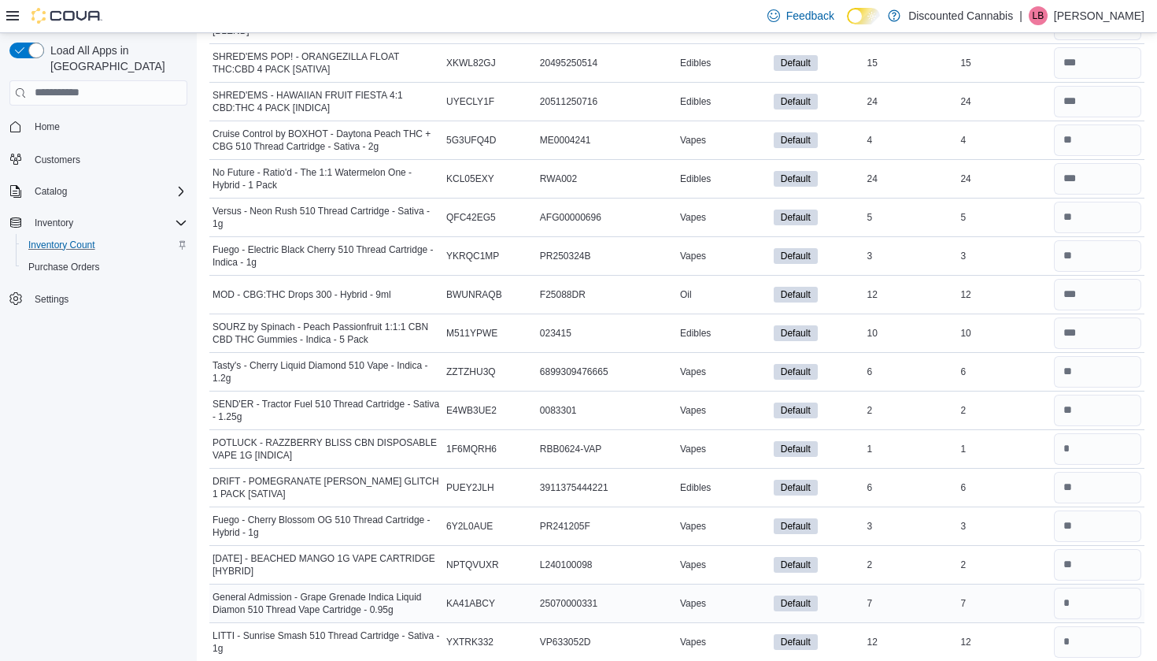
click at [1071, 601] on div at bounding box center [1098, 603] width 94 height 38
click at [1071, 601] on input "number" at bounding box center [1097, 602] width 87 height 31
type input "*"
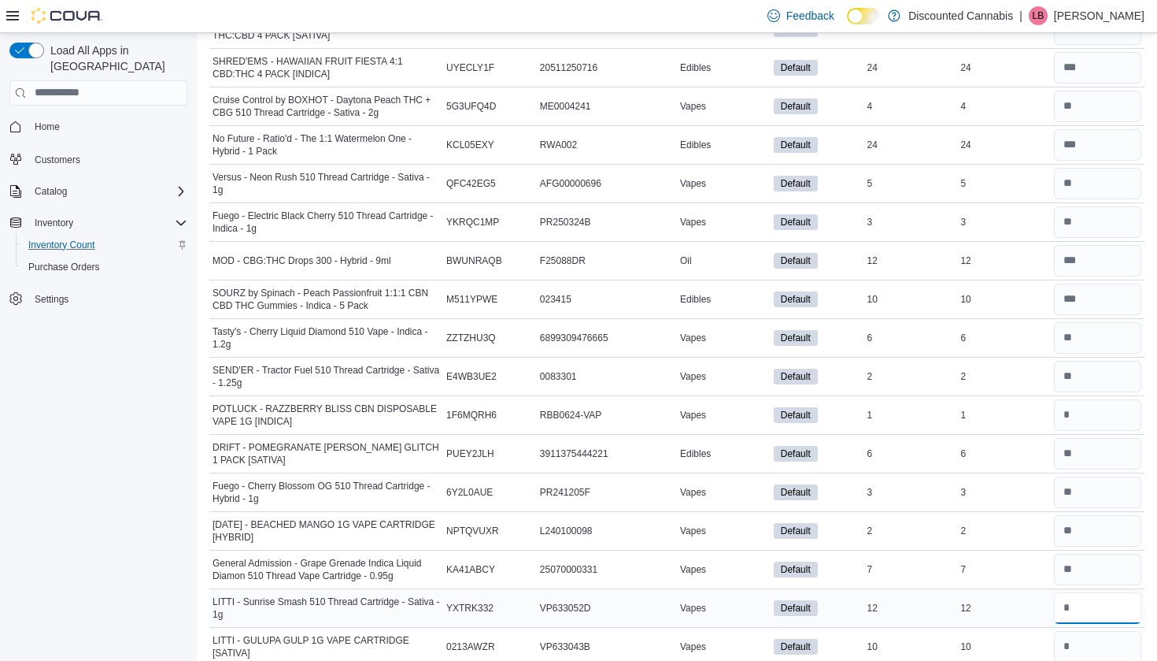
click at [1070, 593] on input "number" at bounding box center [1097, 607] width 87 height 31
type input "**"
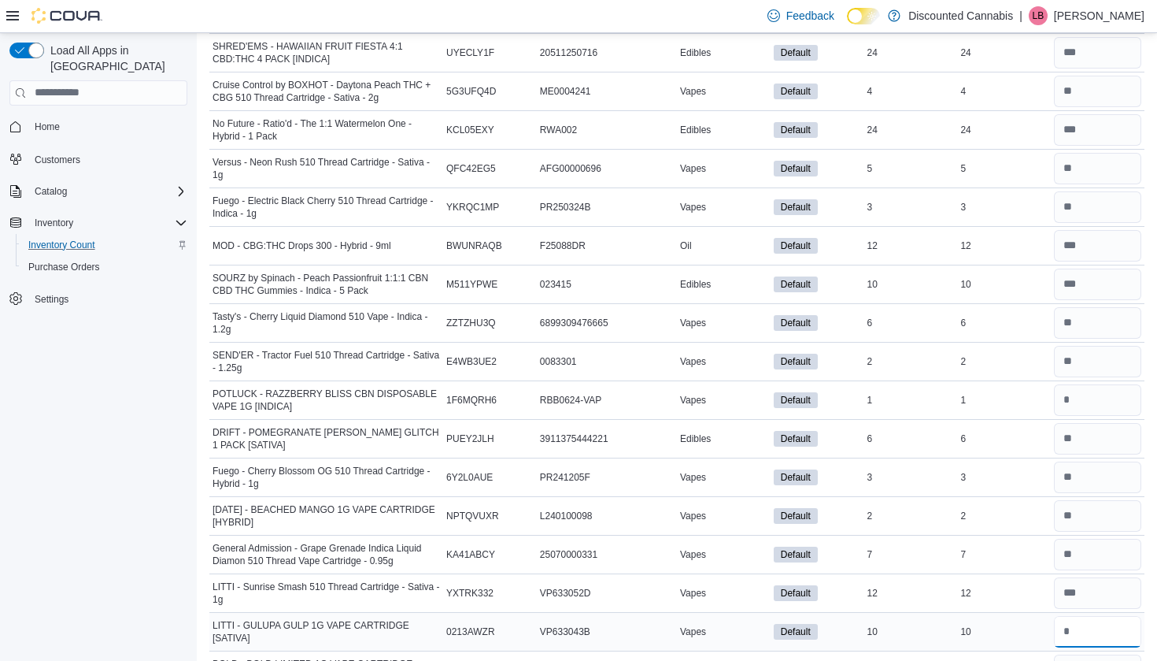
click at [1069, 618] on input "number" at bounding box center [1097, 631] width 87 height 31
type input "**"
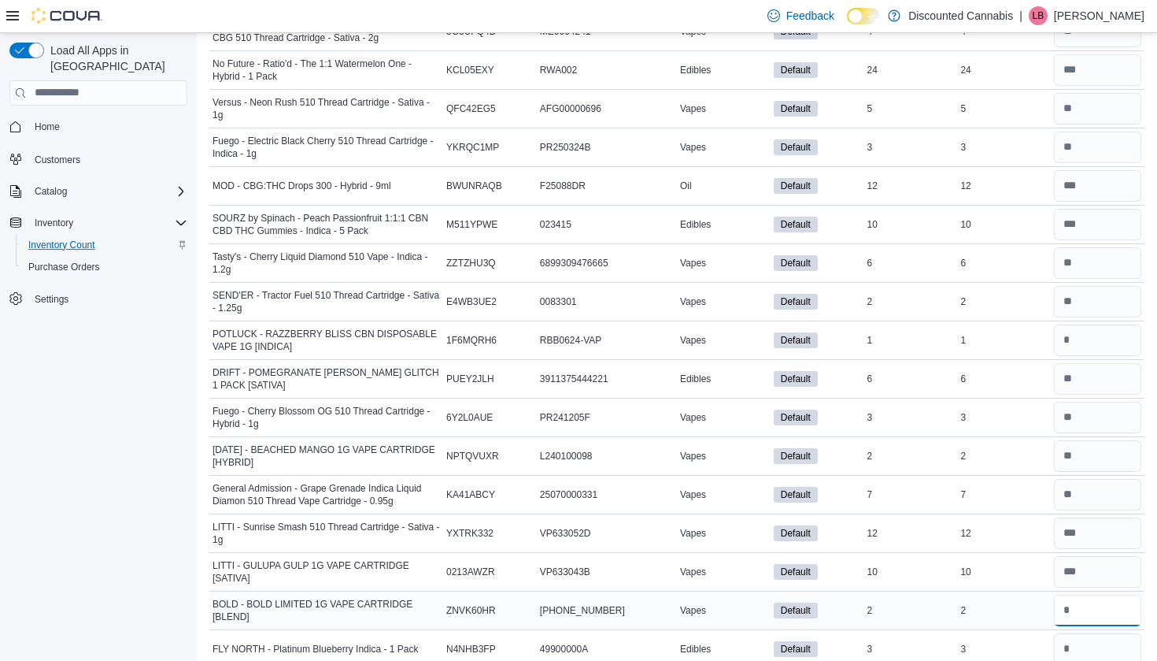
click at [1065, 604] on input "number" at bounding box center [1097, 609] width 87 height 31
type input "*"
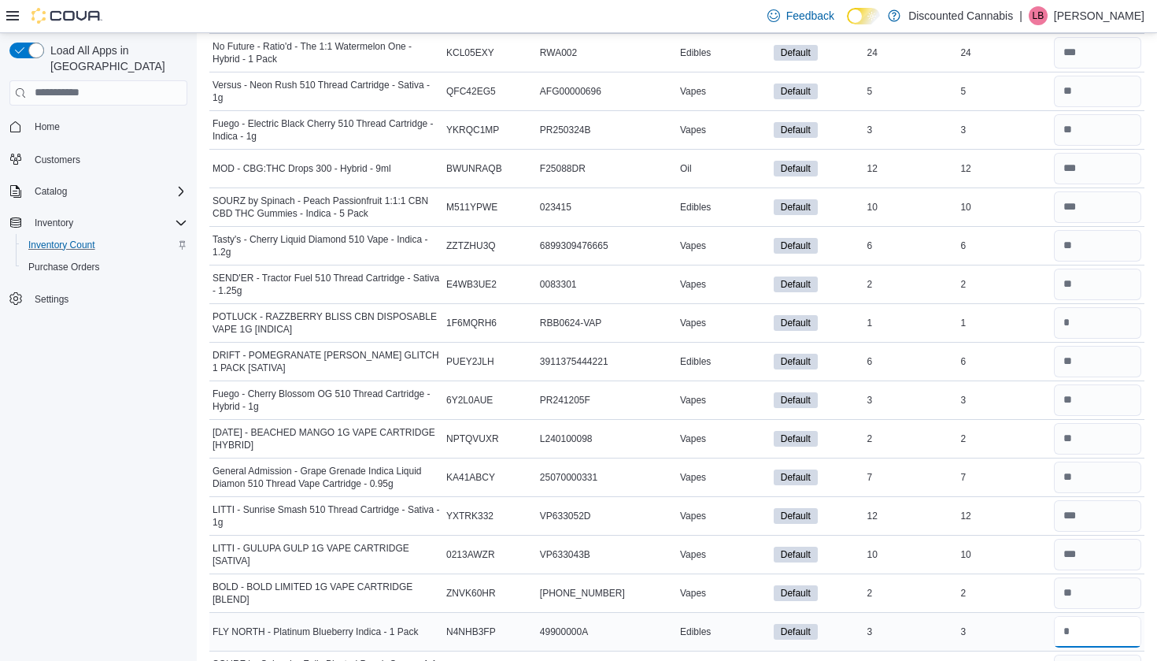
click at [1068, 617] on input "number" at bounding box center [1097, 631] width 87 height 31
type input "*"
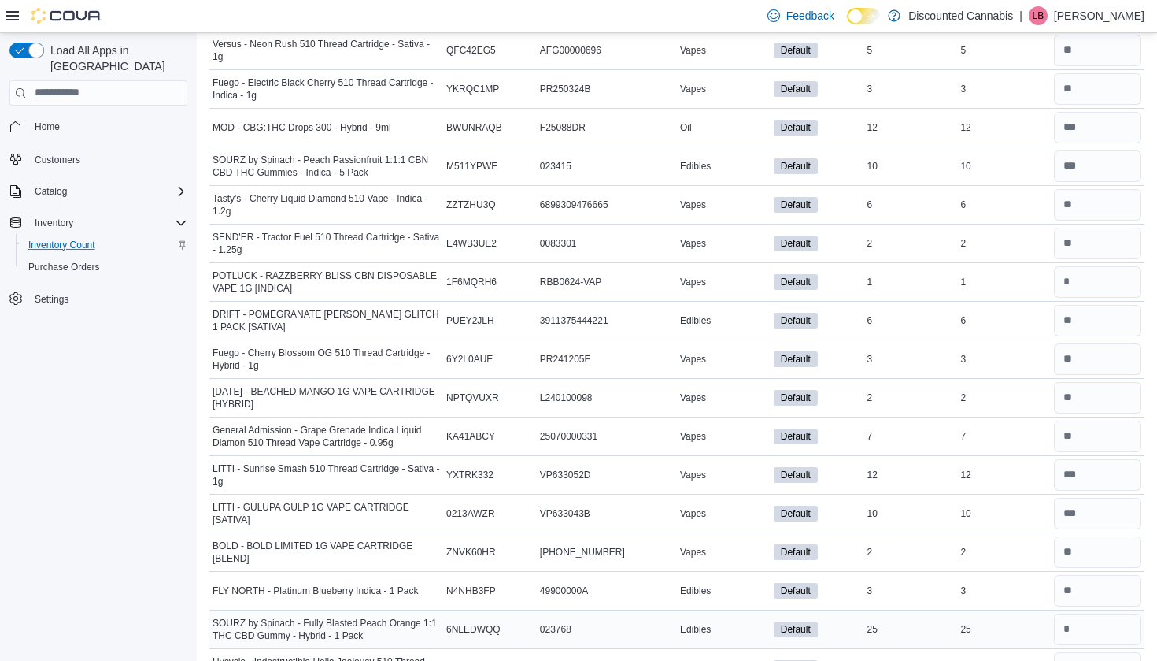
scroll to position [4495, 0]
click at [1068, 620] on input "number" at bounding box center [1097, 627] width 87 height 31
type input "**"
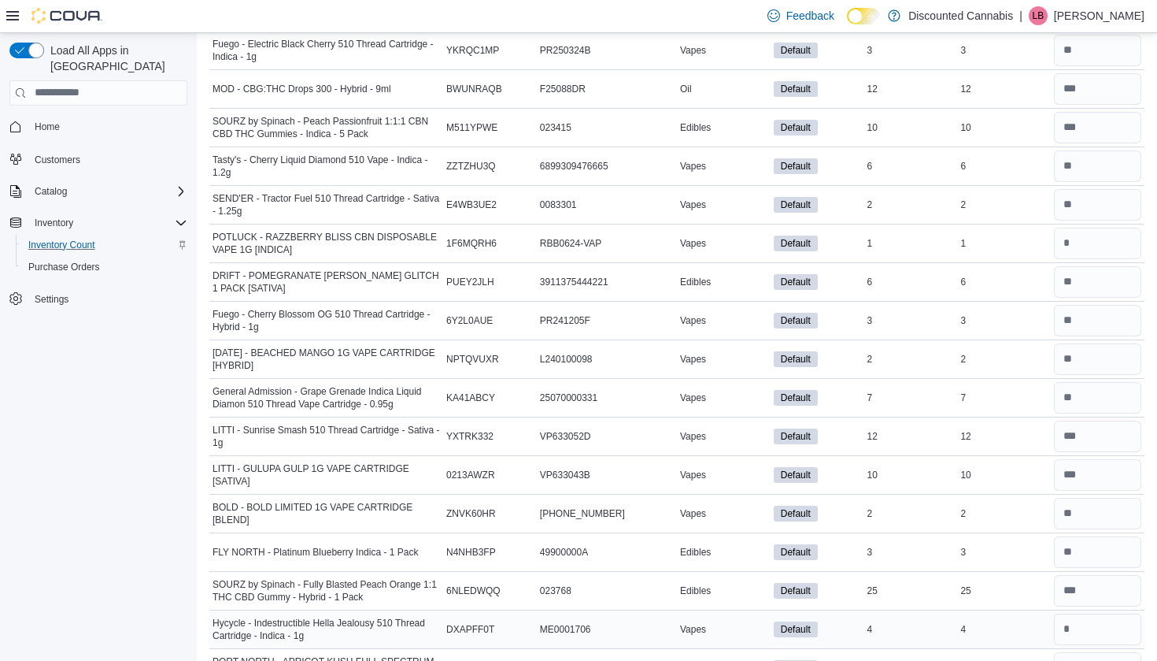
scroll to position [4533, 0]
click at [1076, 588] on input "number" at bounding box center [1097, 589] width 87 height 31
click at [1069, 648] on div at bounding box center [1098, 667] width 94 height 38
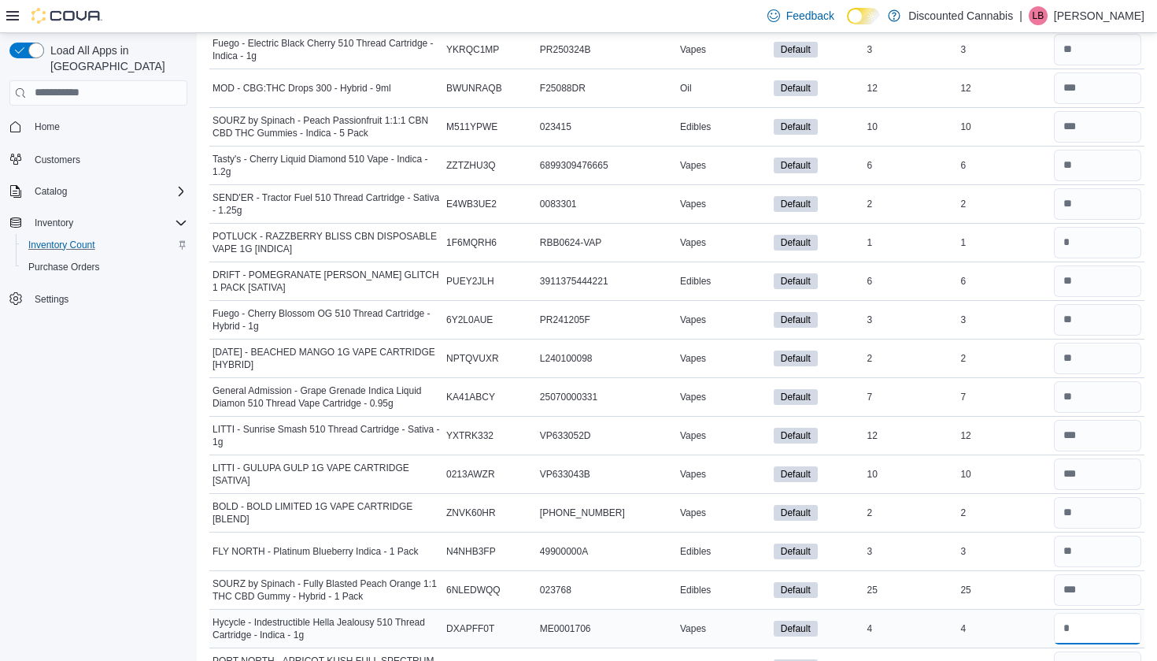
click at [1069, 612] on input "number" at bounding box center [1097, 627] width 87 height 31
type input "*"
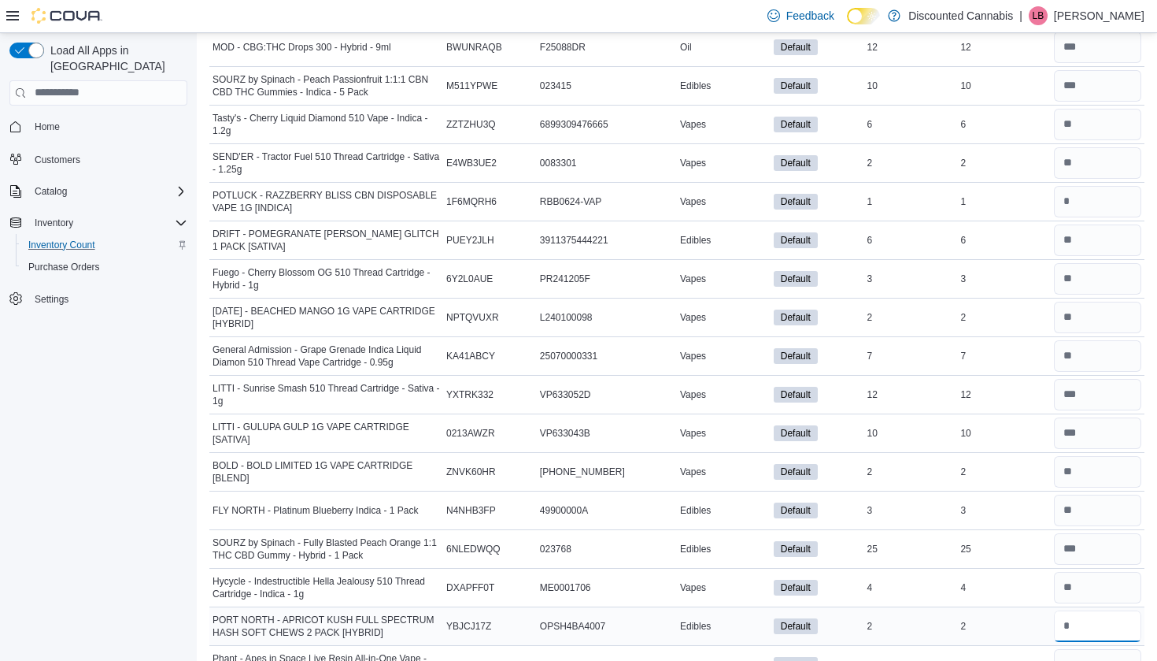
click at [1075, 613] on input "number" at bounding box center [1097, 625] width 87 height 31
type input "*"
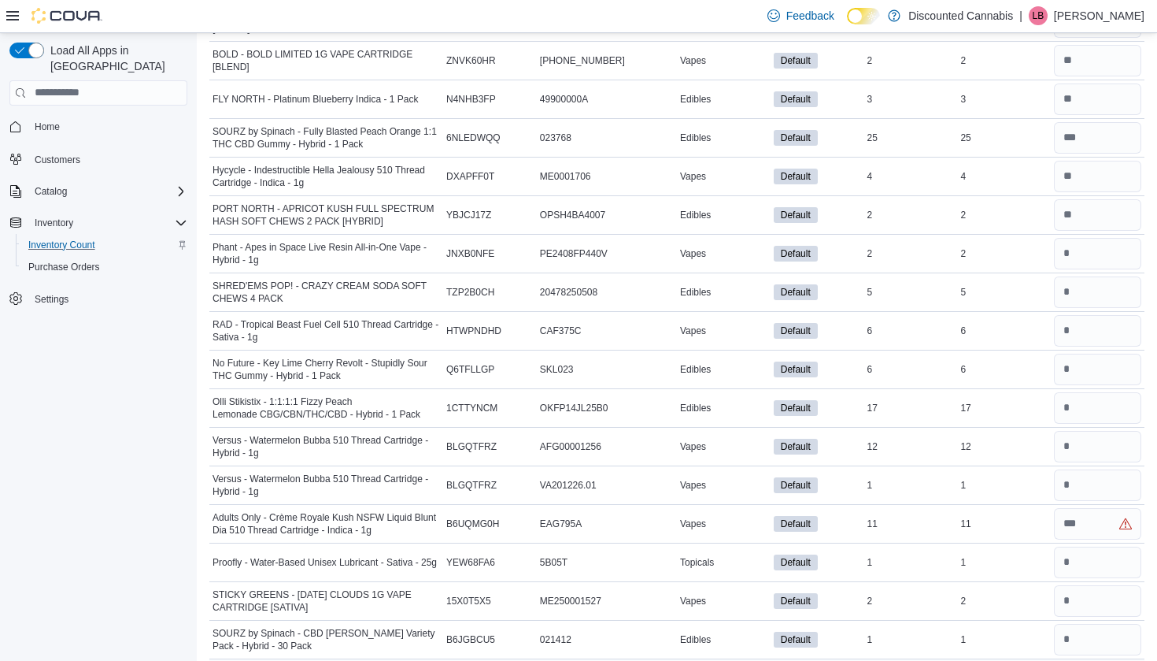
scroll to position [4971, 0]
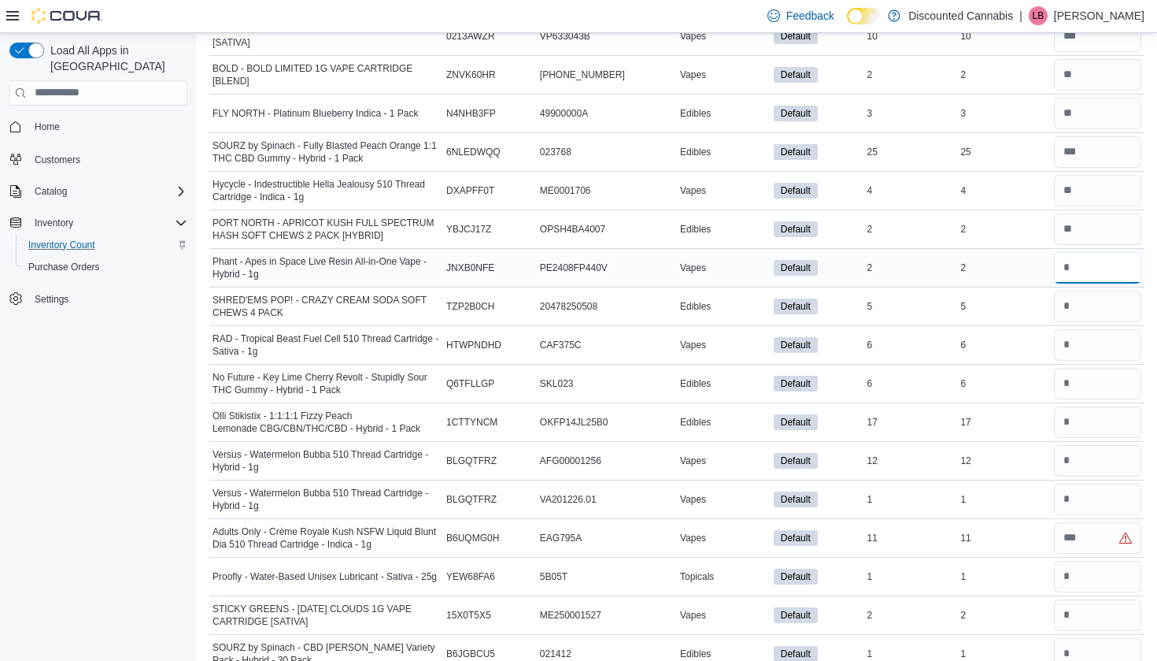
click at [1096, 256] on input "number" at bounding box center [1097, 267] width 87 height 31
click at [1096, 256] on input "*" at bounding box center [1097, 267] width 87 height 31
type input "*"
click at [1094, 294] on input "number" at bounding box center [1097, 306] width 87 height 31
type input "*"
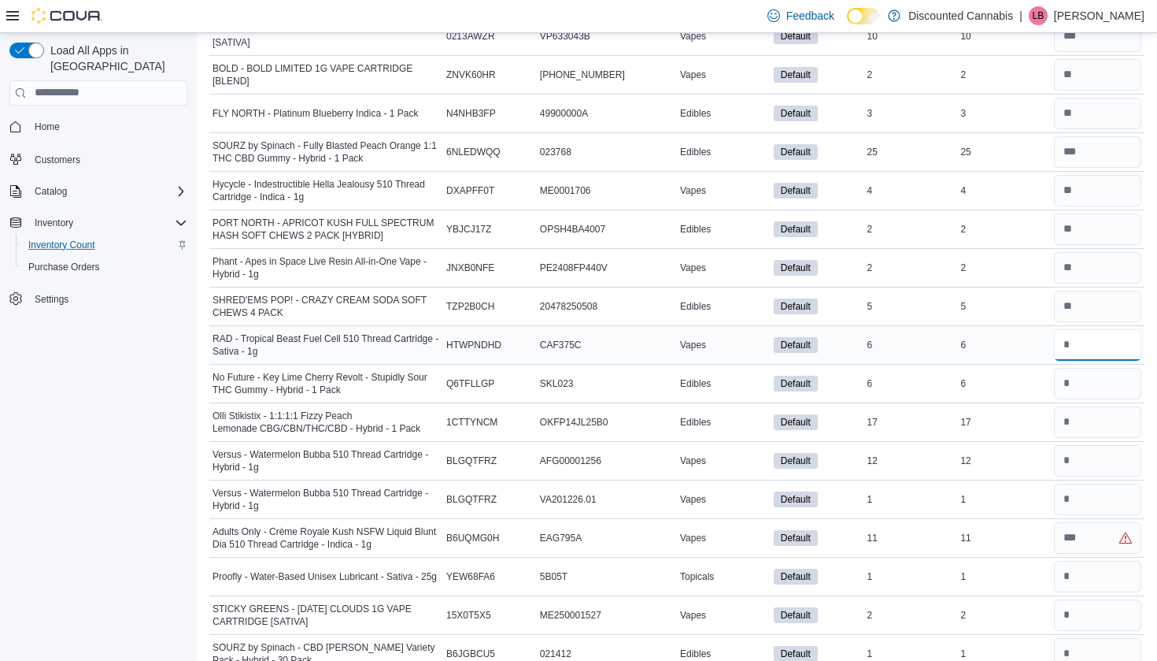
click at [1086, 339] on input "number" at bounding box center [1097, 344] width 87 height 31
type input "*"
click at [1079, 368] on input "number" at bounding box center [1097, 383] width 87 height 31
type input "*"
click at [1078, 406] on input "number" at bounding box center [1097, 421] width 87 height 31
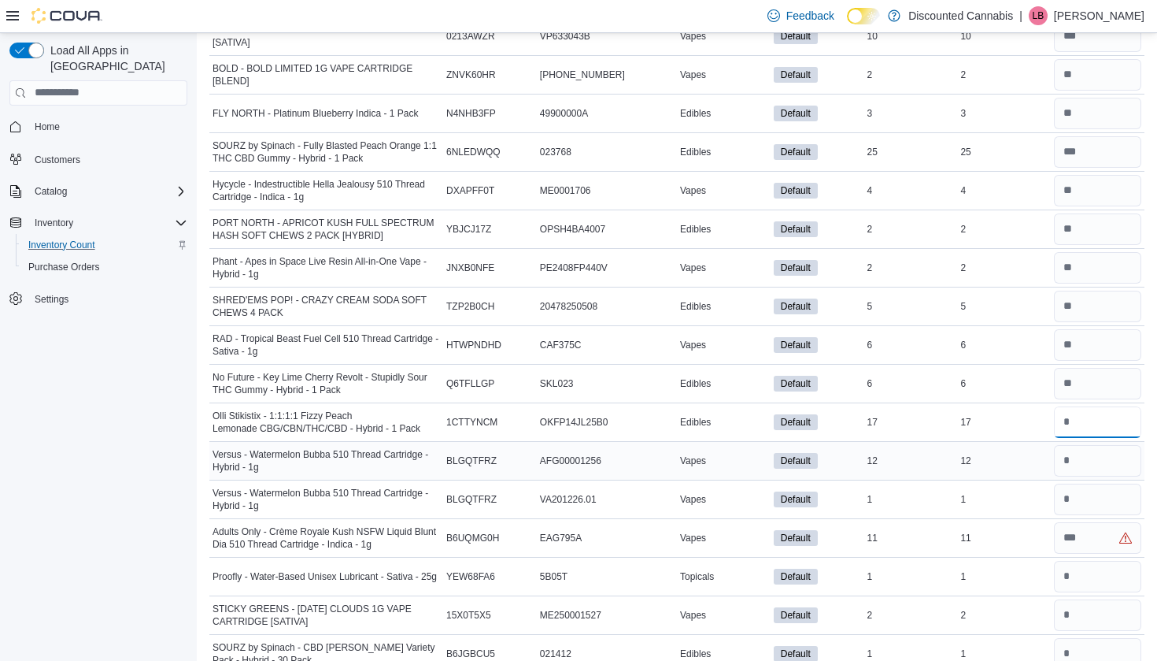
type input "**"
click at [1076, 455] on input "number" at bounding box center [1097, 460] width 87 height 31
type input "**"
click at [1075, 498] on input "number" at bounding box center [1097, 498] width 87 height 31
drag, startPoint x: 1075, startPoint y: 498, endPoint x: 1075, endPoint y: 483, distance: 15.0
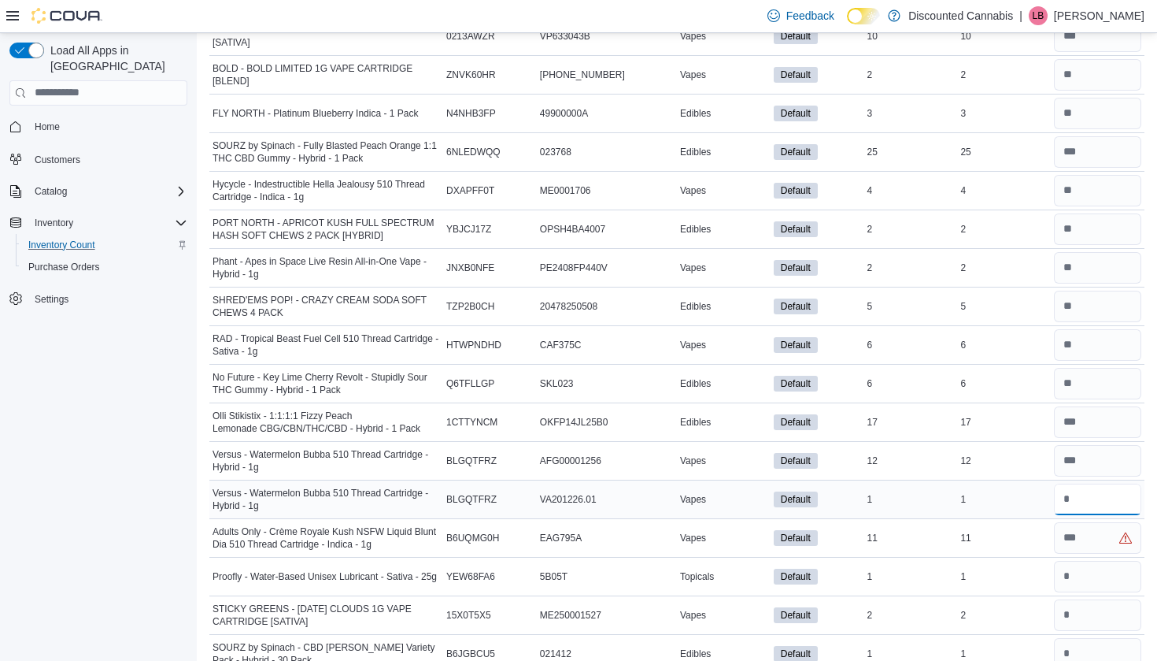
click at [1075, 494] on input "*" at bounding box center [1097, 498] width 87 height 31
type input "*"
click at [1075, 539] on input "number" at bounding box center [1097, 537] width 87 height 31
type input "**"
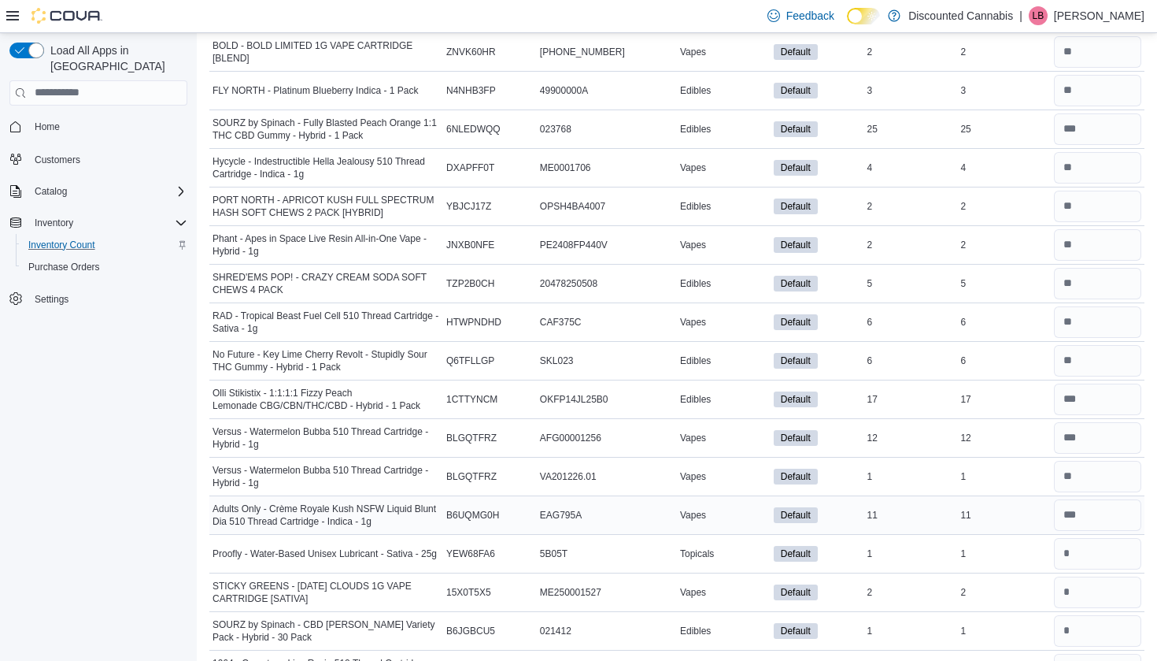
scroll to position [4997, 0]
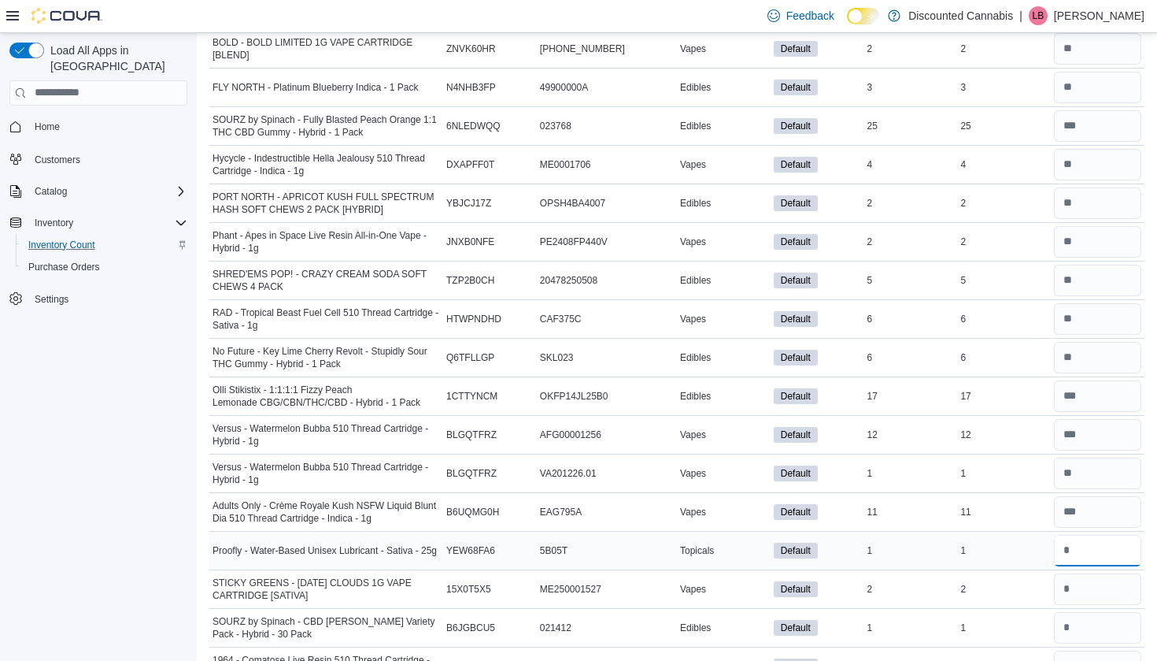
click at [1075, 538] on input "number" at bounding box center [1097, 550] width 87 height 31
type input "*"
click at [1075, 579] on input "*" at bounding box center [1097, 588] width 87 height 31
type input "*"
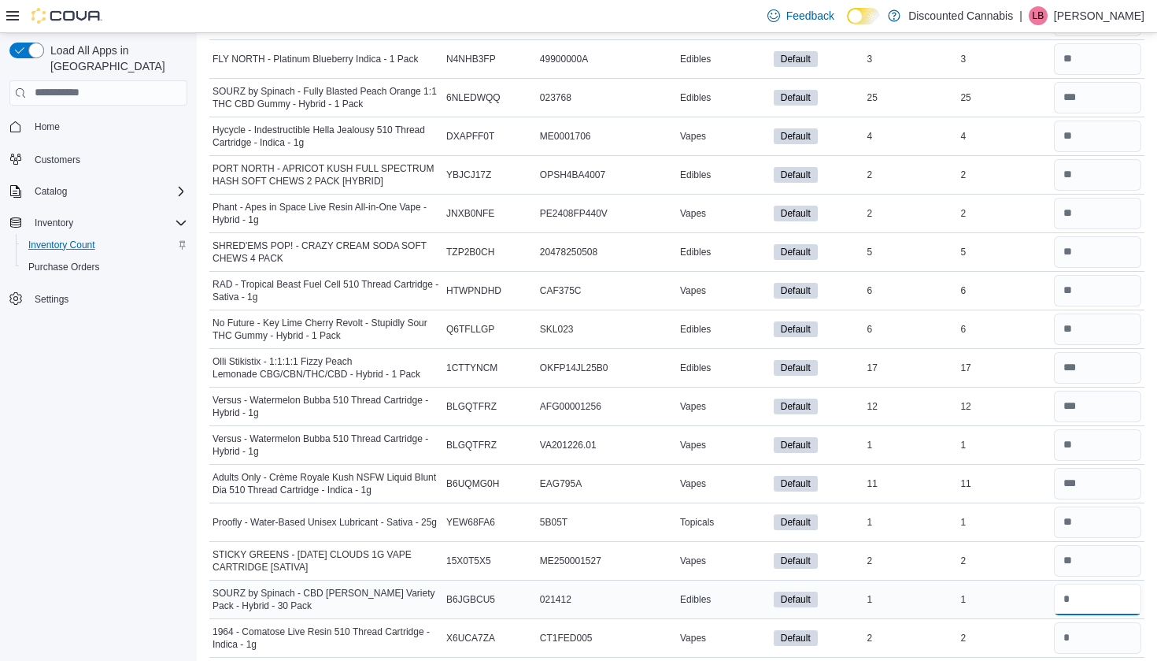
click at [1074, 588] on input "number" at bounding box center [1097, 598] width 87 height 31
type input "*"
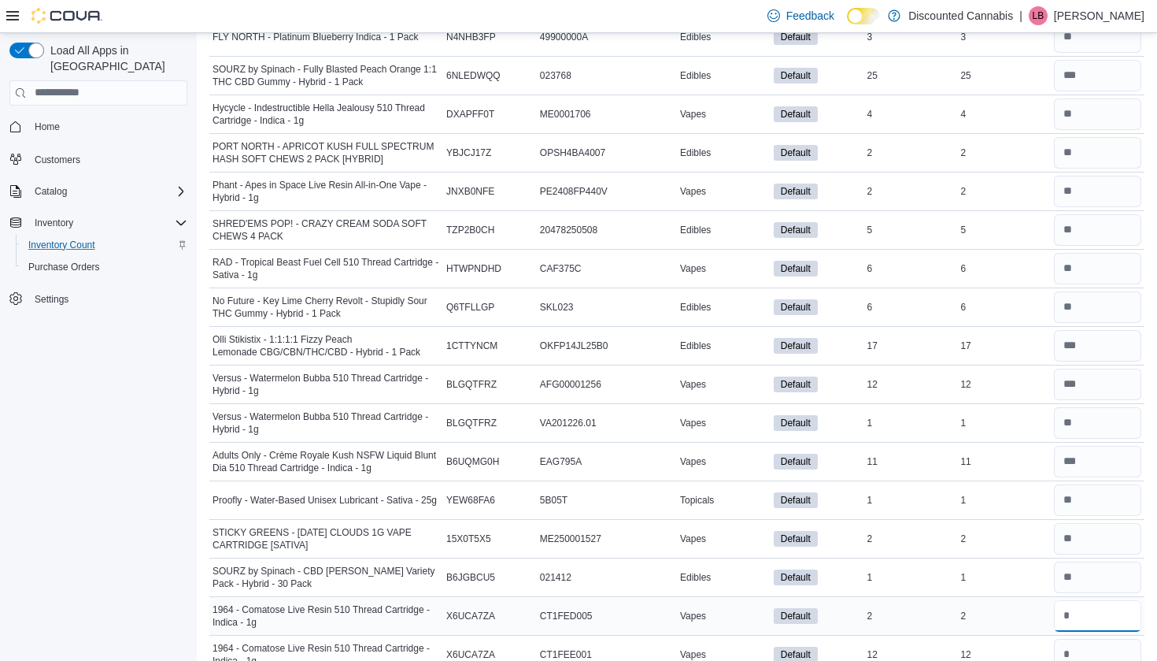
click at [1079, 611] on input "number" at bounding box center [1097, 615] width 87 height 31
type input "*"
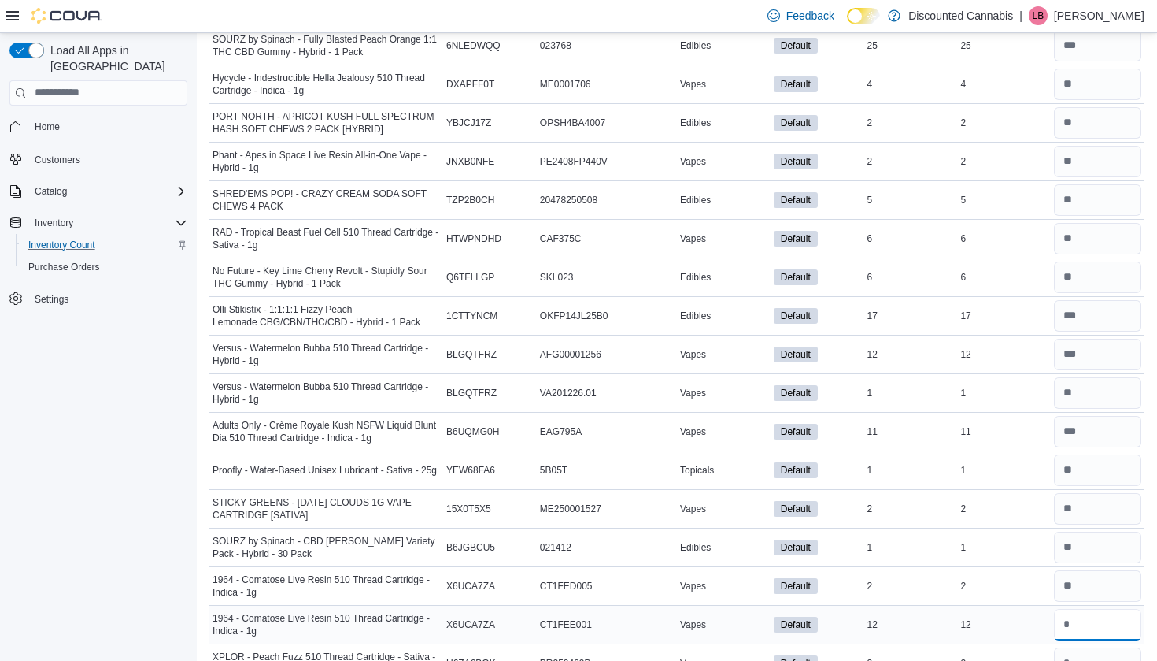
click at [1078, 616] on input "number" at bounding box center [1097, 624] width 87 height 31
type input "**"
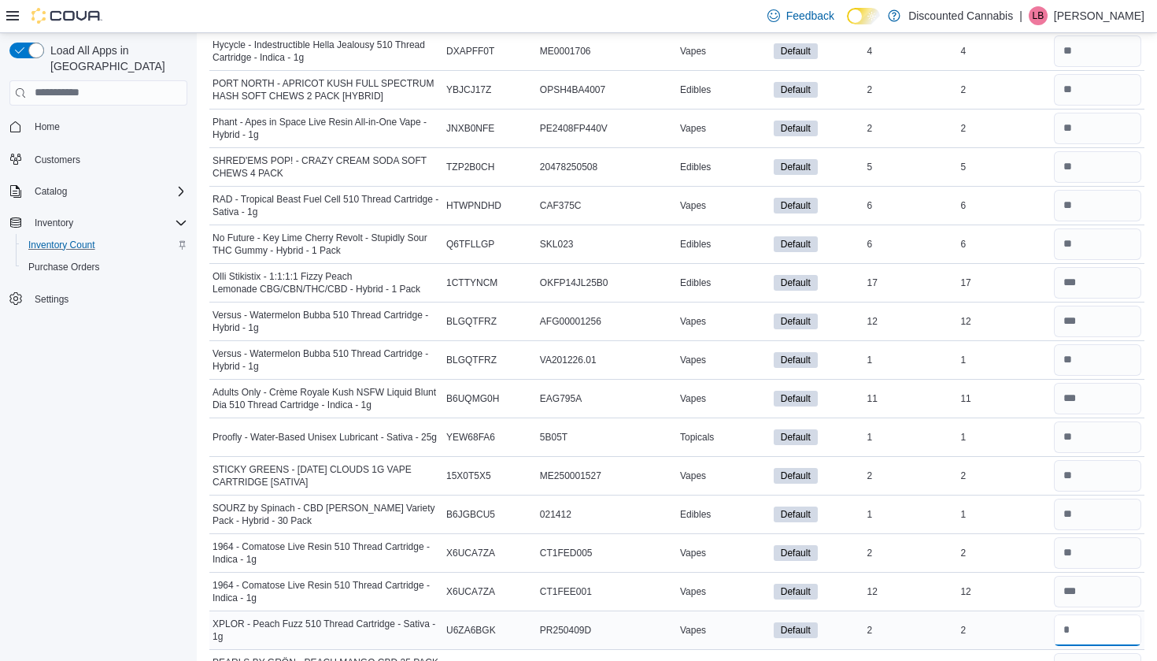
click at [1078, 619] on input "number" at bounding box center [1097, 629] width 87 height 31
type input "*"
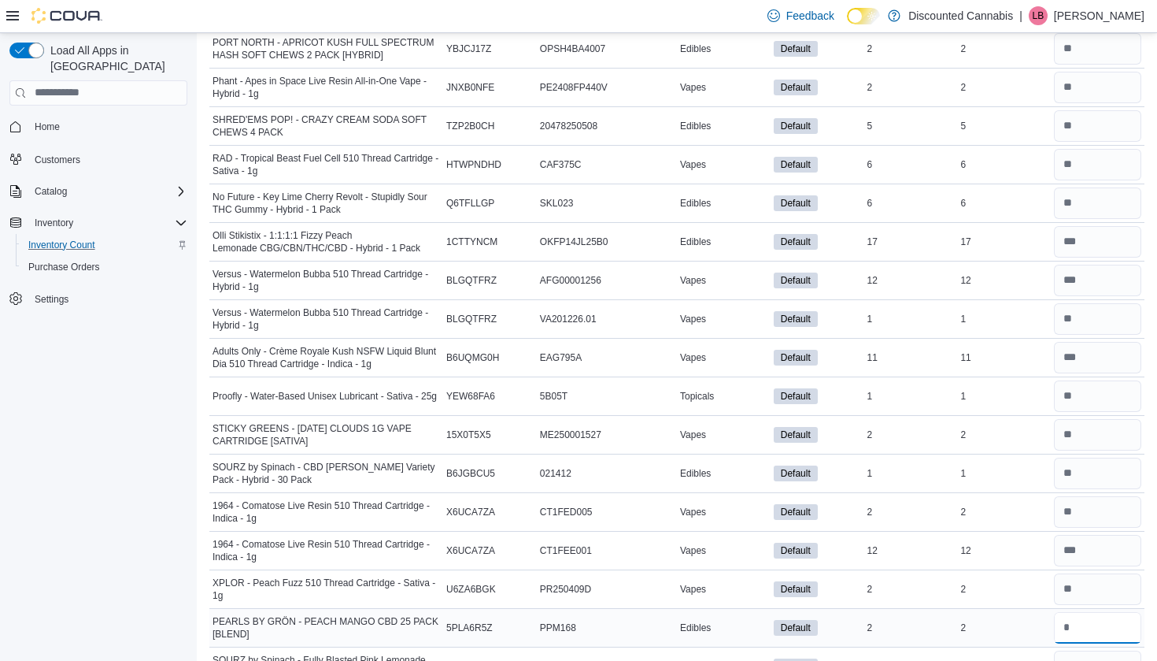
click at [1078, 619] on input "number" at bounding box center [1097, 627] width 87 height 31
type input "*"
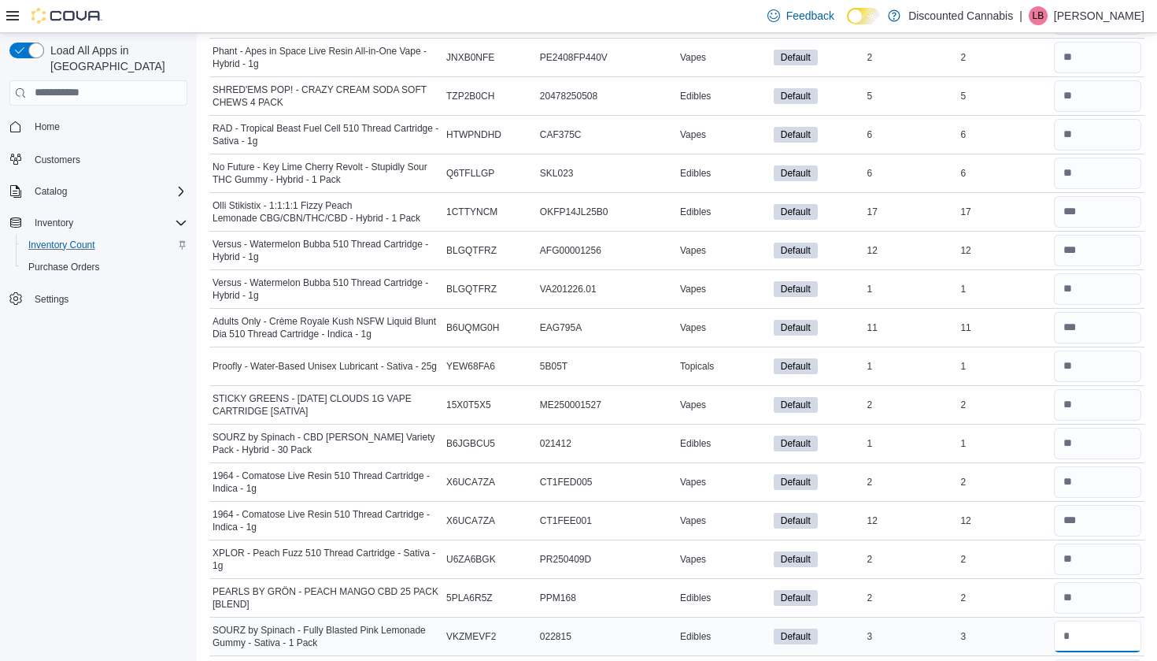
click at [1078, 631] on input "number" at bounding box center [1097, 635] width 87 height 31
type input "*"
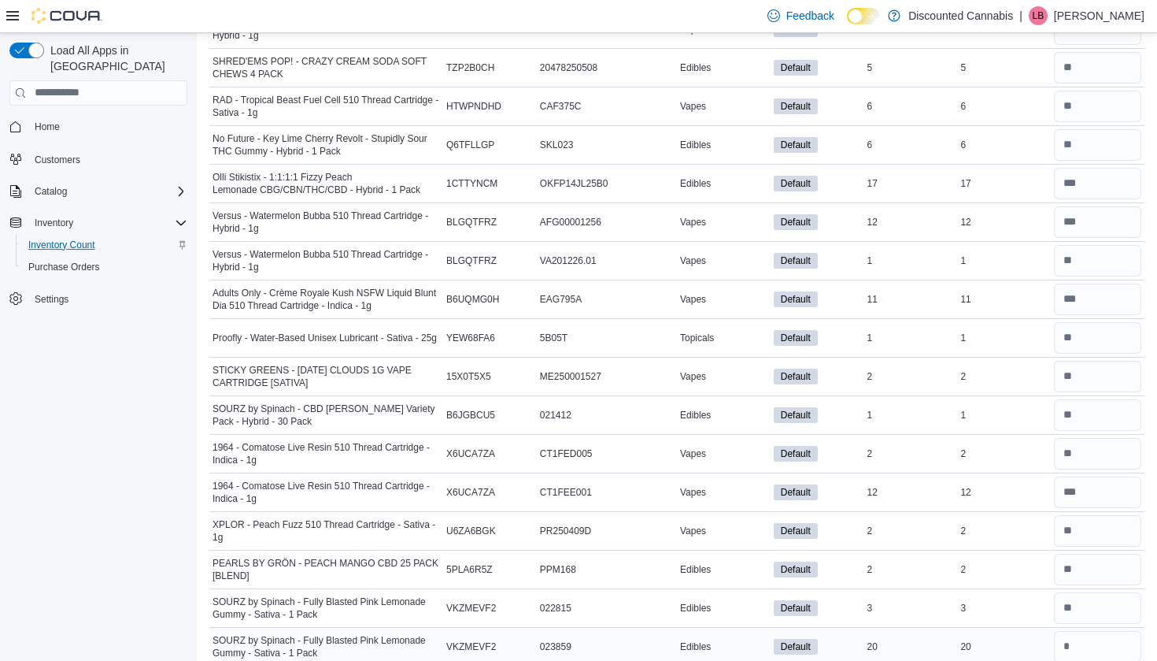
scroll to position [5212, 0]
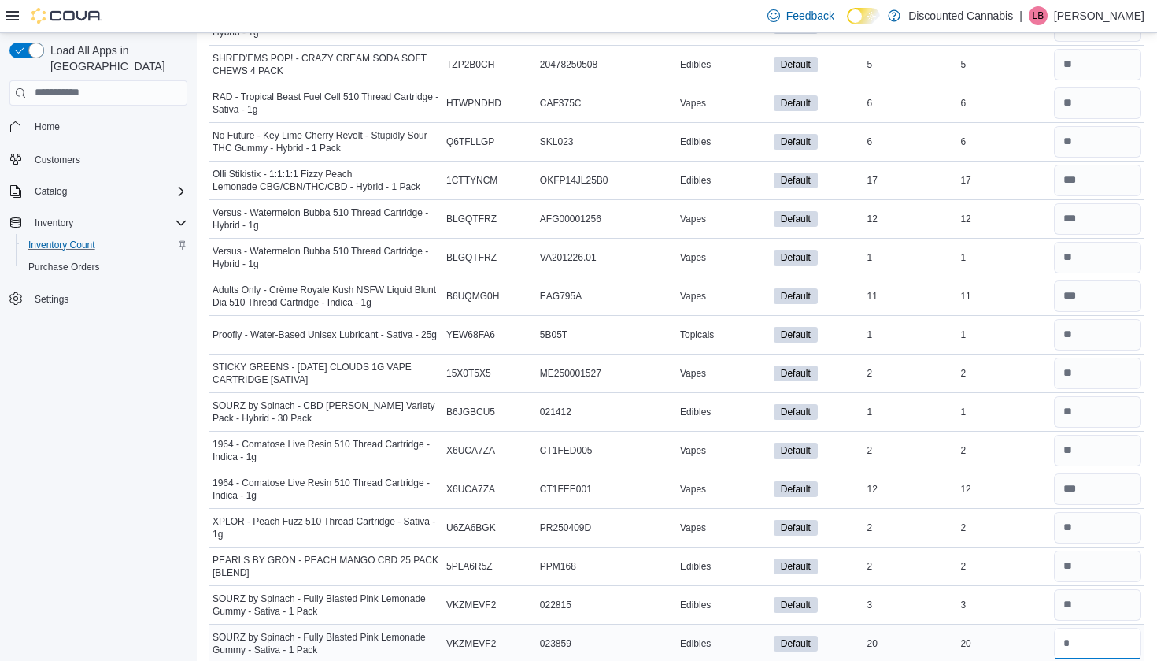
click at [1079, 643] on input "number" at bounding box center [1097, 642] width 87 height 31
type input "**"
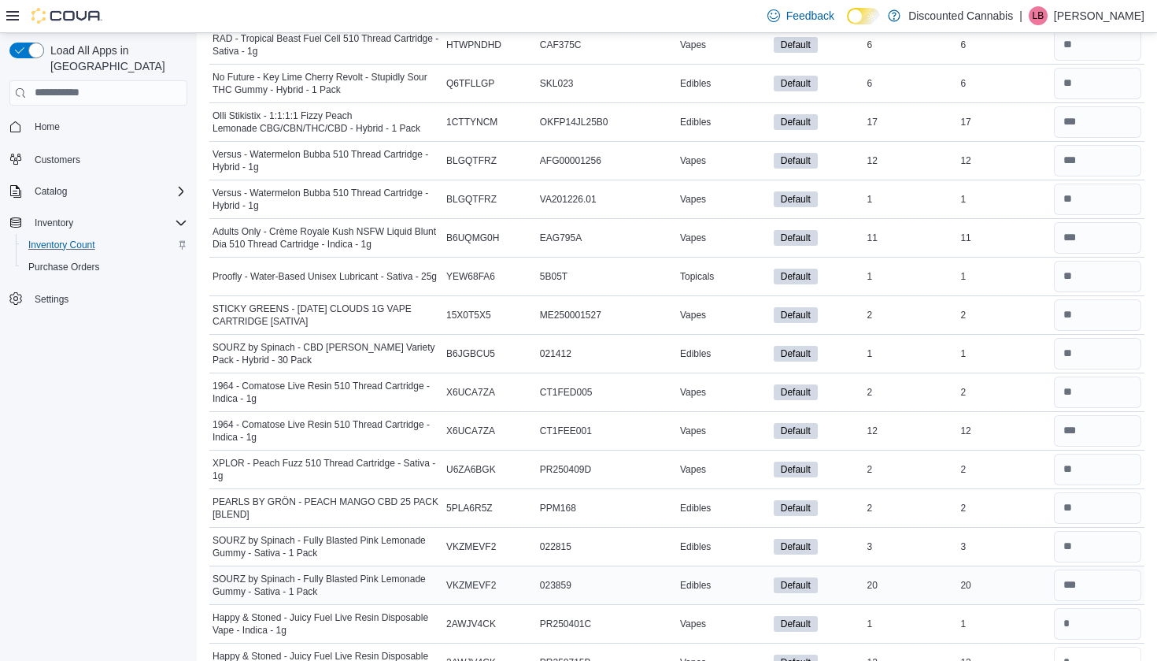
click at [1079, 646] on input "number" at bounding box center [1097, 661] width 87 height 31
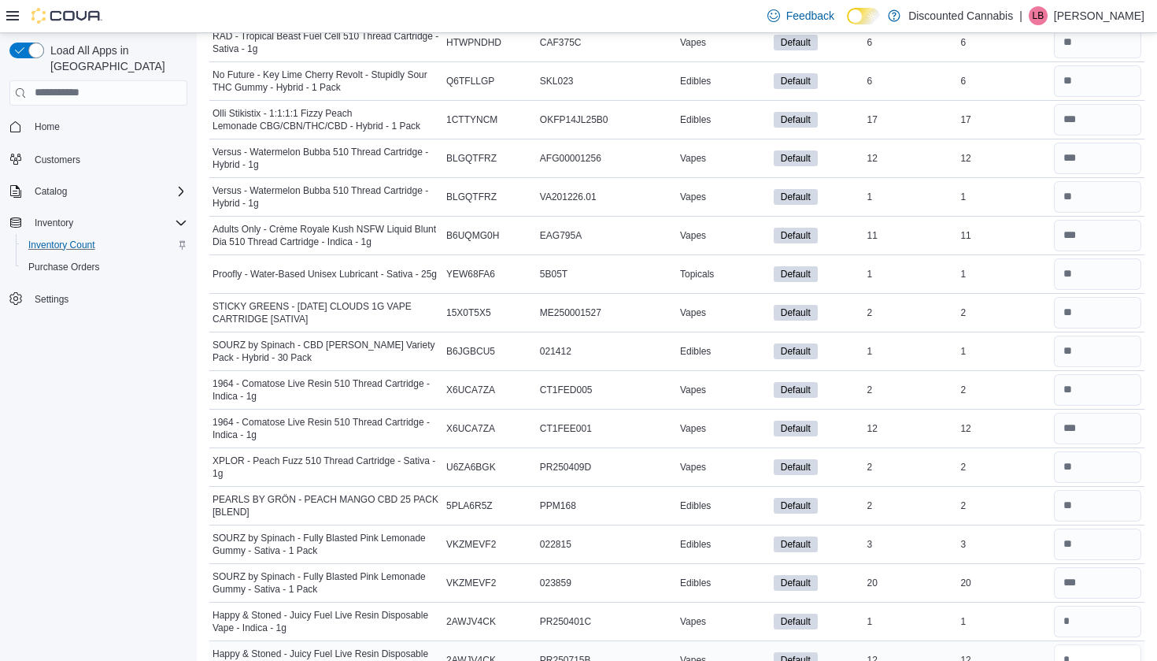
type input "**"
click at [1072, 641] on div at bounding box center [1098, 660] width 94 height 38
click at [1072, 620] on input "number" at bounding box center [1097, 620] width 87 height 31
type input "*"
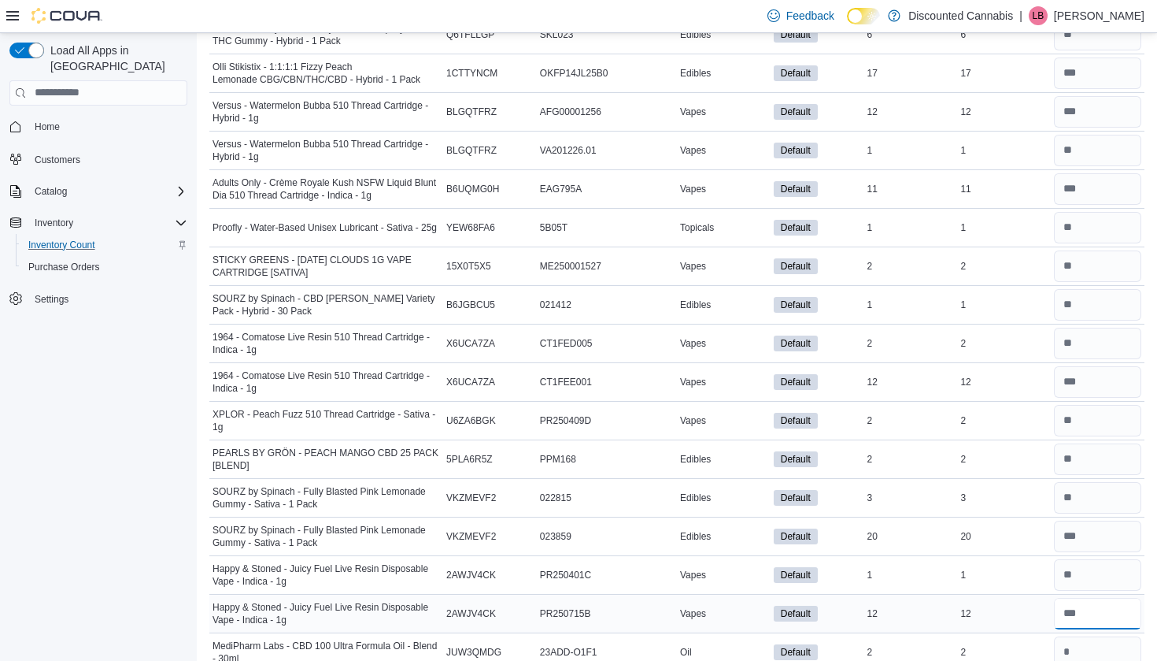
click at [1070, 616] on input "number" at bounding box center [1097, 613] width 87 height 31
click at [1071, 636] on input "number" at bounding box center [1097, 651] width 87 height 31
type input "*"
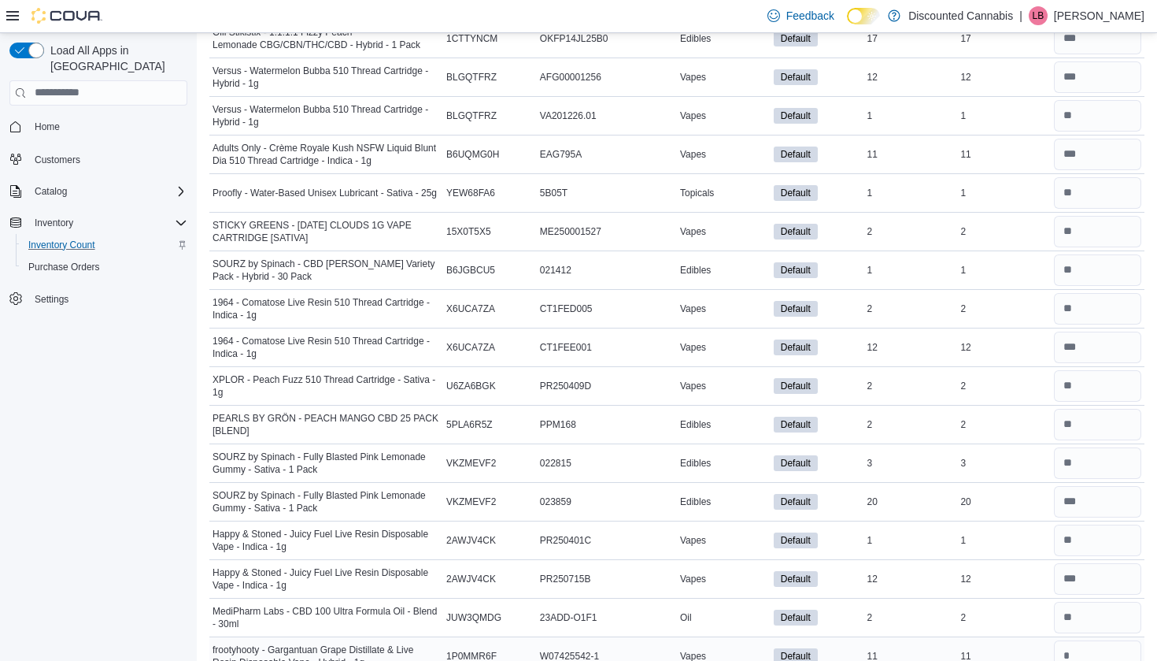
scroll to position [5356, 0]
click at [1071, 642] on input "number" at bounding box center [1097, 653] width 87 height 31
type input "**"
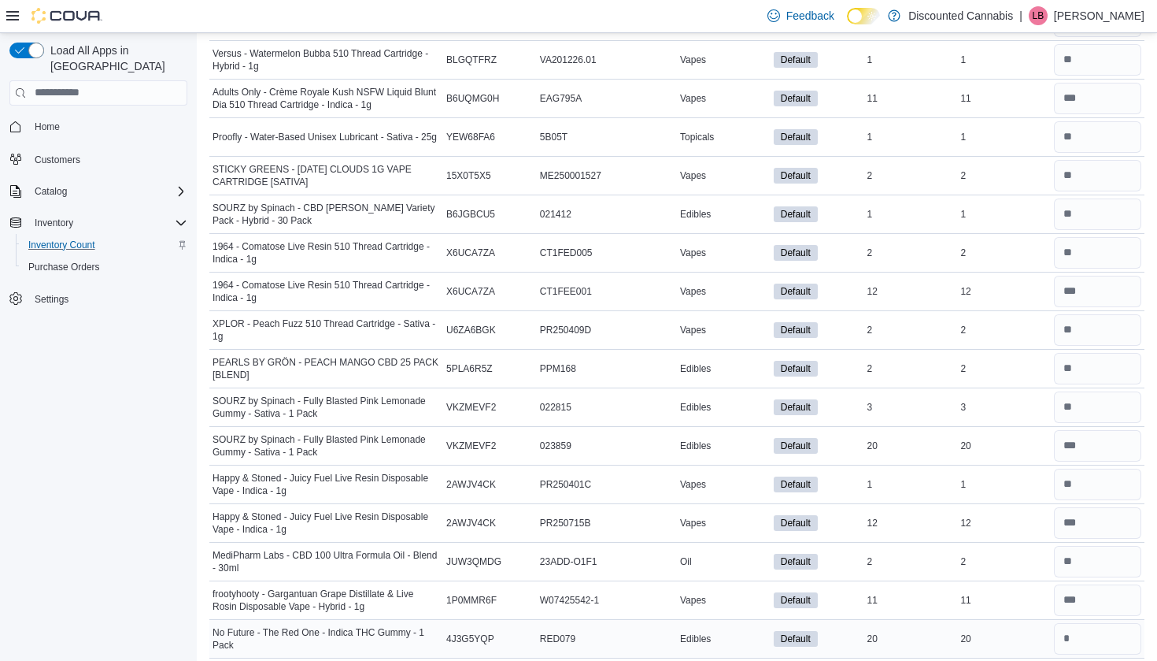
scroll to position [5411, 0]
click at [1071, 642] on input "number" at bounding box center [1097, 637] width 87 height 31
type input "**"
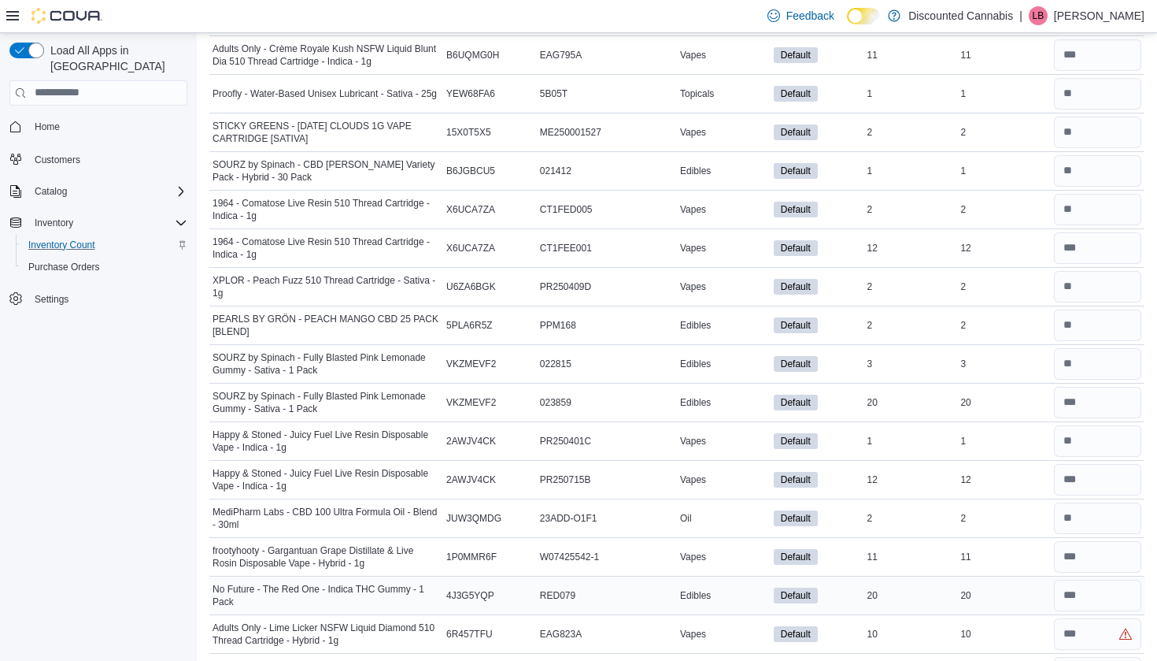
scroll to position [5457, 0]
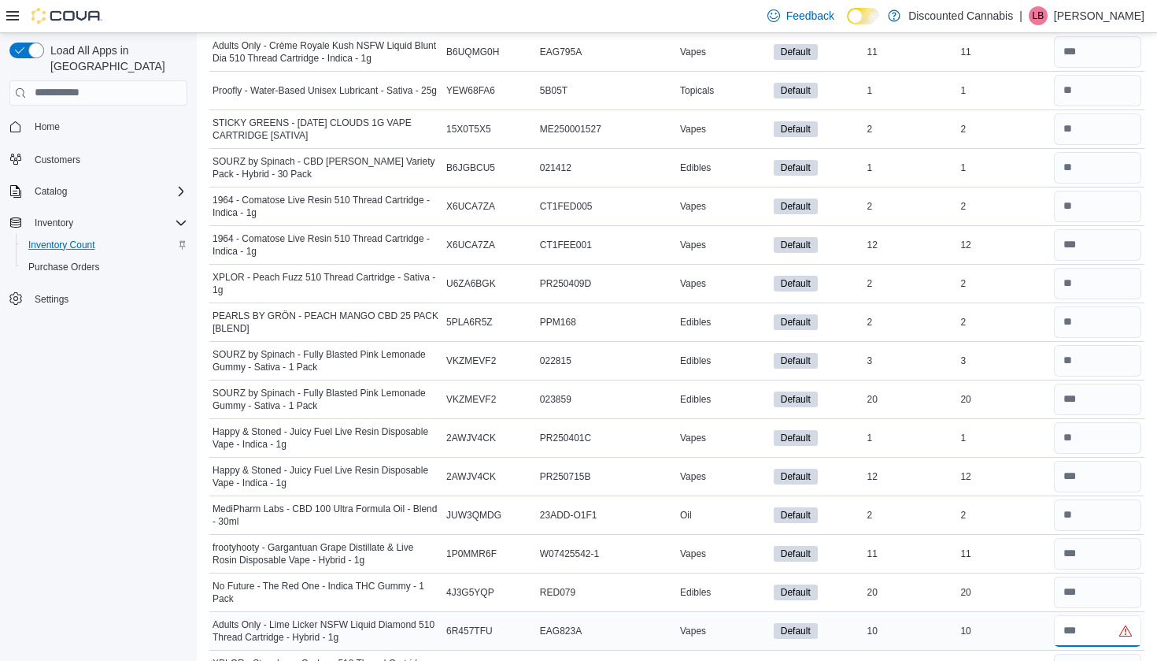
click at [1086, 638] on input "number" at bounding box center [1097, 630] width 87 height 31
type input "**"
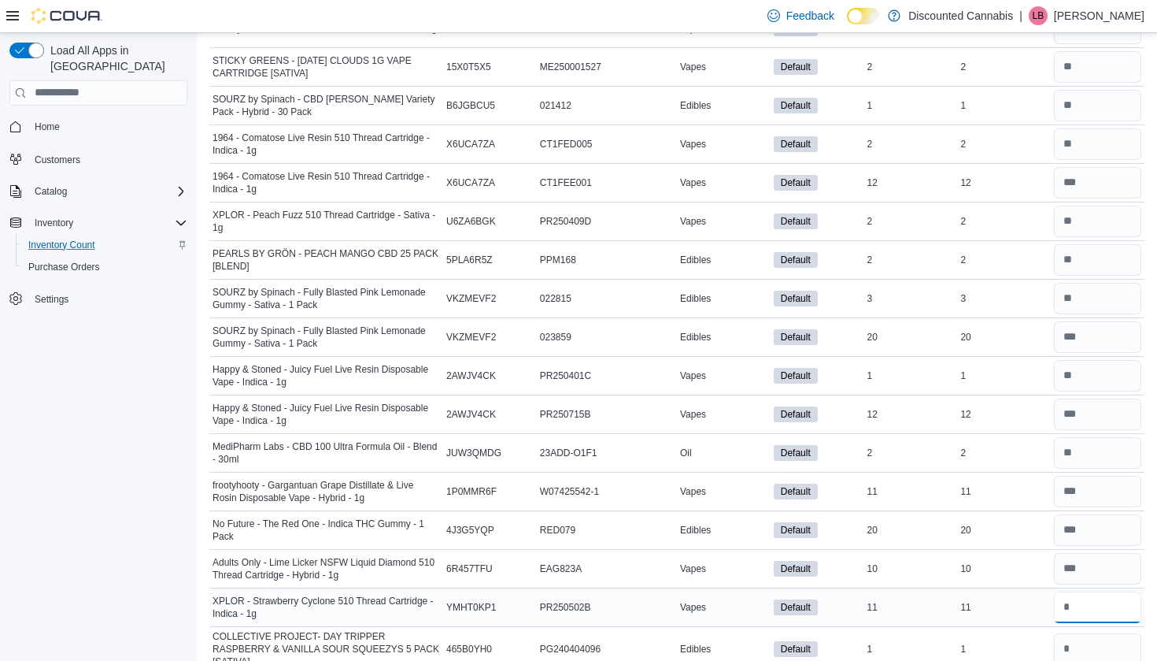
click at [1073, 591] on input "*" at bounding box center [1097, 606] width 87 height 31
type input "*"
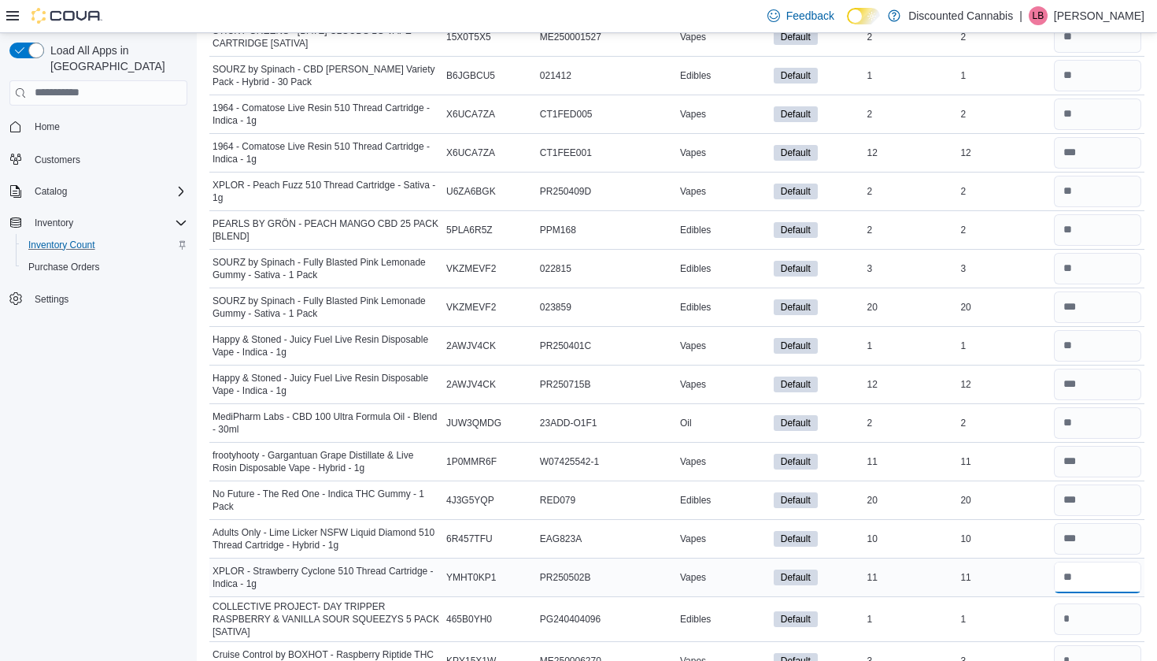
click at [1073, 571] on input "number" at bounding box center [1097, 576] width 87 height 31
type input "**"
click at [1075, 610] on input "*" at bounding box center [1097, 618] width 87 height 31
type input "*"
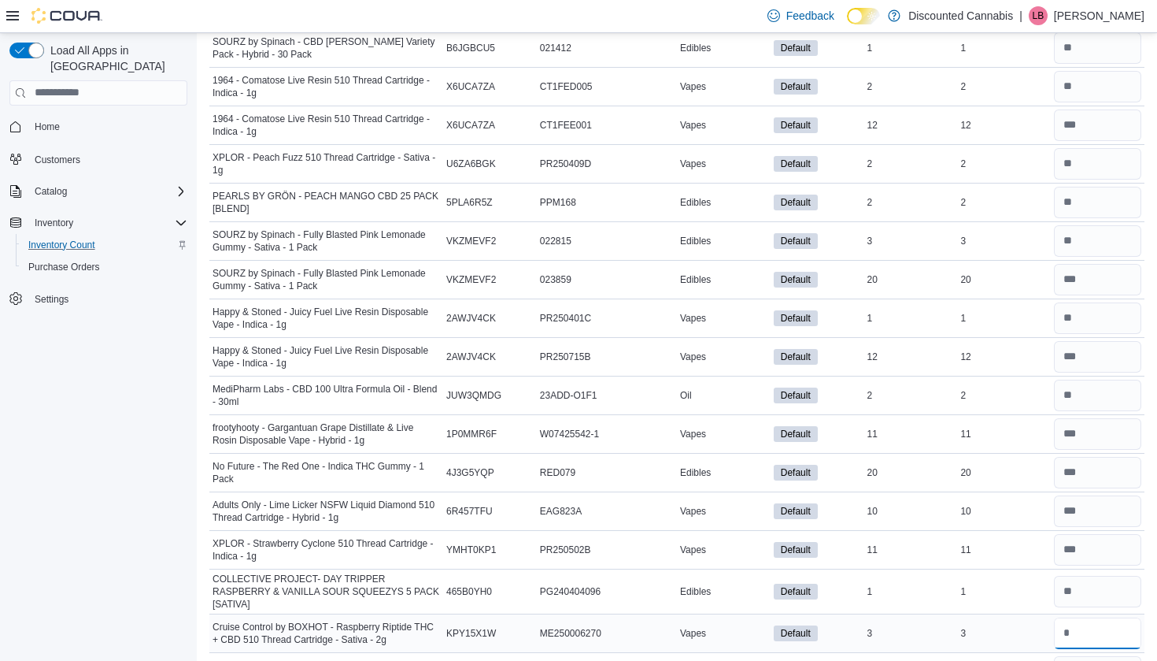
click at [1075, 617] on input "number" at bounding box center [1097, 632] width 87 height 31
type input "*"
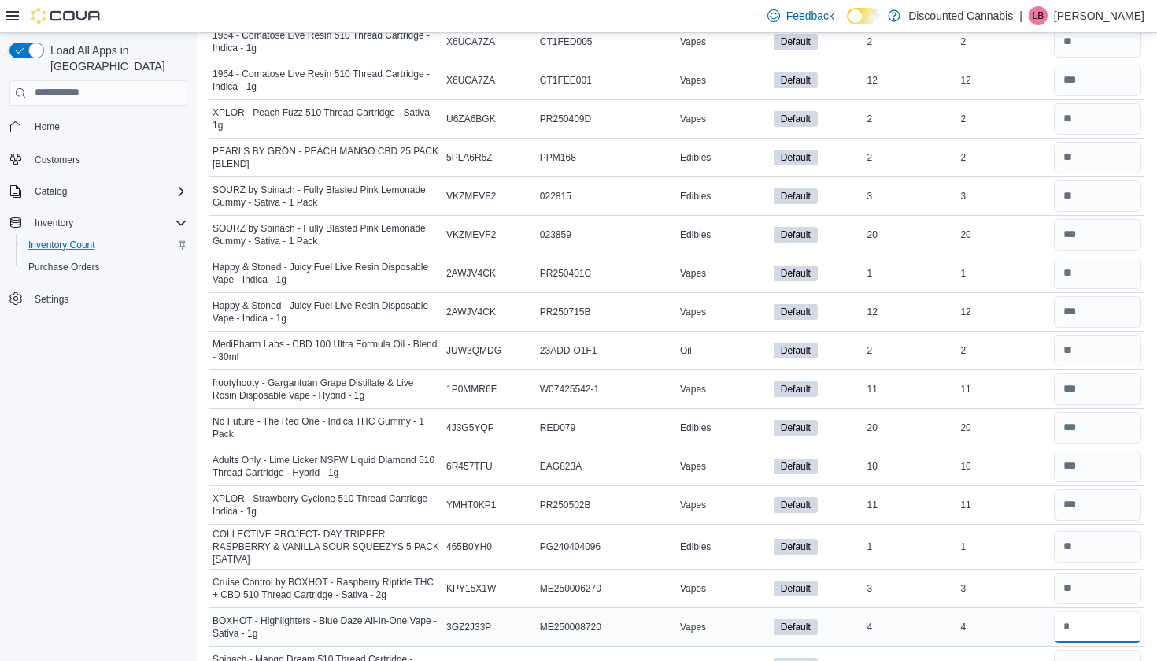
click at [1080, 635] on input "number" at bounding box center [1097, 626] width 87 height 31
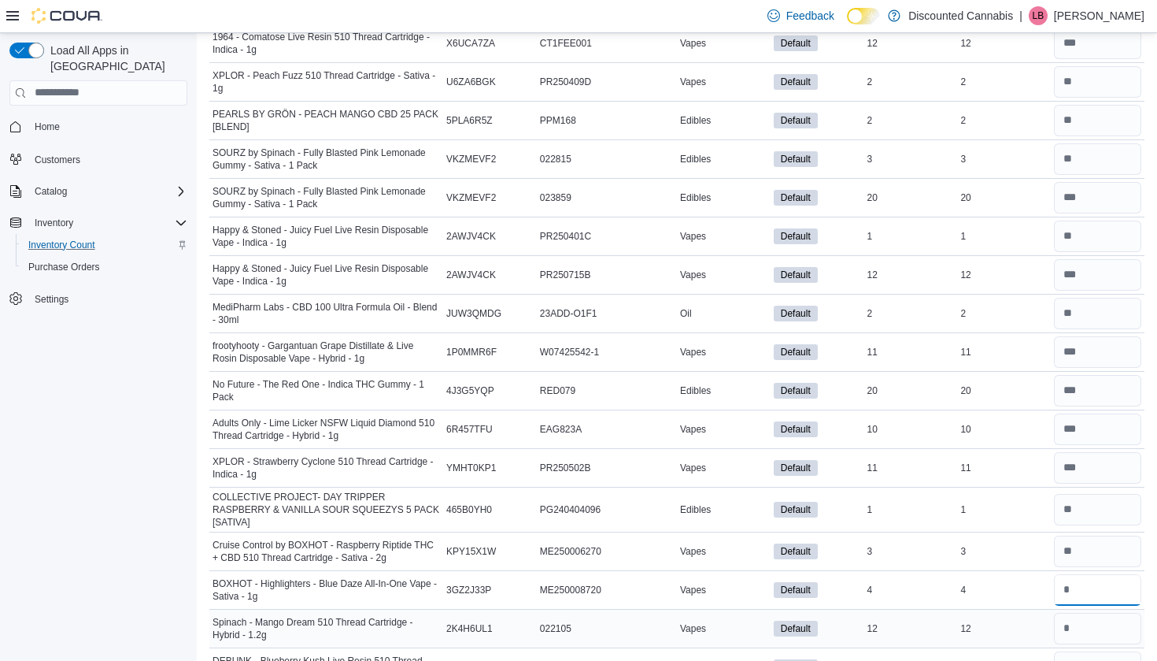
type input "*"
click at [1080, 617] on input "number" at bounding box center [1097, 627] width 87 height 31
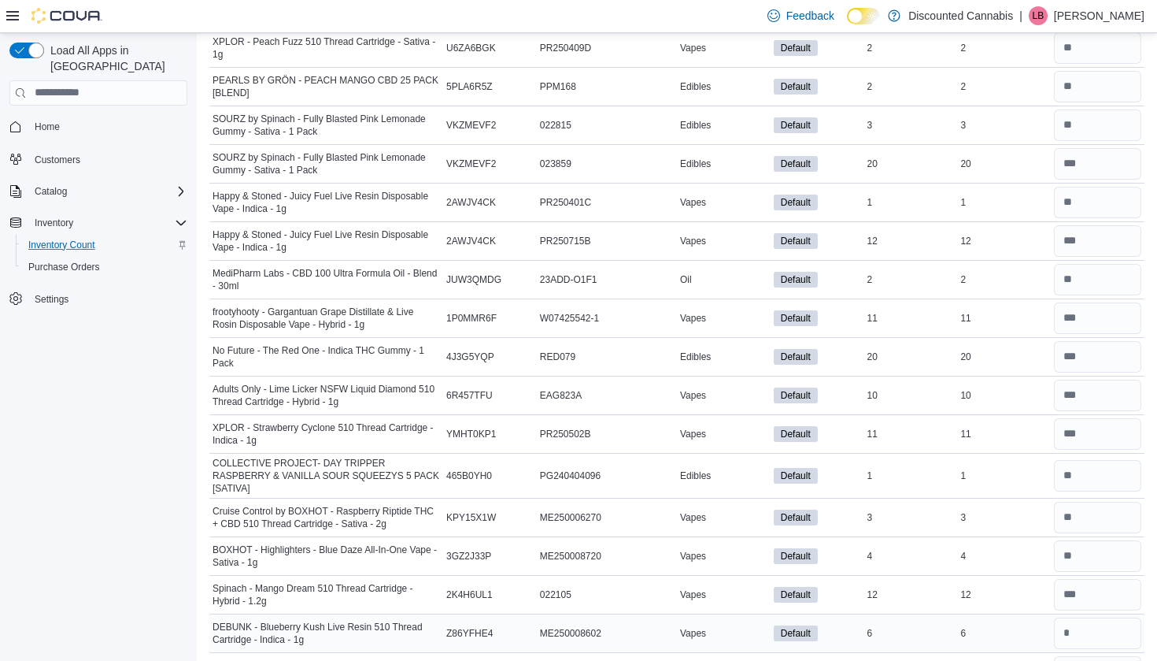
click at [1078, 614] on div at bounding box center [1098, 633] width 94 height 38
click at [1078, 617] on input "number" at bounding box center [1097, 632] width 87 height 31
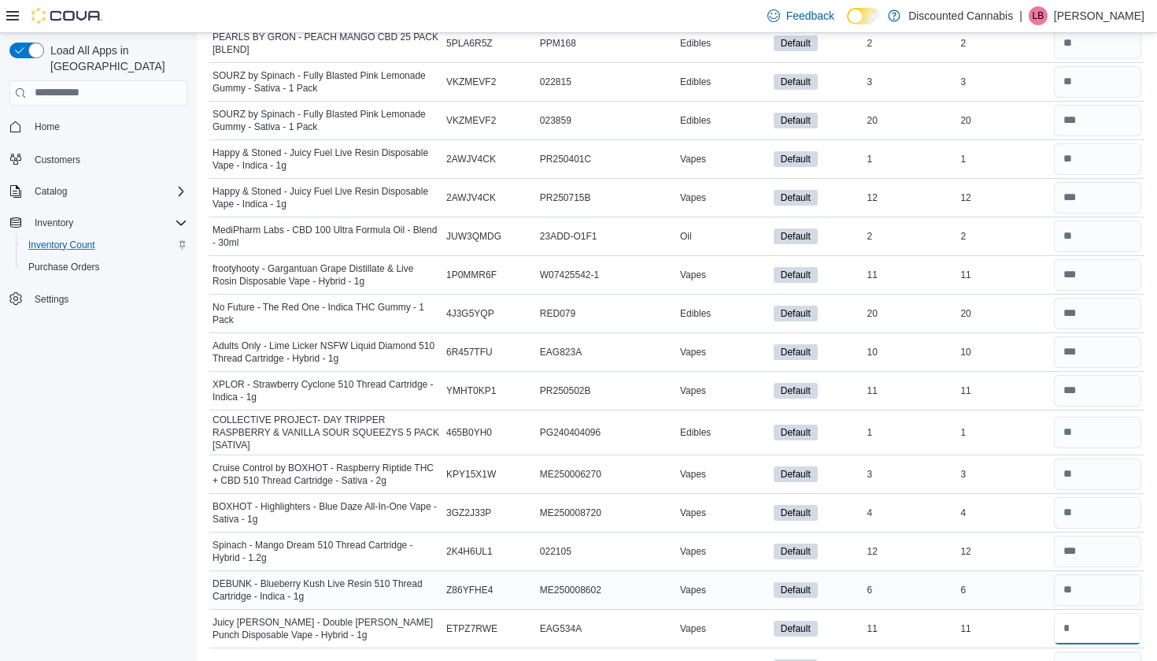
click at [1078, 614] on input "number" at bounding box center [1097, 627] width 87 height 31
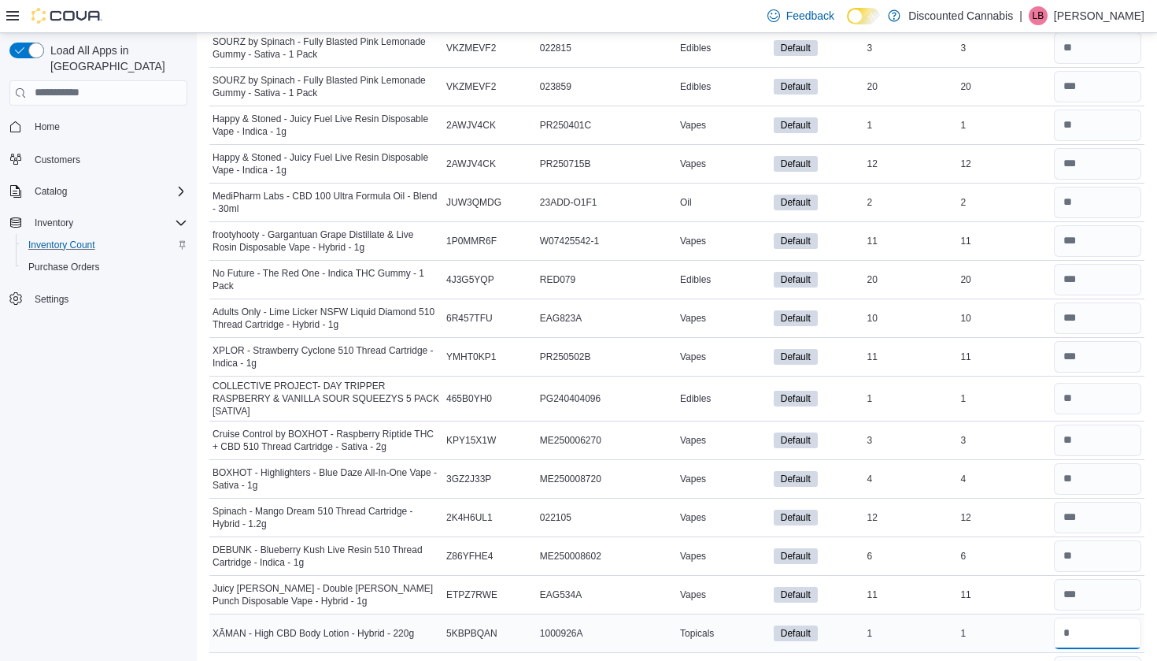
click at [1078, 619] on input "number" at bounding box center [1097, 632] width 87 height 31
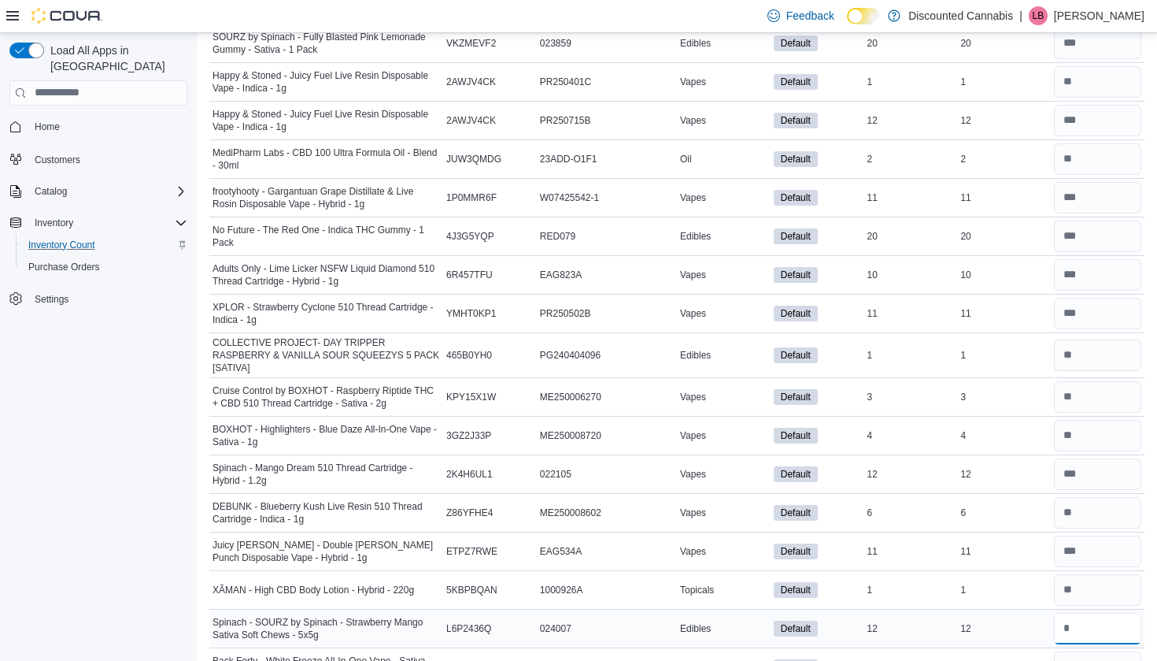
click at [1079, 635] on input "number" at bounding box center [1097, 627] width 87 height 31
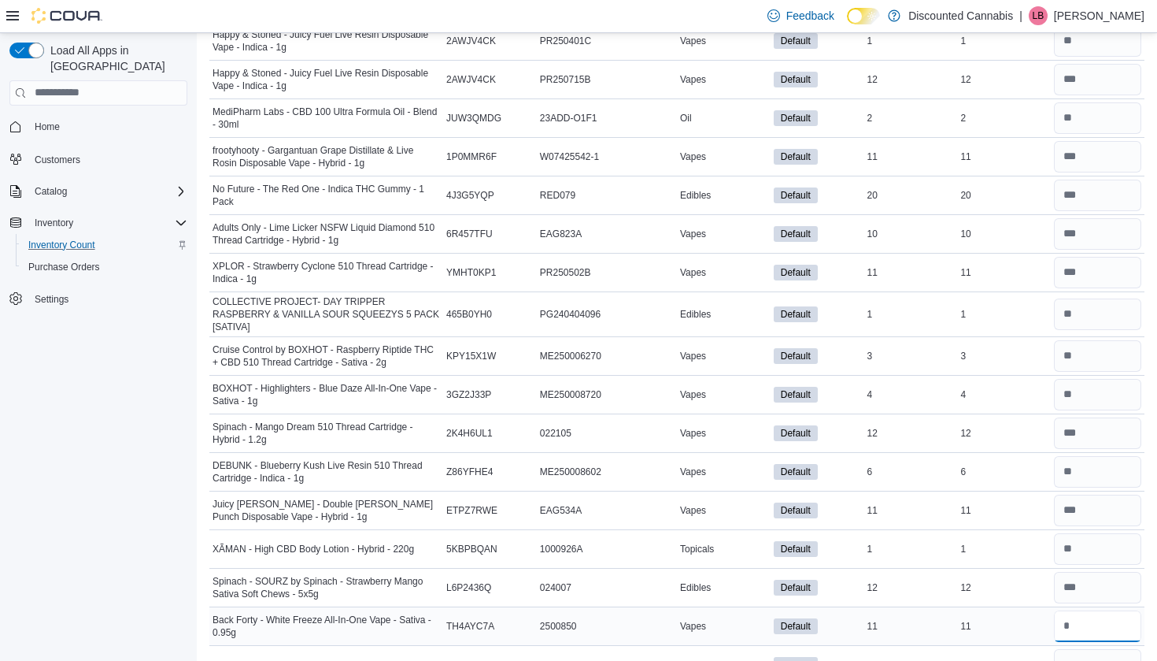
click at [1079, 634] on input "number" at bounding box center [1097, 625] width 87 height 31
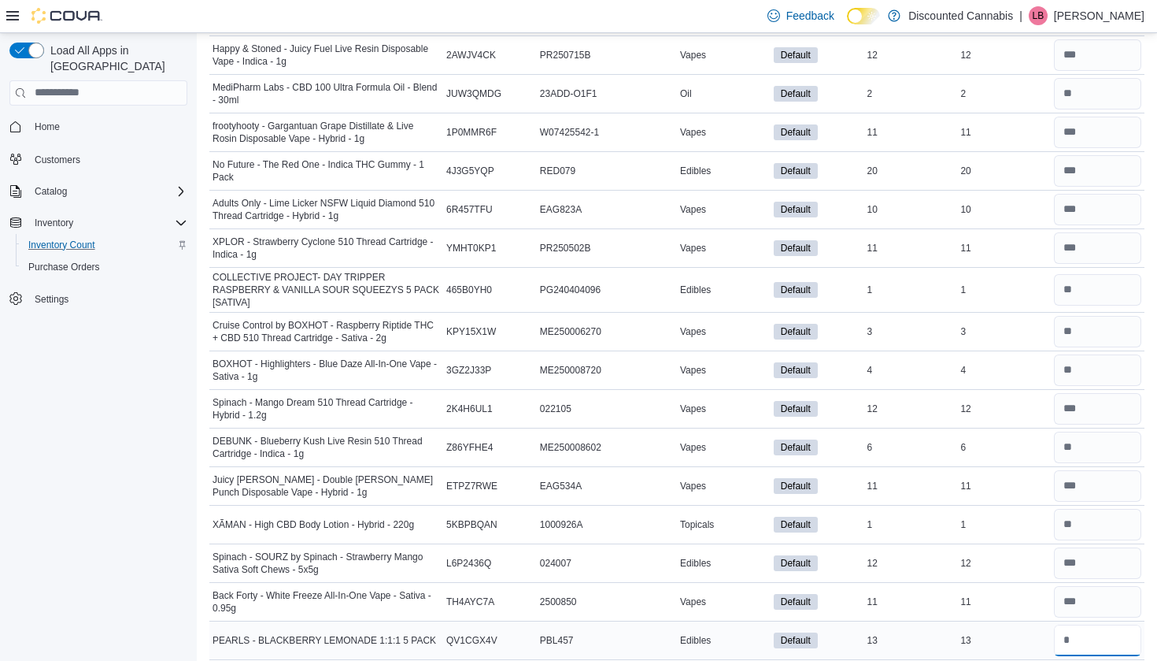
click at [1079, 634] on input "number" at bounding box center [1097, 639] width 87 height 31
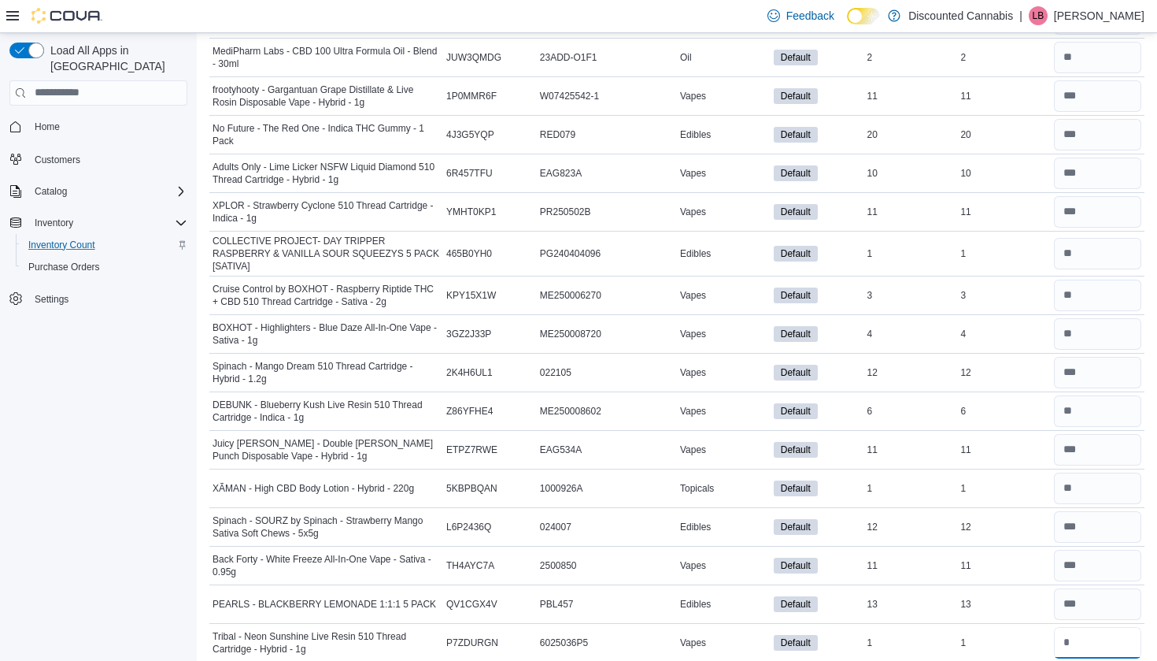
drag, startPoint x: 1079, startPoint y: 634, endPoint x: 1079, endPoint y: 660, distance: 26.0
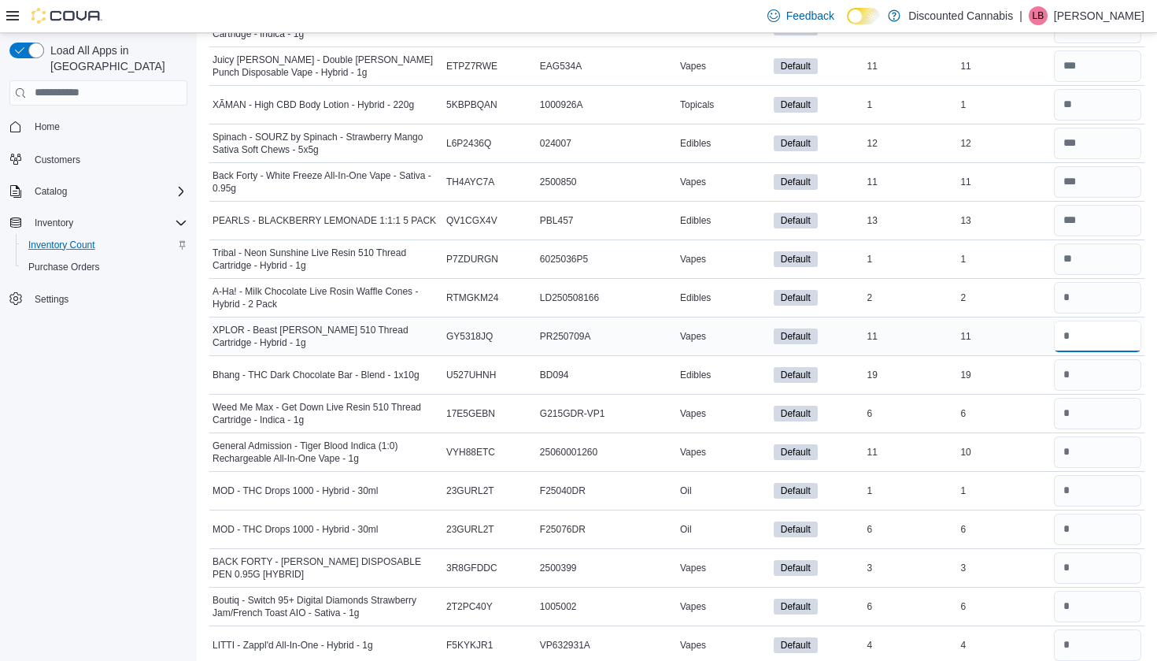
click at [1068, 340] on input "**" at bounding box center [1097, 335] width 87 height 31
click at [1086, 334] on input "****" at bounding box center [1097, 335] width 87 height 31
click at [1076, 298] on input "number" at bounding box center [1097, 297] width 87 height 31
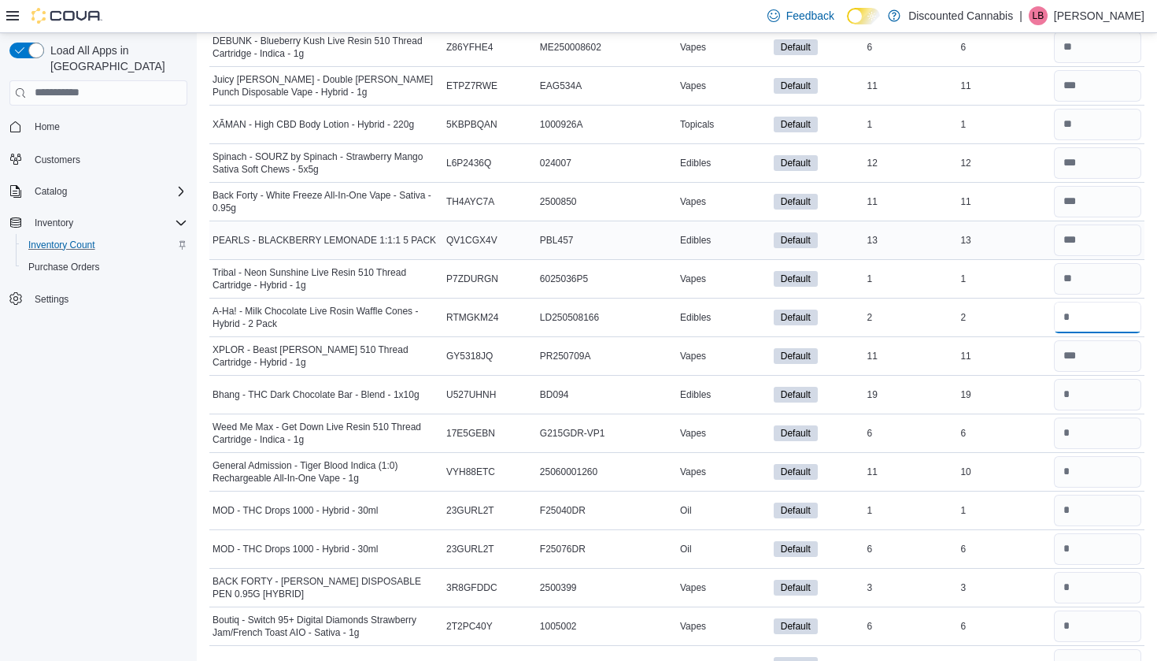
scroll to position [6274, 0]
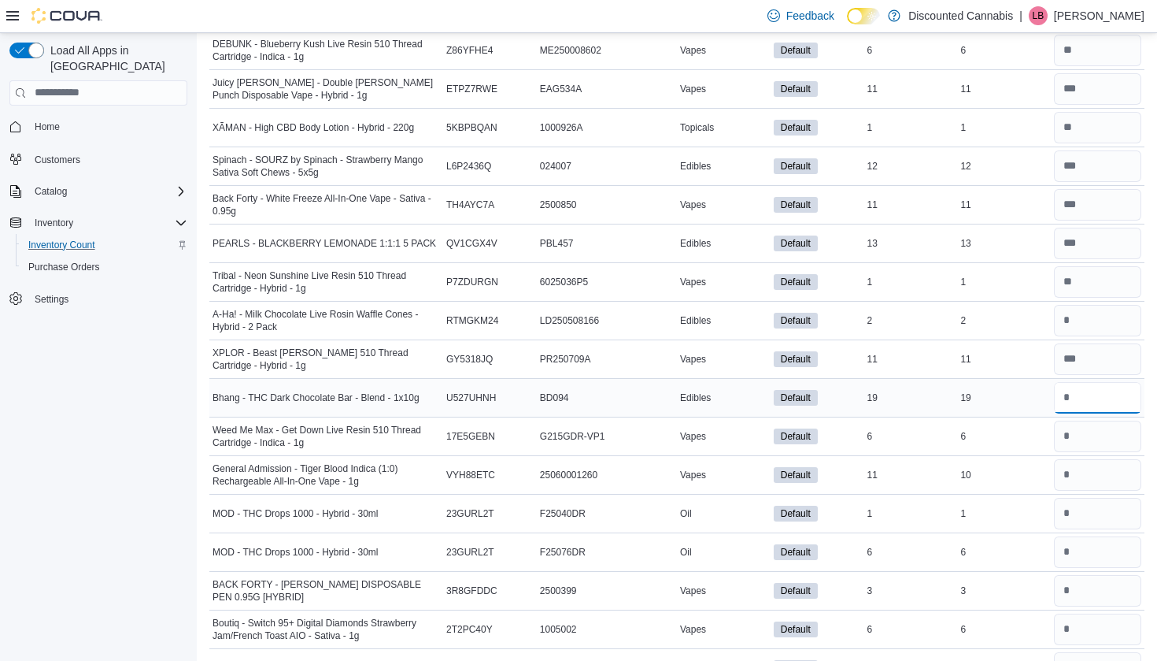
click at [1078, 382] on input "number" at bounding box center [1097, 397] width 87 height 31
click at [1079, 372] on td at bounding box center [1098, 358] width 94 height 39
click at [1079, 401] on input "number" at bounding box center [1097, 397] width 87 height 31
click at [1077, 427] on input "number" at bounding box center [1097, 435] width 87 height 31
click at [1067, 461] on input "number" at bounding box center [1097, 474] width 87 height 31
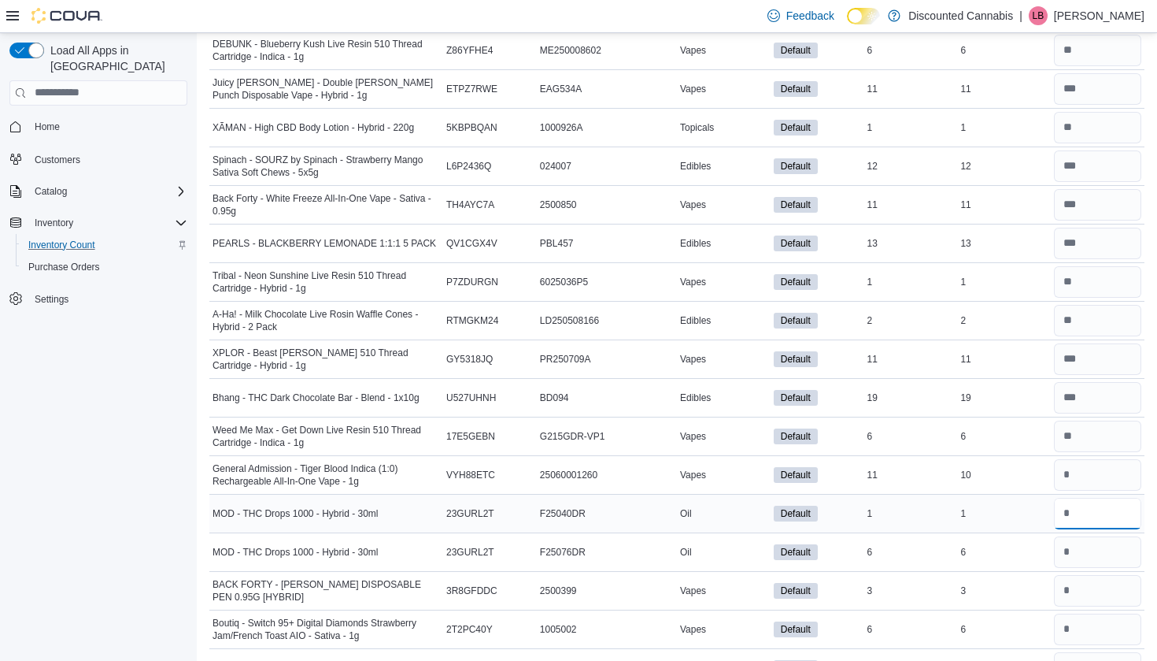
click at [1071, 500] on input "number" at bounding box center [1097, 513] width 87 height 31
click at [1077, 544] on input "*" at bounding box center [1097, 551] width 87 height 31
click at [1075, 575] on input "number" at bounding box center [1097, 590] width 87 height 31
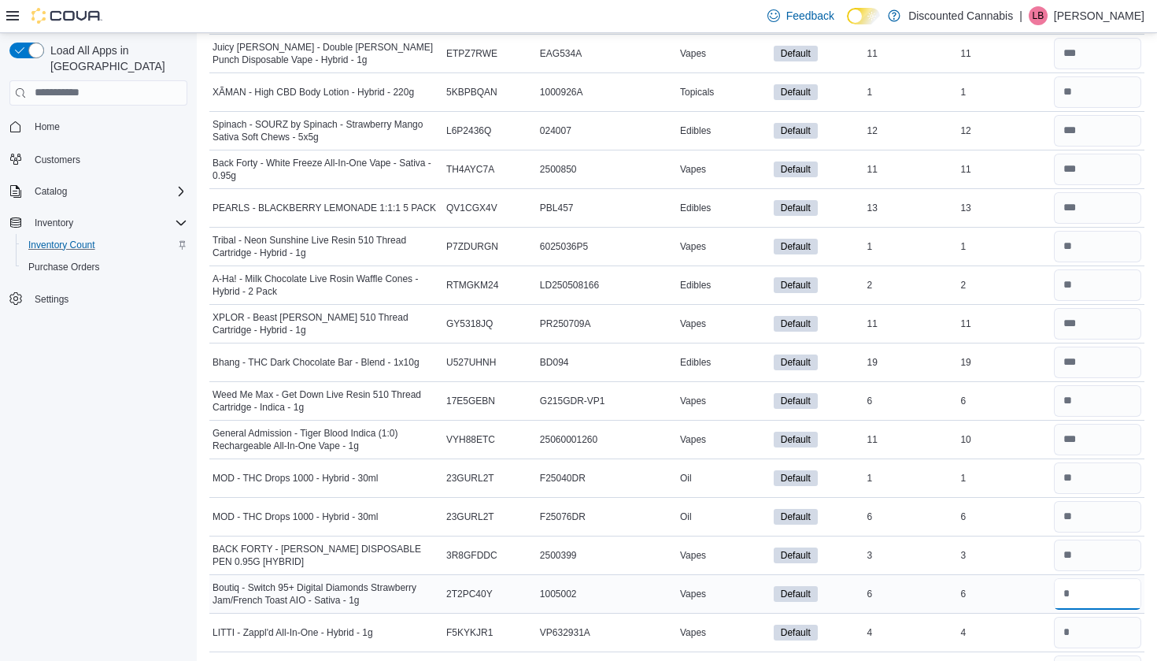
click at [1078, 578] on input "*" at bounding box center [1097, 593] width 87 height 31
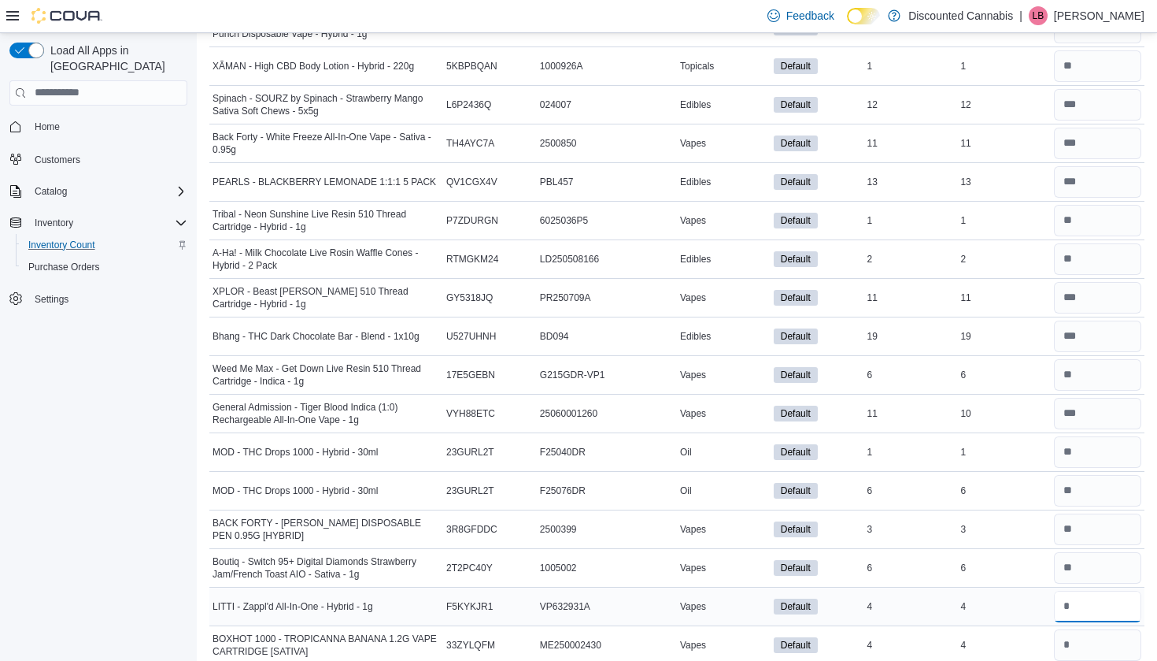
click at [1080, 600] on input "number" at bounding box center [1097, 605] width 87 height 31
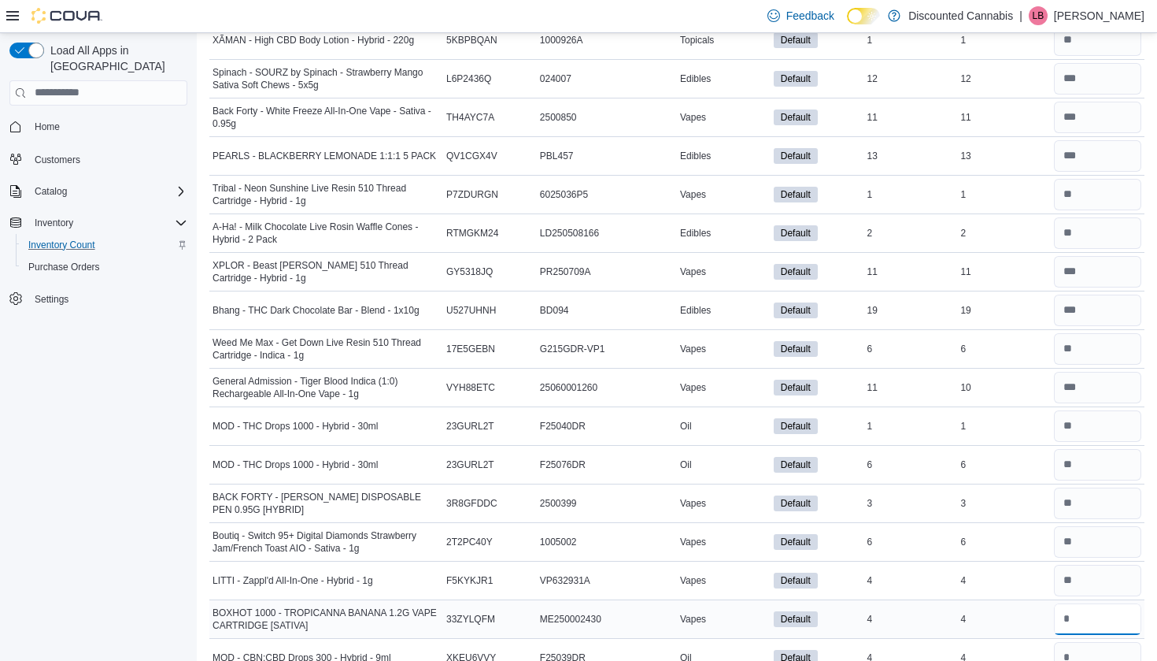
click at [1080, 604] on input "number" at bounding box center [1097, 618] width 87 height 31
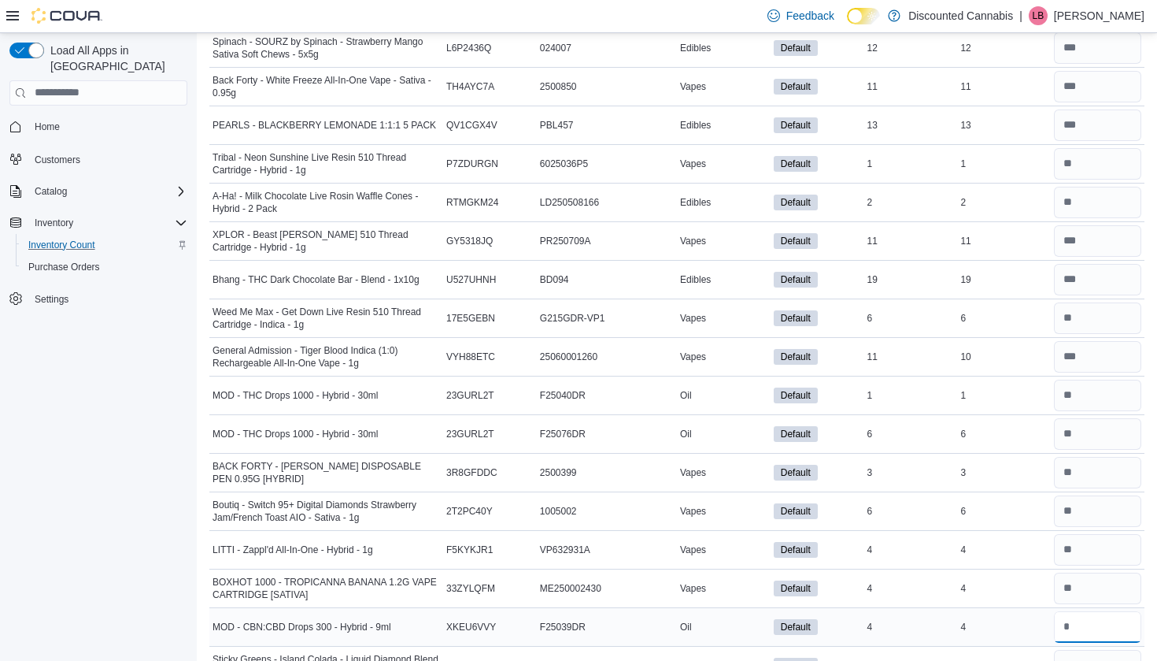
click at [1081, 613] on input "*" at bounding box center [1097, 626] width 87 height 31
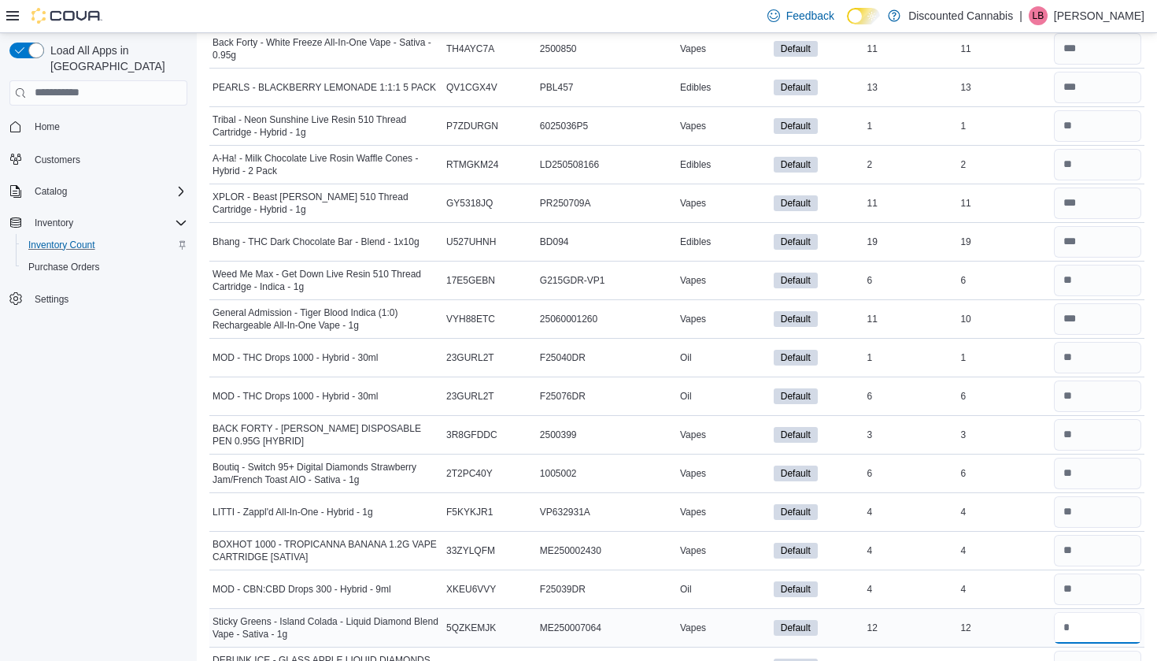
click at [1081, 613] on input "number" at bounding box center [1097, 627] width 87 height 31
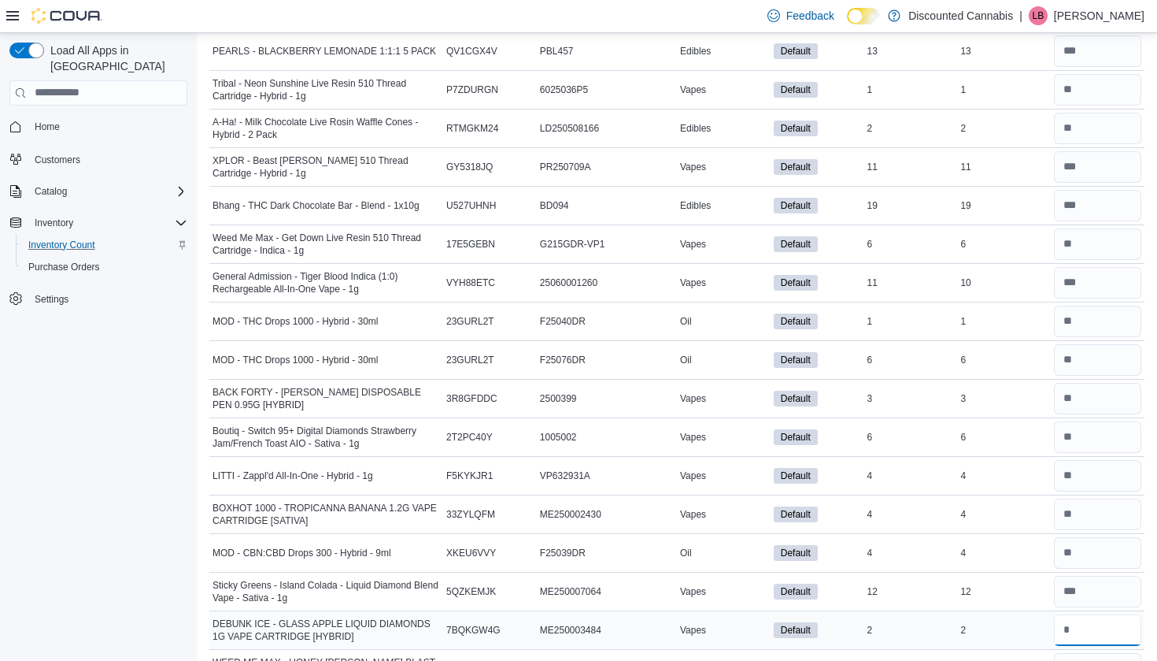
click at [1081, 620] on input "number" at bounding box center [1097, 629] width 87 height 31
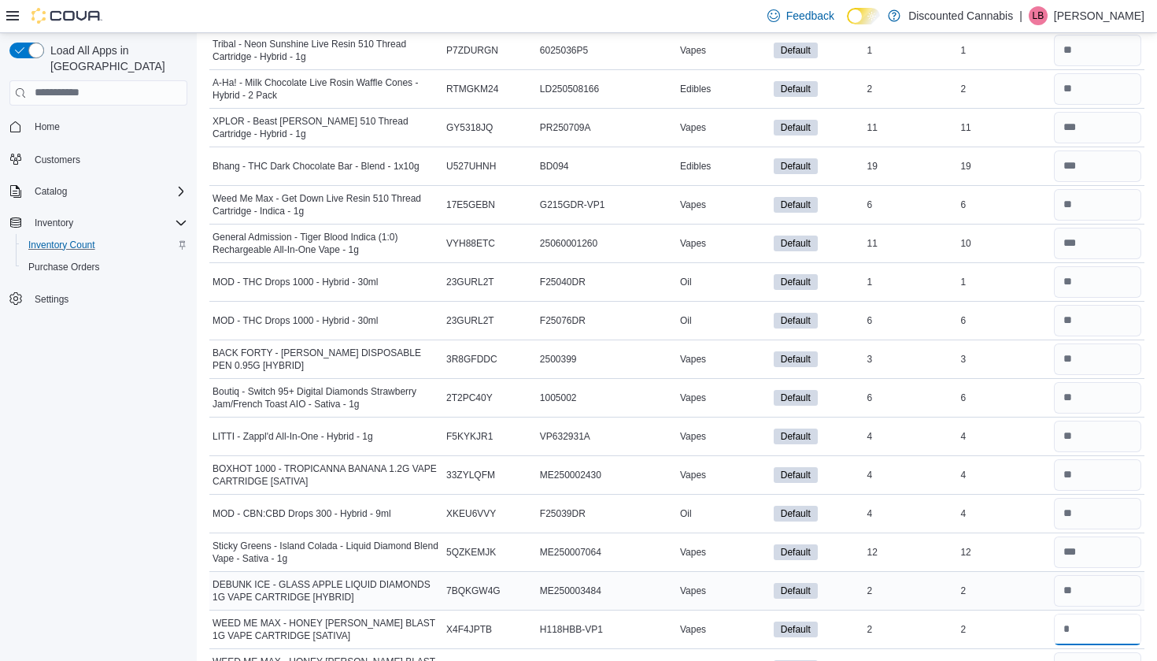
click at [1081, 620] on input "number" at bounding box center [1097, 628] width 87 height 31
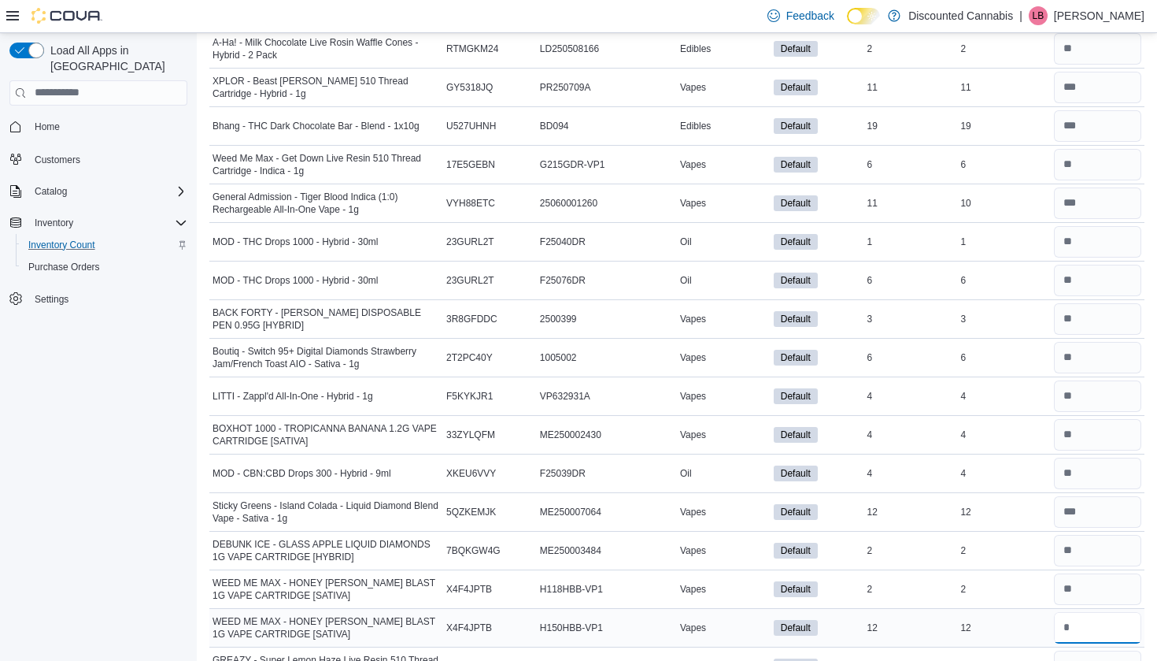
click at [1081, 621] on input "number" at bounding box center [1097, 627] width 87 height 31
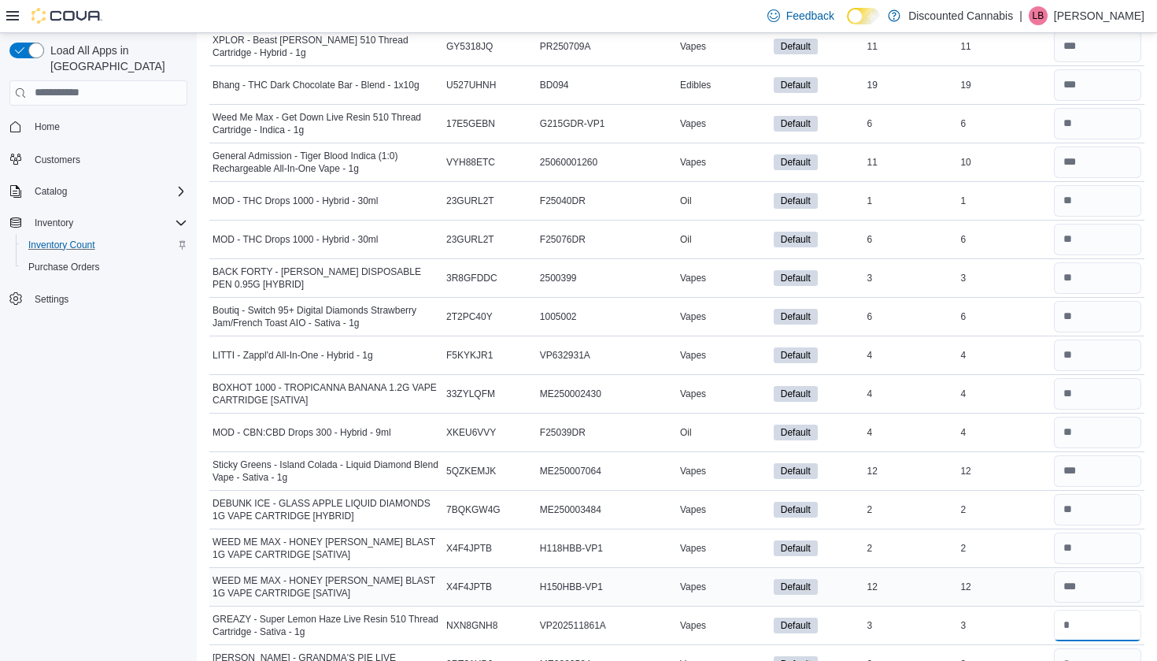
click at [1081, 621] on input "number" at bounding box center [1097, 624] width 87 height 31
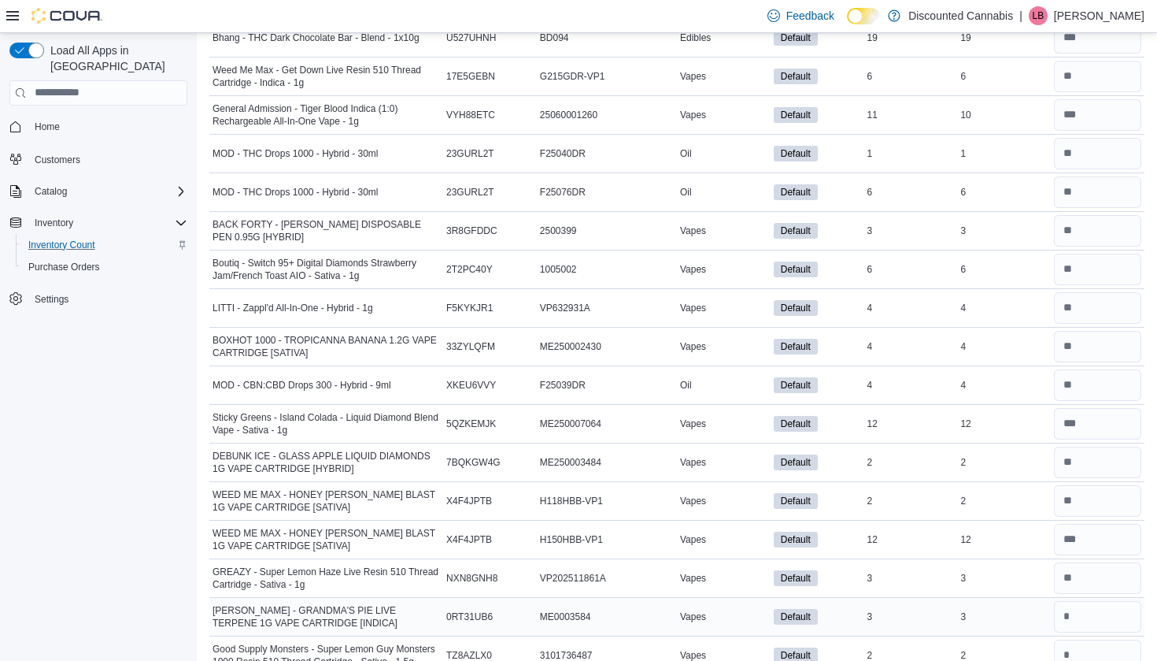
click at [1079, 627] on div at bounding box center [1098, 617] width 94 height 38
click at [1075, 605] on input "number" at bounding box center [1097, 616] width 87 height 31
click at [1076, 639] on input "number" at bounding box center [1097, 654] width 87 height 31
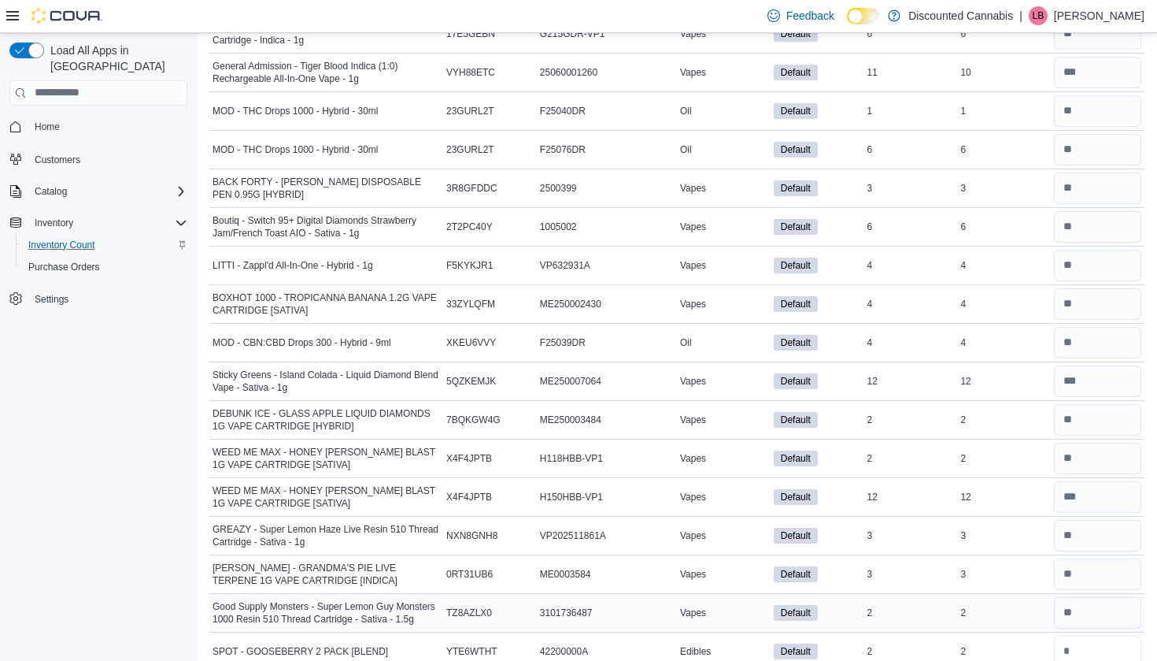
click at [1076, 635] on input "number" at bounding box center [1097, 650] width 87 height 31
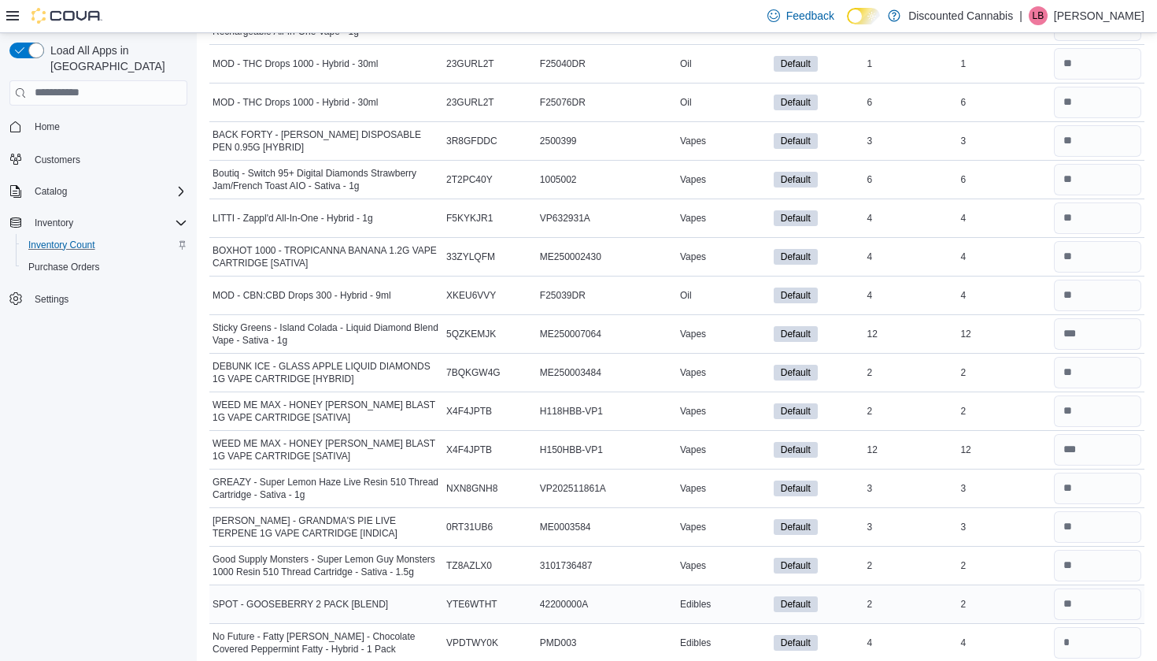
scroll to position [6736, 0]
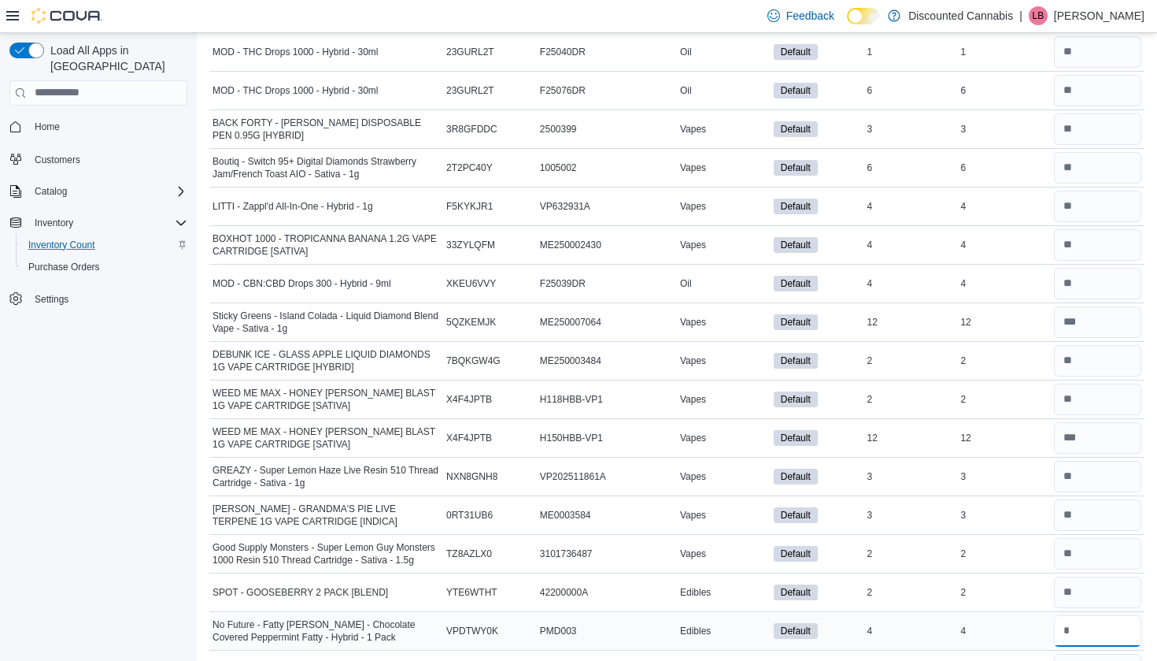
click at [1075, 622] on input "number" at bounding box center [1097, 630] width 87 height 31
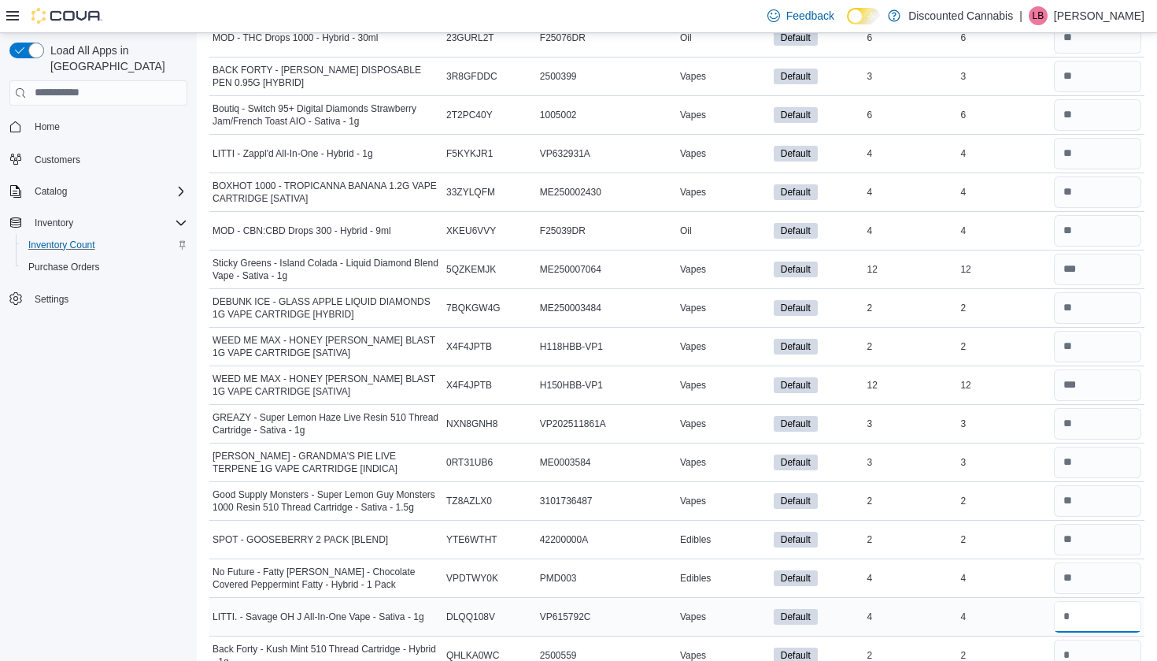
click at [1073, 610] on input "number" at bounding box center [1097, 616] width 87 height 31
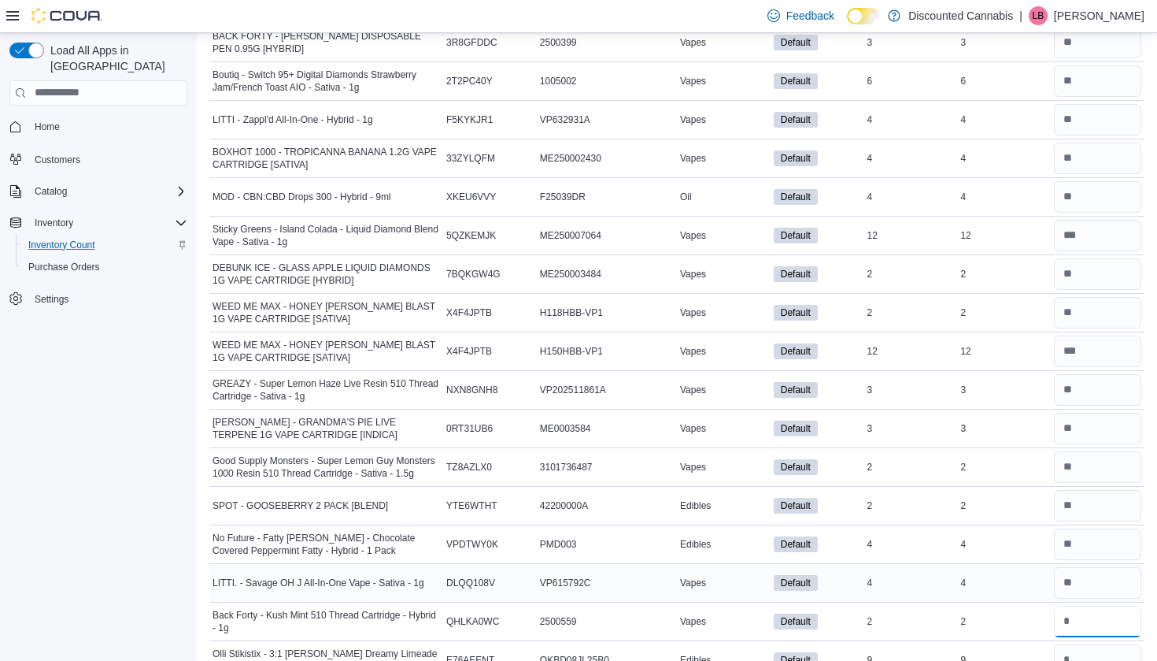
click at [1073, 610] on input "number" at bounding box center [1097, 620] width 87 height 31
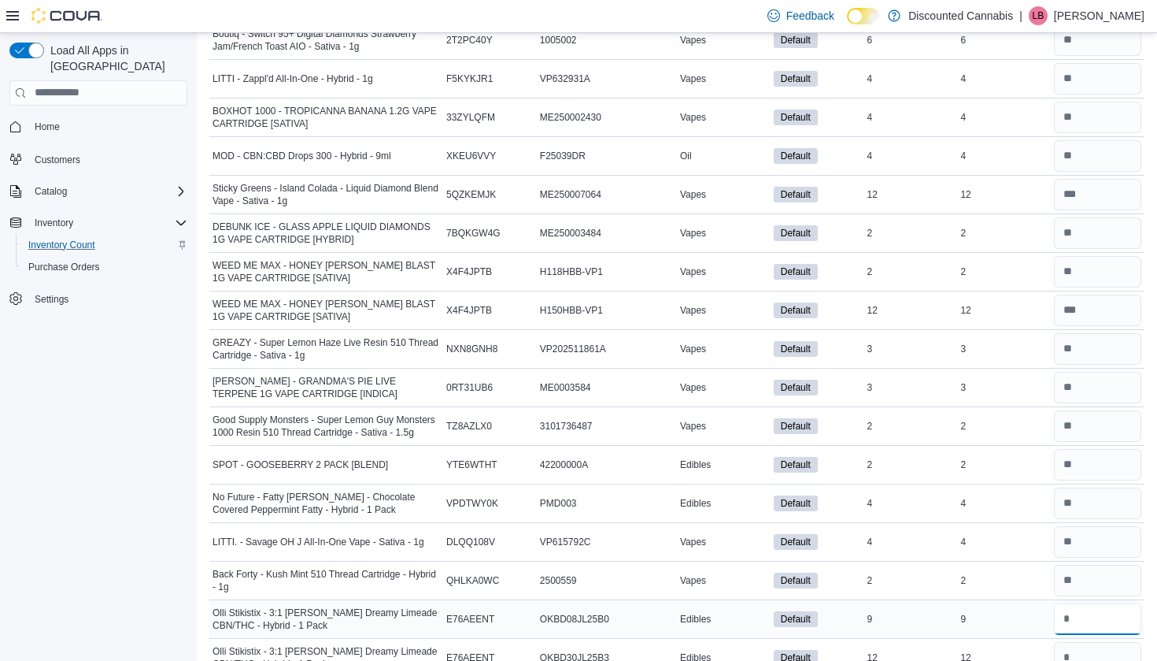
click at [1073, 610] on input "number" at bounding box center [1097, 618] width 87 height 31
click at [1073, 610] on input "*" at bounding box center [1097, 618] width 87 height 31
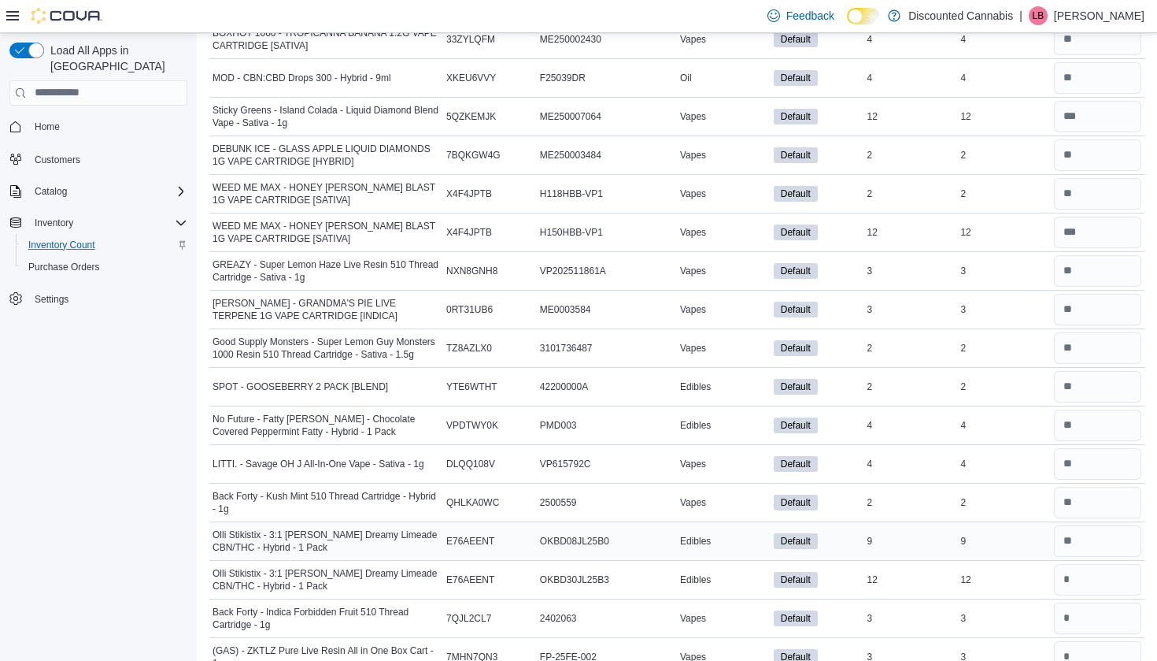
scroll to position [6955, 0]
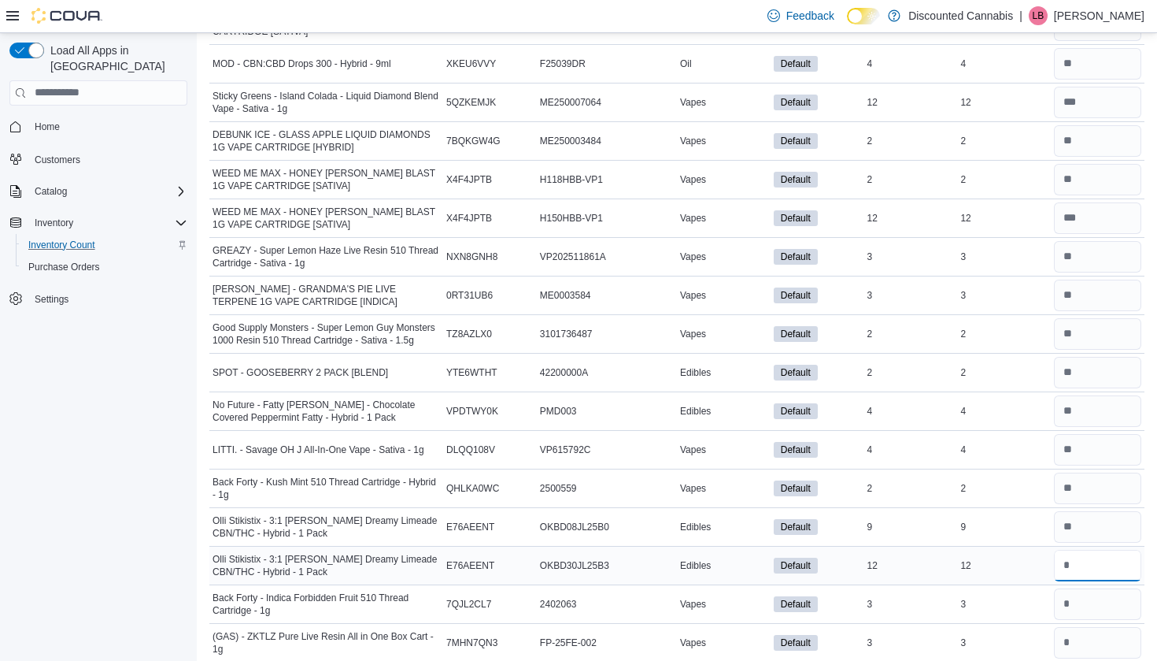
click at [1063, 564] on input "number" at bounding box center [1097, 565] width 87 height 31
click at [1071, 594] on input "*" at bounding box center [1097, 603] width 87 height 31
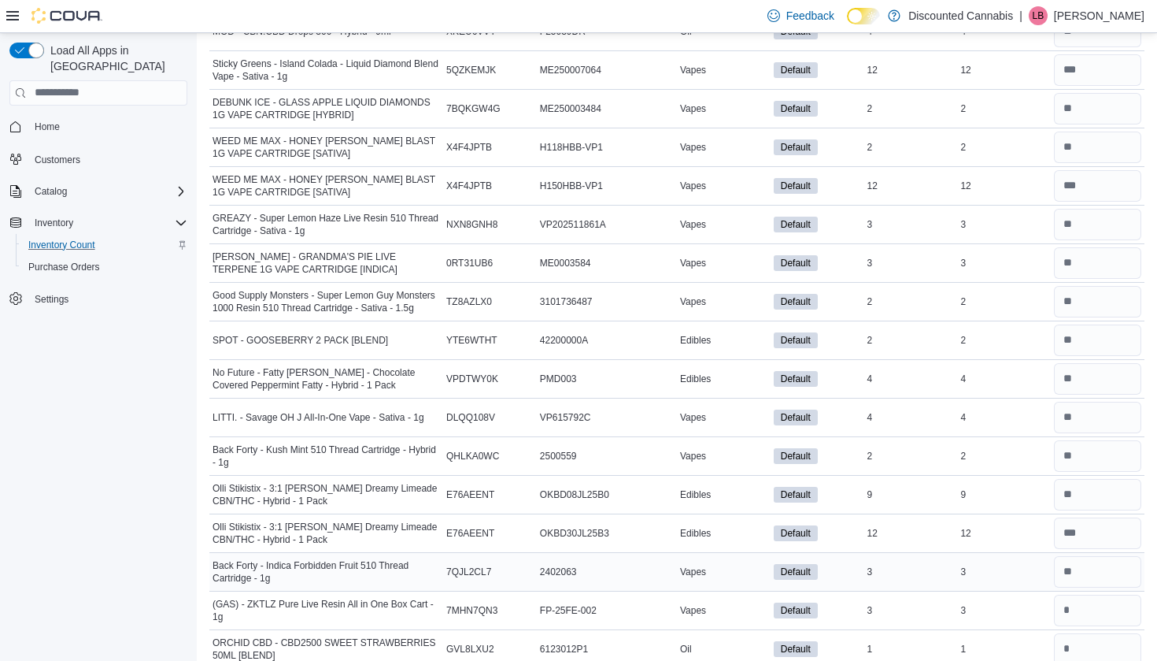
click at [1071, 584] on td at bounding box center [1098, 571] width 94 height 39
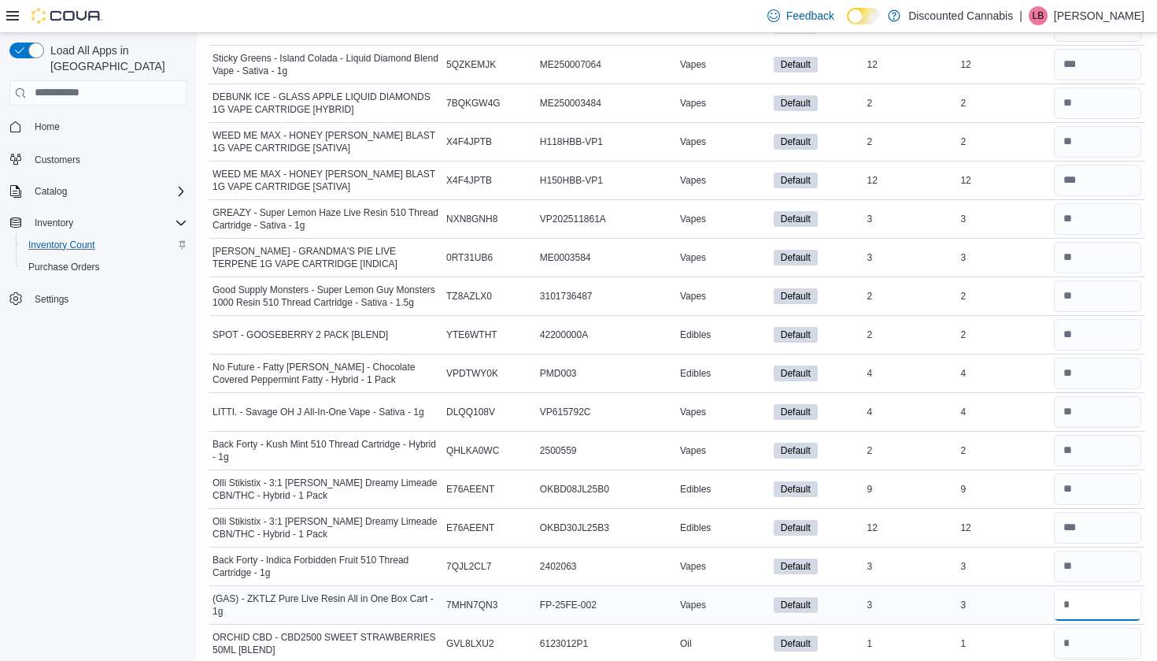
click at [1071, 596] on input "number" at bounding box center [1097, 604] width 87 height 31
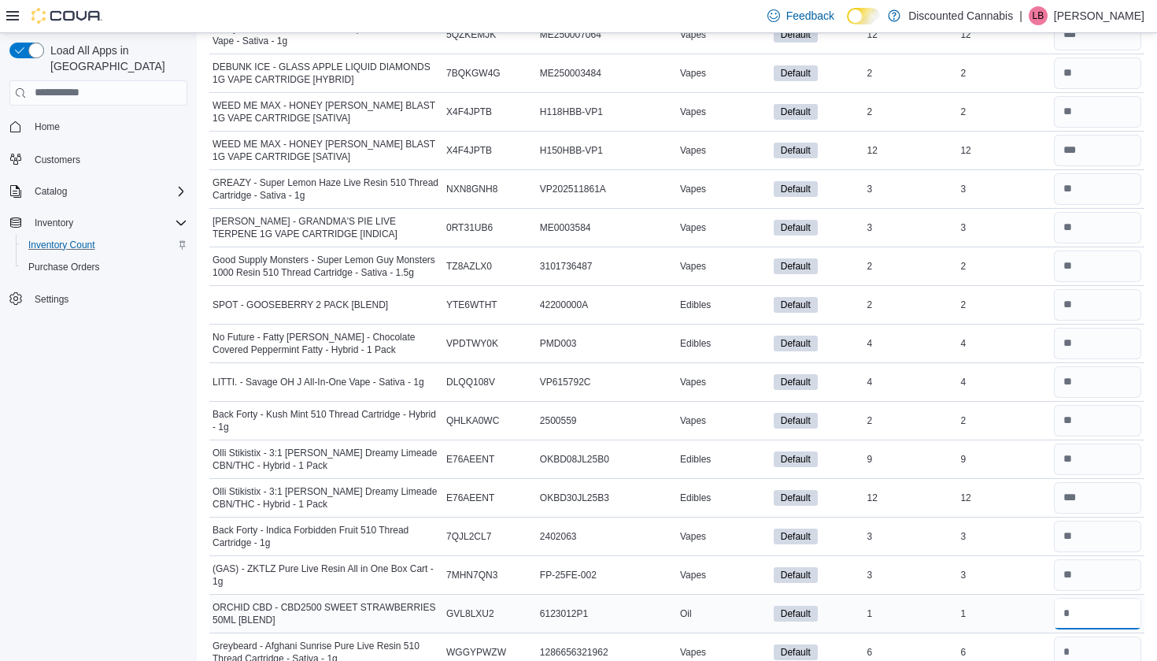
click at [1072, 602] on input "number" at bounding box center [1097, 613] width 87 height 31
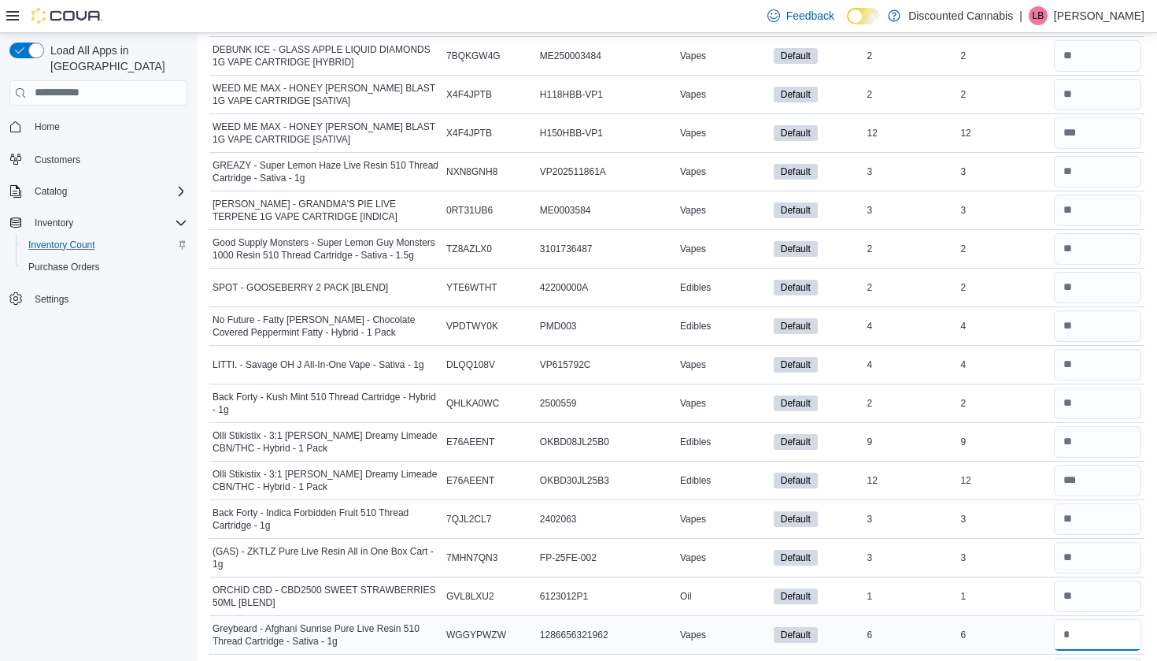
click at [1072, 619] on input "number" at bounding box center [1097, 634] width 87 height 31
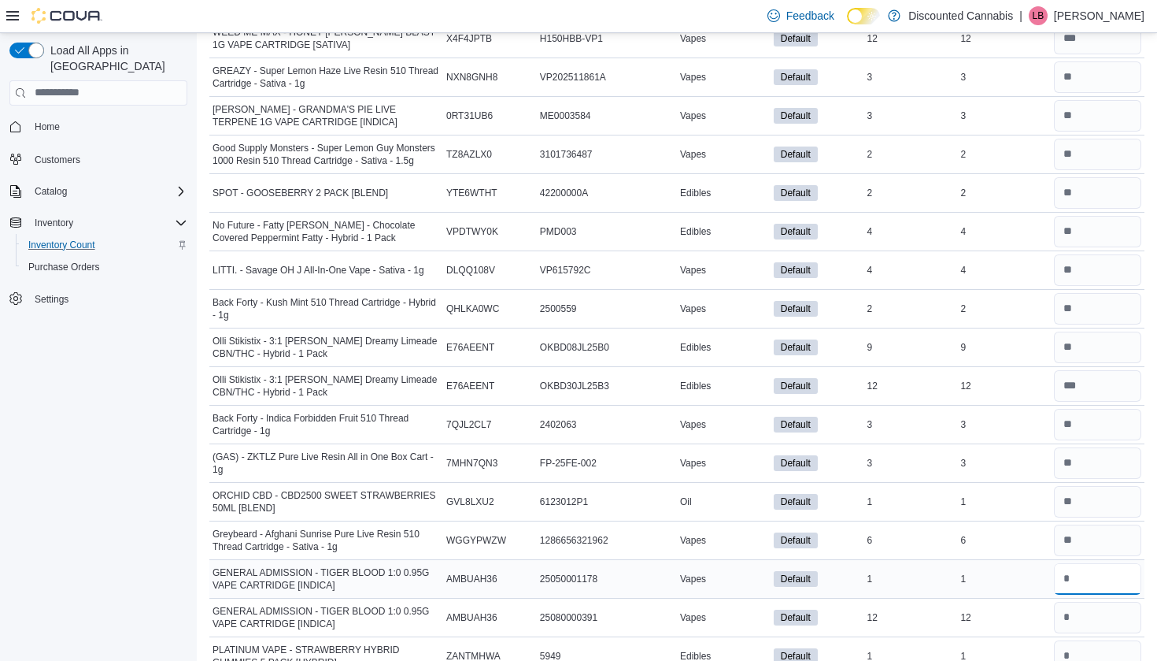
click at [1069, 584] on input "number" at bounding box center [1097, 578] width 87 height 31
click at [1071, 609] on input "*" at bounding box center [1097, 616] width 87 height 31
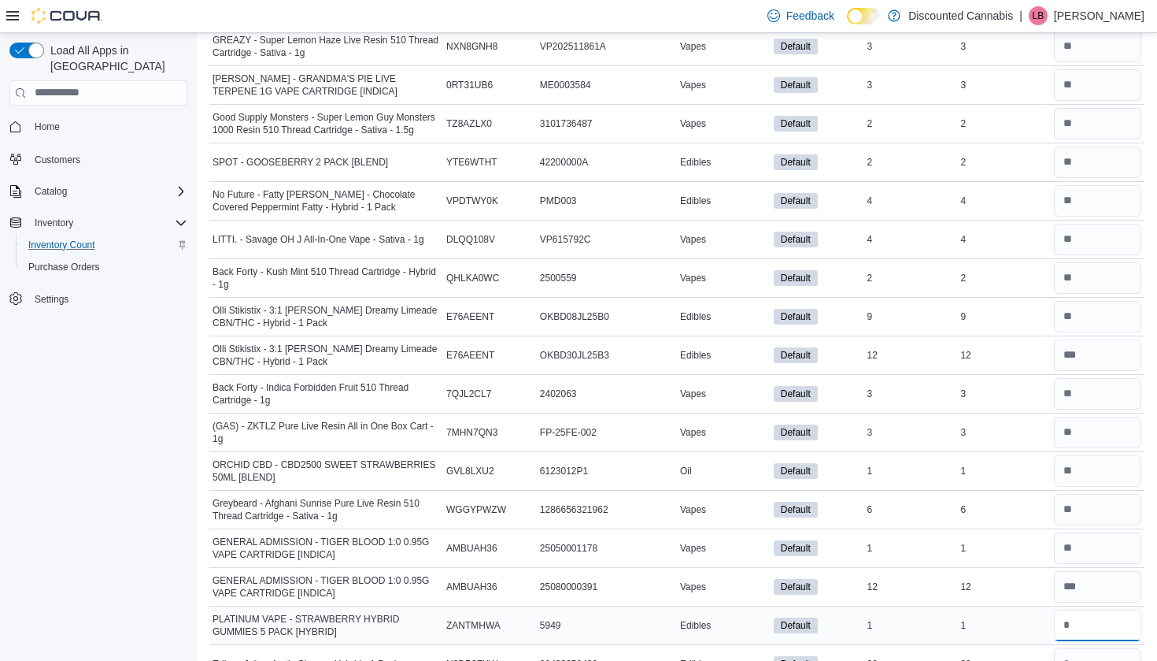
click at [1071, 610] on input "number" at bounding box center [1097, 624] width 87 height 31
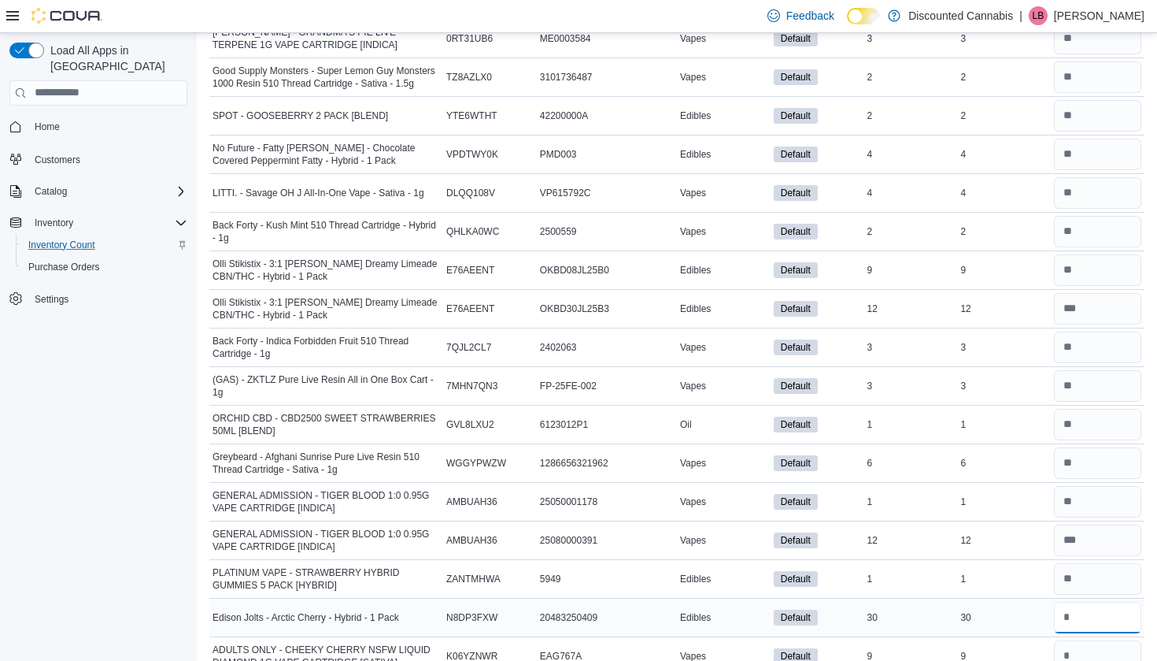
click at [1071, 610] on input "number" at bounding box center [1097, 616] width 87 height 31
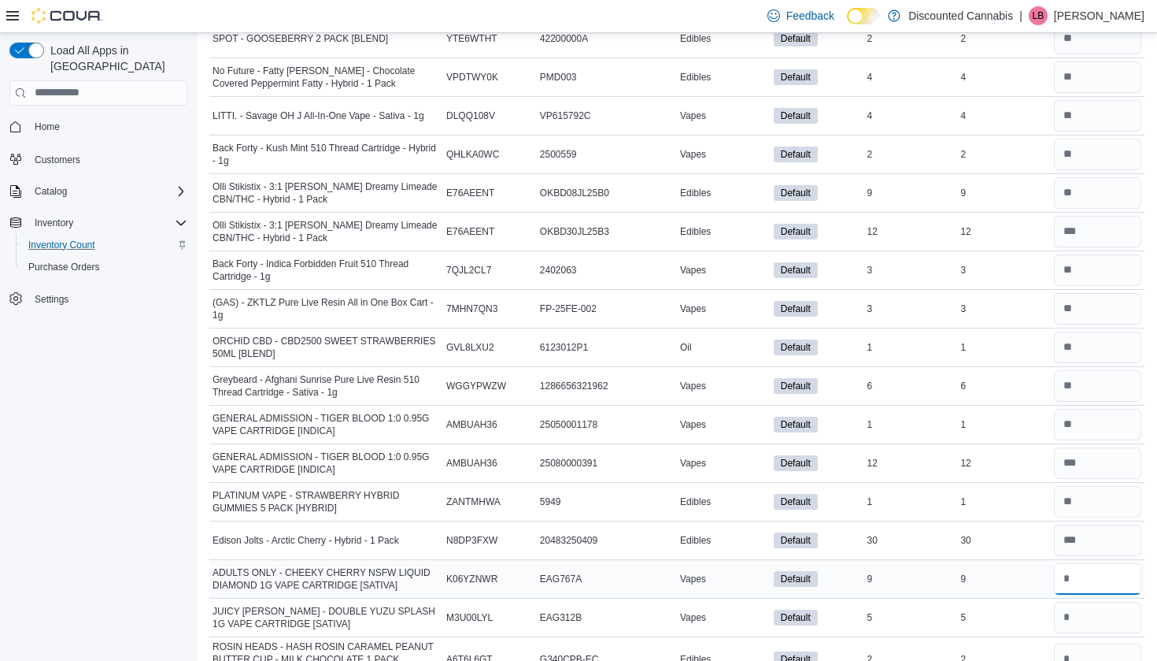
click at [1071, 563] on input "number" at bounding box center [1097, 578] width 87 height 31
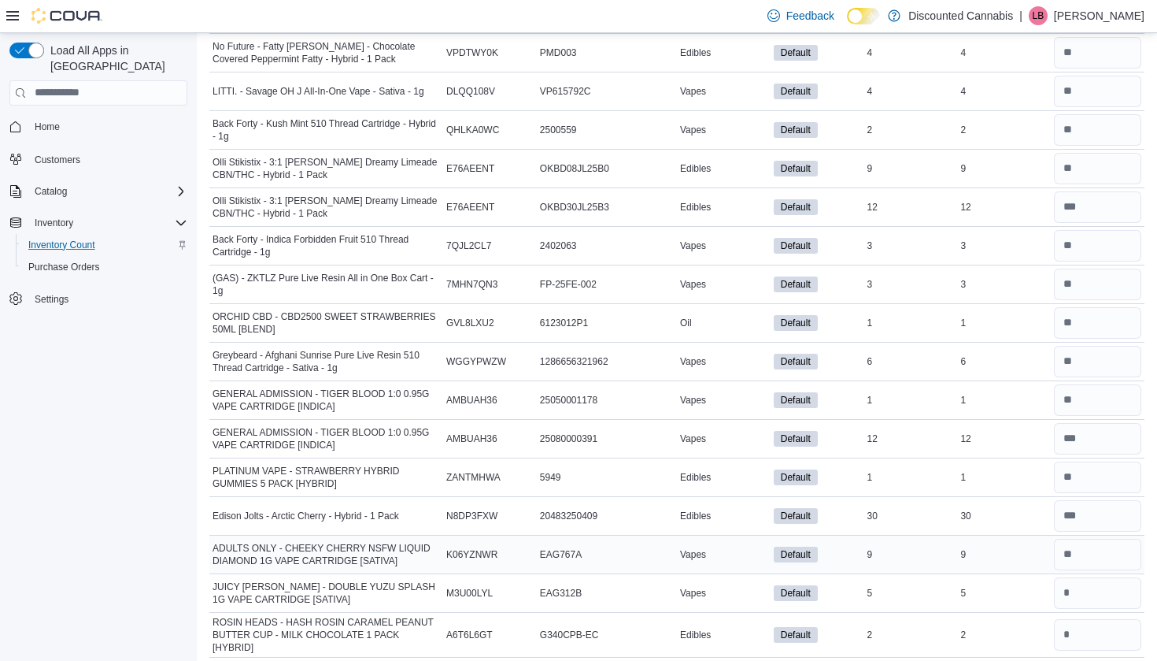
click at [1076, 567] on td at bounding box center [1098, 554] width 94 height 39
click at [1076, 577] on input "number" at bounding box center [1097, 592] width 87 height 31
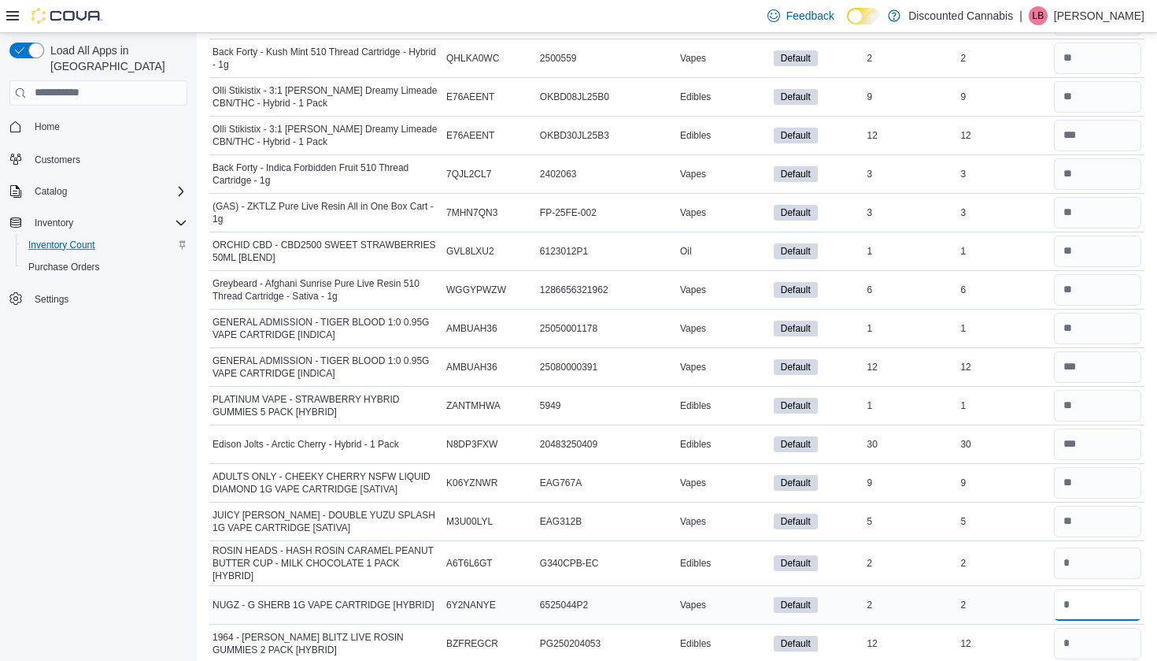
scroll to position [7388, 0]
click at [1079, 595] on input "number" at bounding box center [1097, 602] width 87 height 31
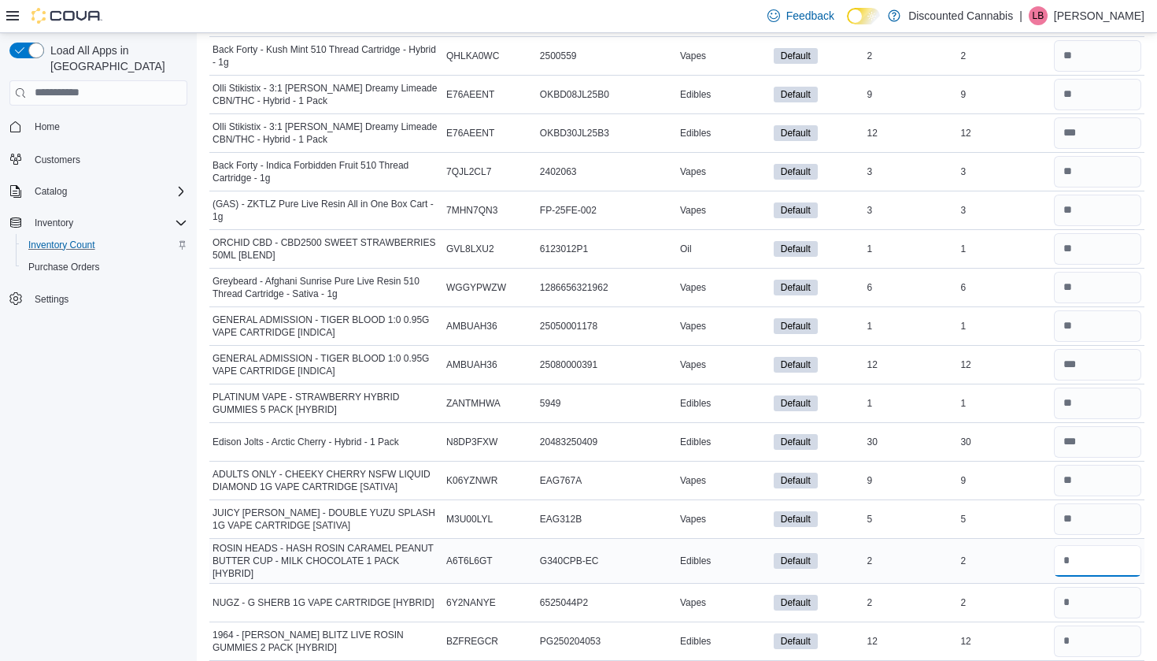
click at [1083, 553] on input "number" at bounding box center [1097, 560] width 87 height 31
click at [1083, 556] on input "*" at bounding box center [1097, 560] width 87 height 31
click at [1078, 600] on input "number" at bounding box center [1097, 602] width 87 height 31
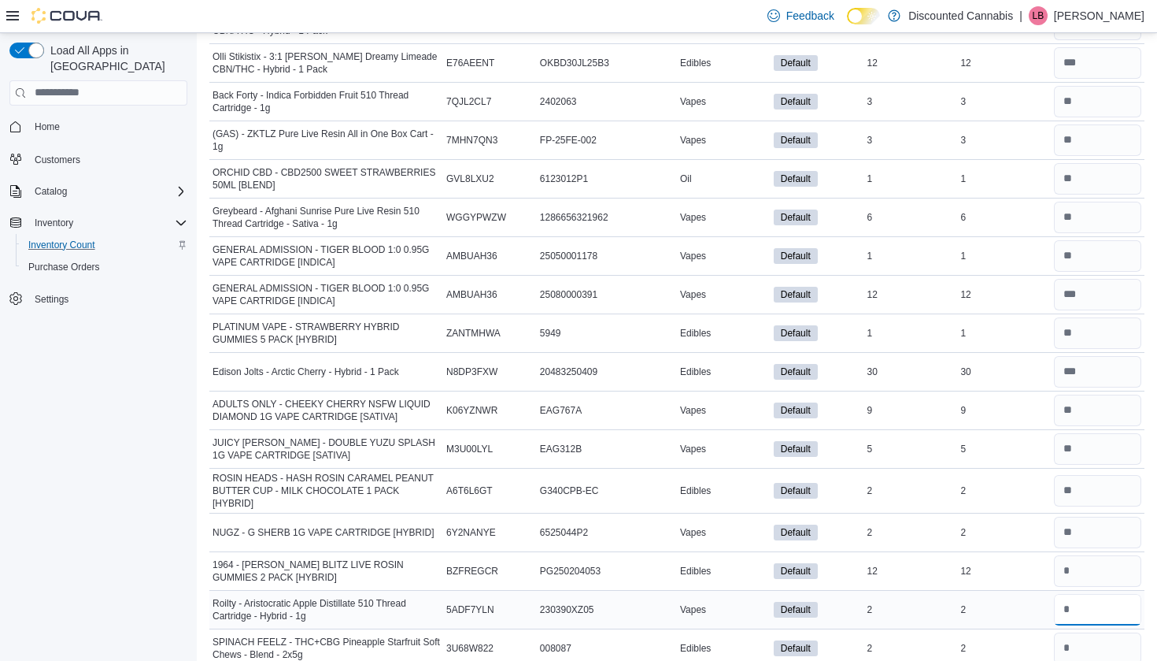
scroll to position [7462, 0]
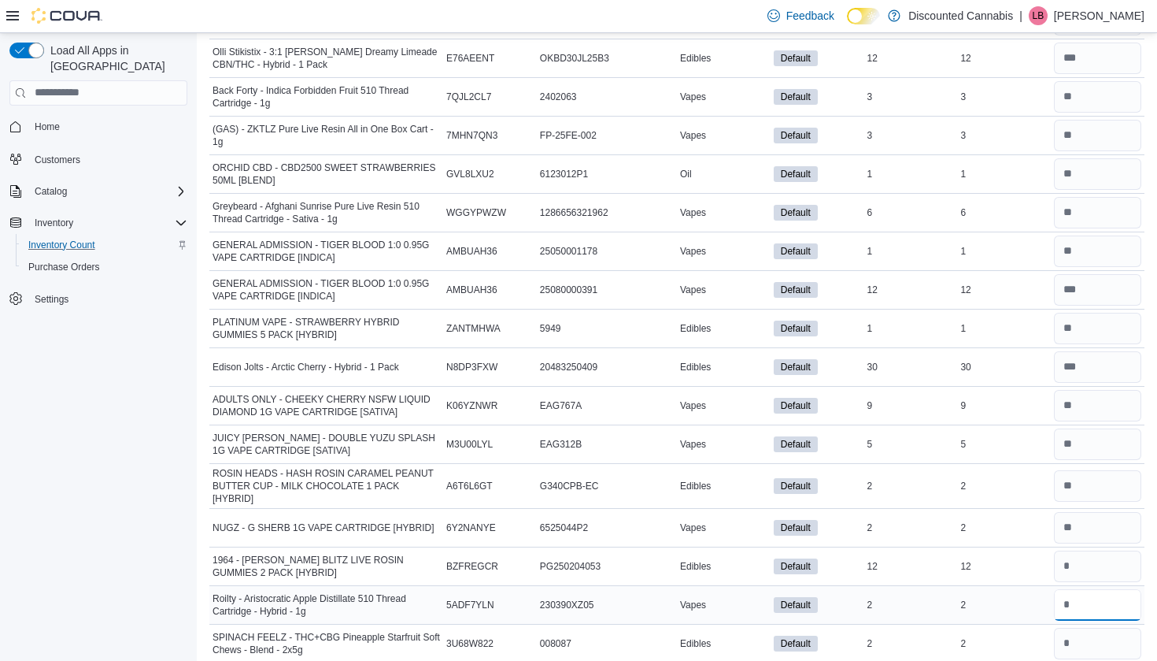
click at [1077, 604] on input "number" at bounding box center [1097, 604] width 87 height 31
click at [1077, 561] on input "number" at bounding box center [1097, 565] width 87 height 31
click at [1077, 594] on input "number" at bounding box center [1097, 604] width 87 height 31
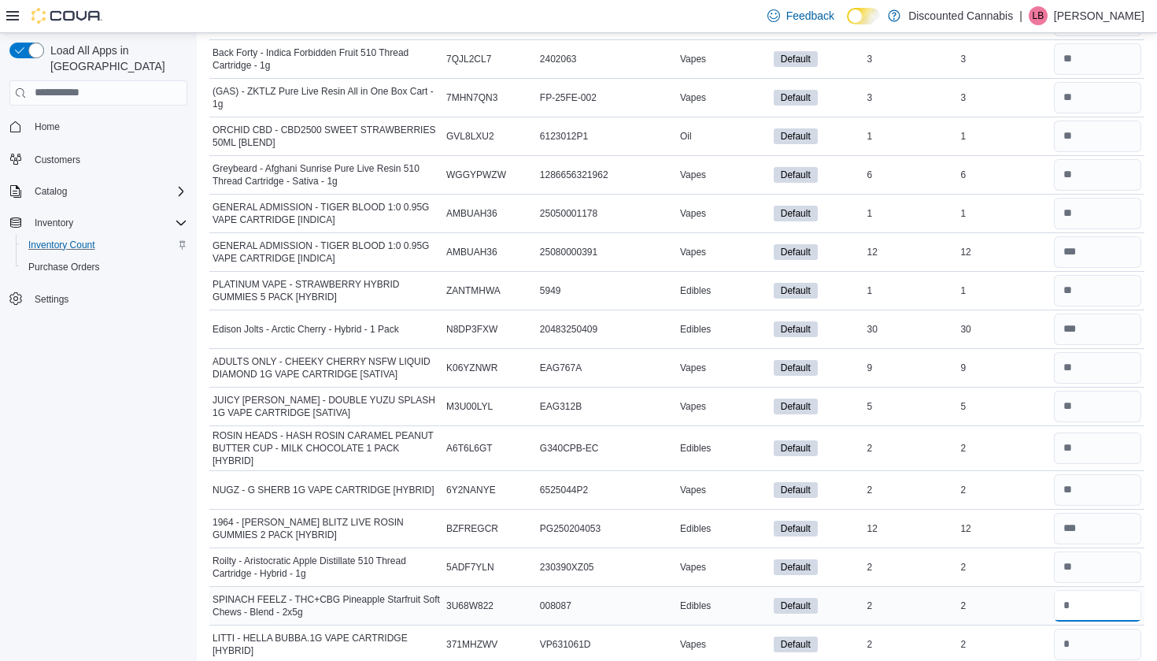
click at [1077, 595] on input "number" at bounding box center [1097, 605] width 87 height 31
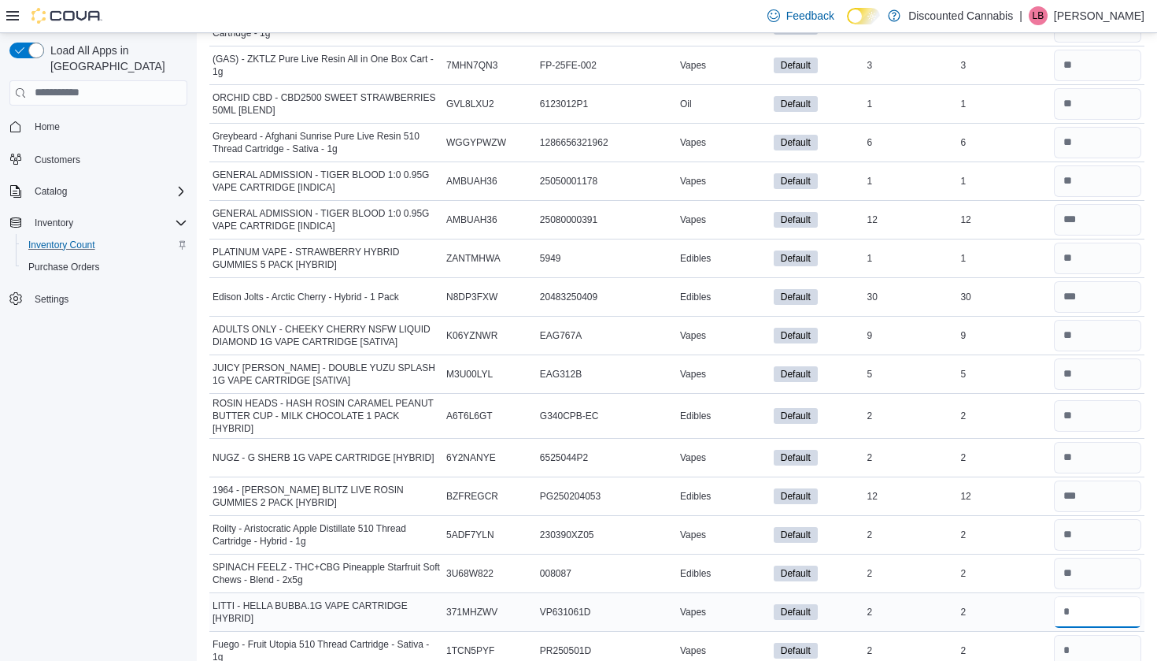
click at [1077, 599] on input "*" at bounding box center [1097, 611] width 87 height 31
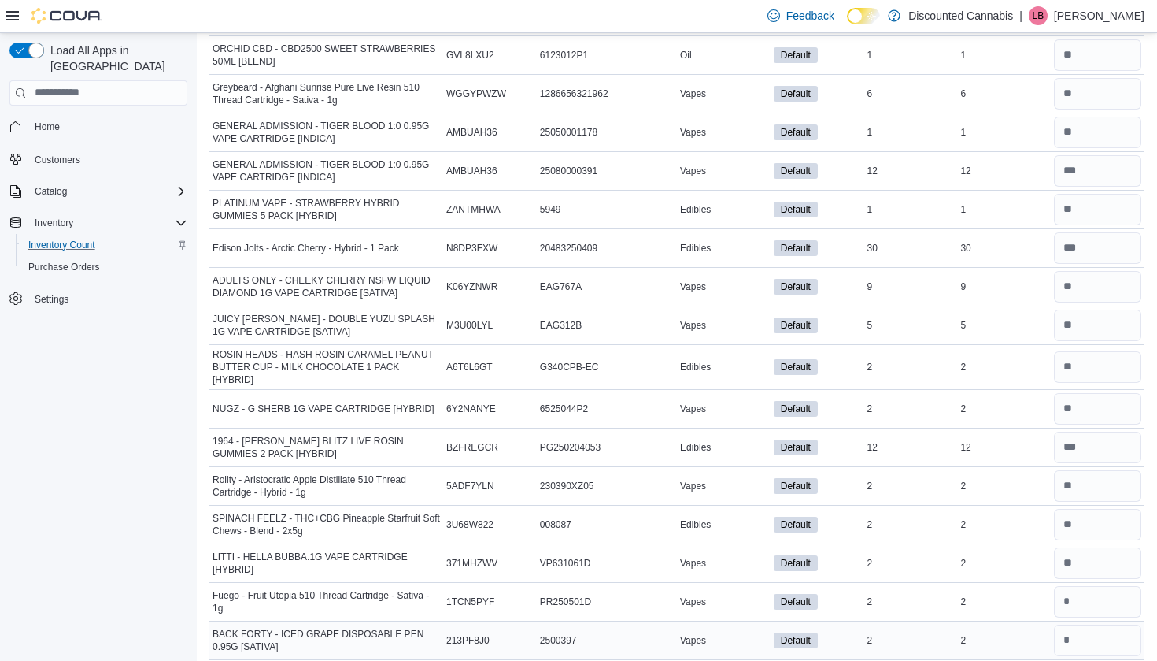
scroll to position [7594, 0]
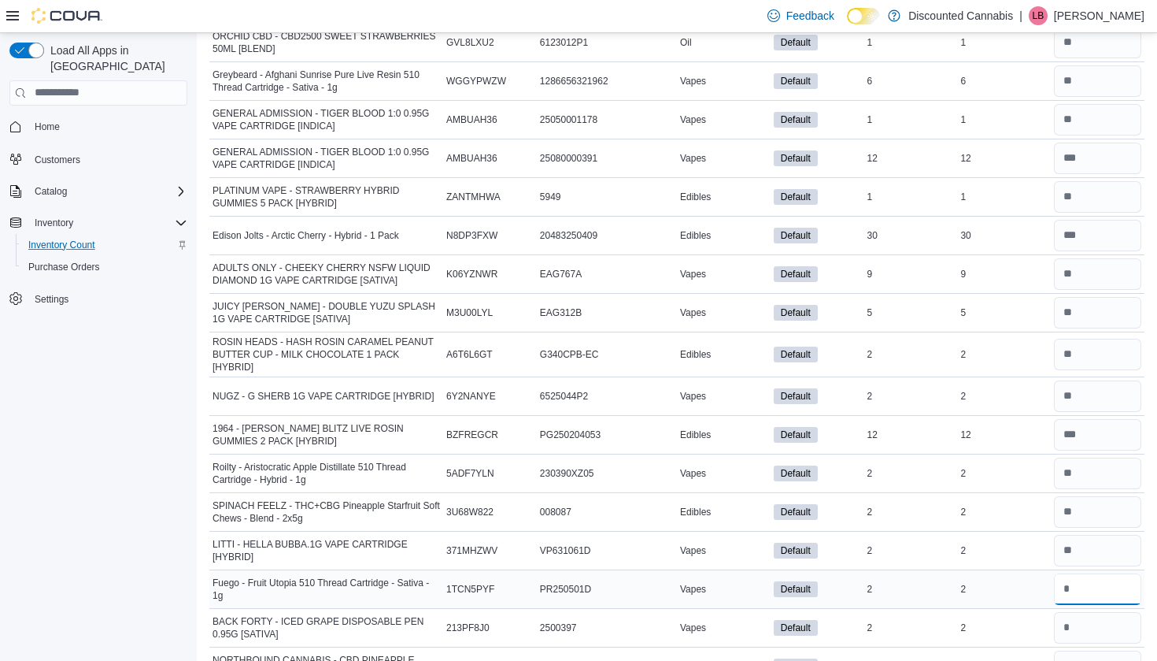
click at [1079, 589] on input "number" at bounding box center [1097, 588] width 87 height 31
click at [1079, 613] on input "*" at bounding box center [1097, 627] width 87 height 31
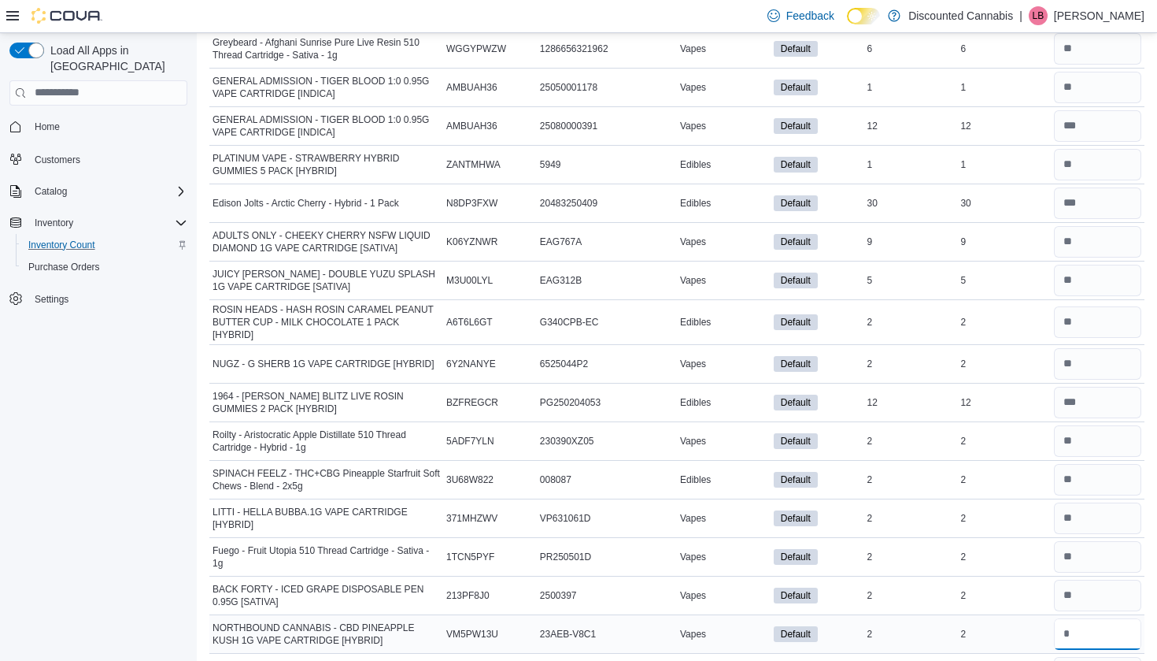
click at [1079, 618] on input "number" at bounding box center [1097, 633] width 87 height 31
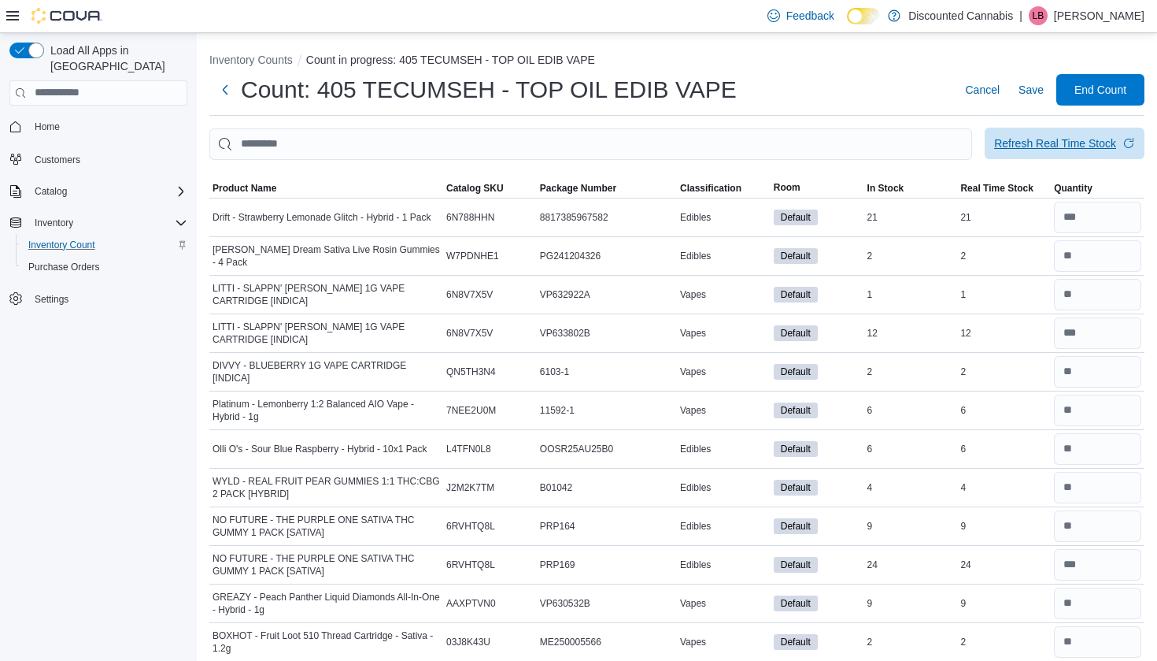
scroll to position [0, 0]
click at [1027, 83] on span "Save" at bounding box center [1031, 90] width 25 height 16
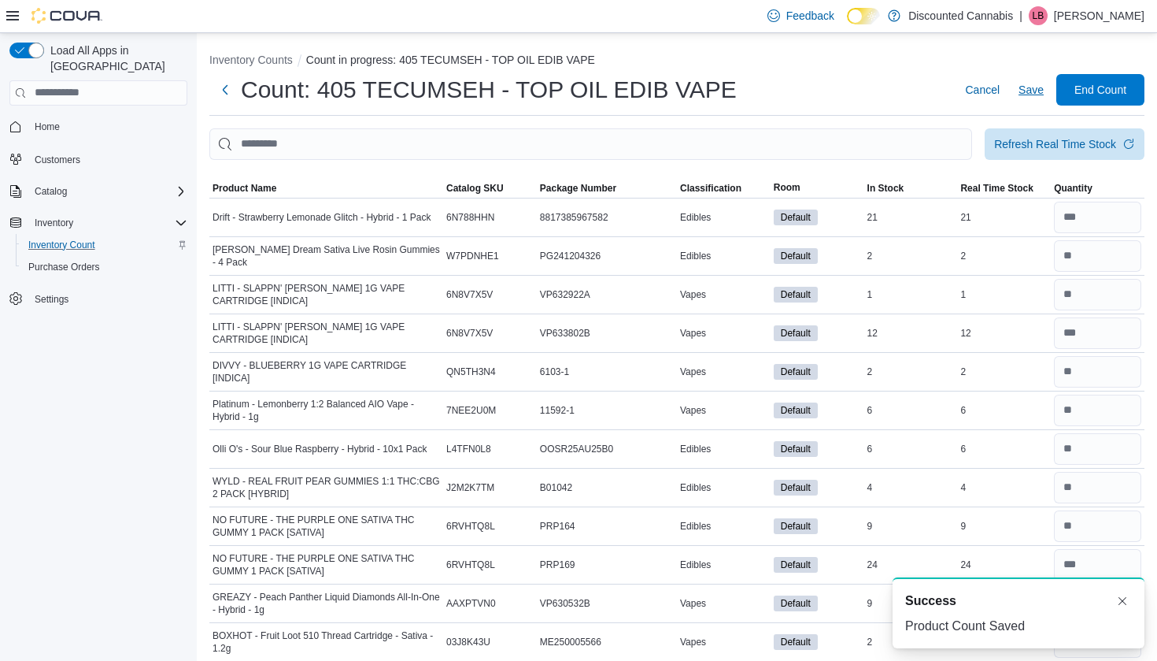
click at [1039, 92] on span "Save" at bounding box center [1031, 90] width 25 height 16
